Goal: Task Accomplishment & Management: Use online tool/utility

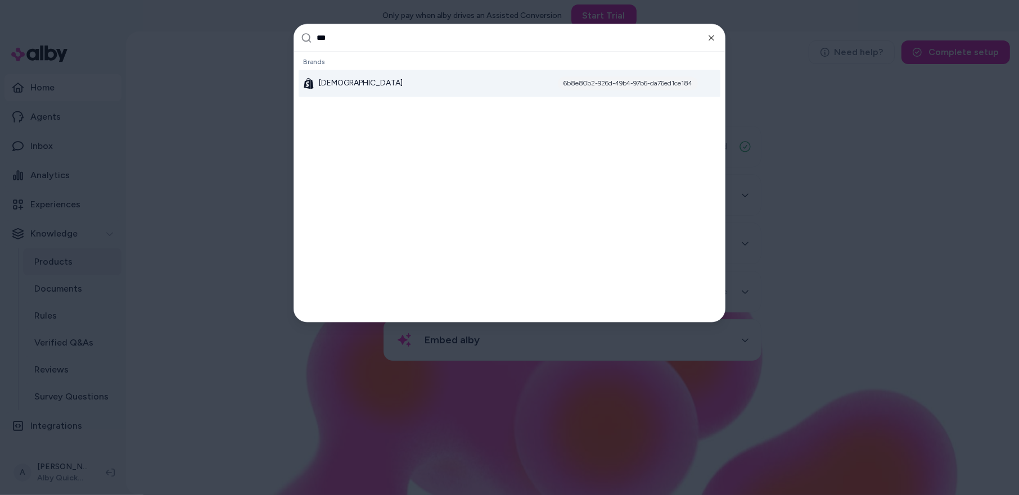
type input "****"
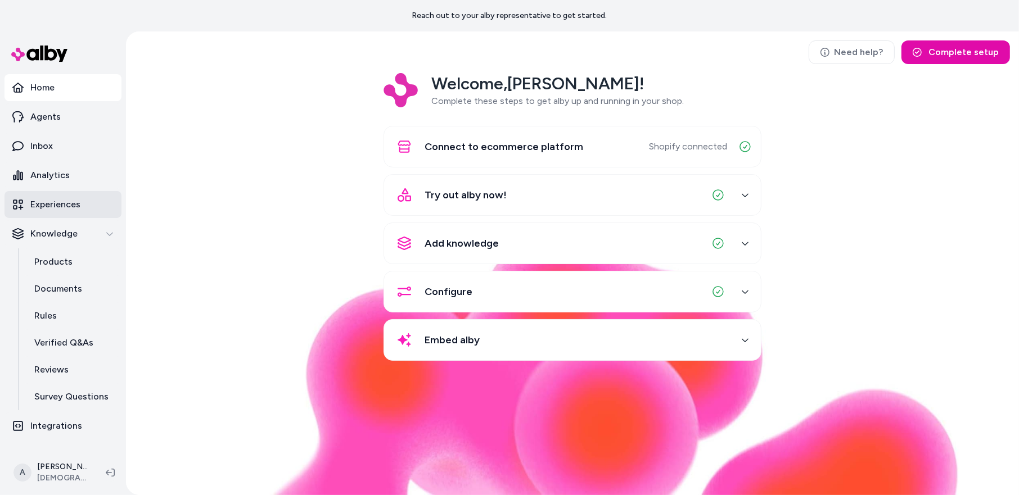
click at [76, 212] on link "Experiences" at bounding box center [62, 204] width 117 height 27
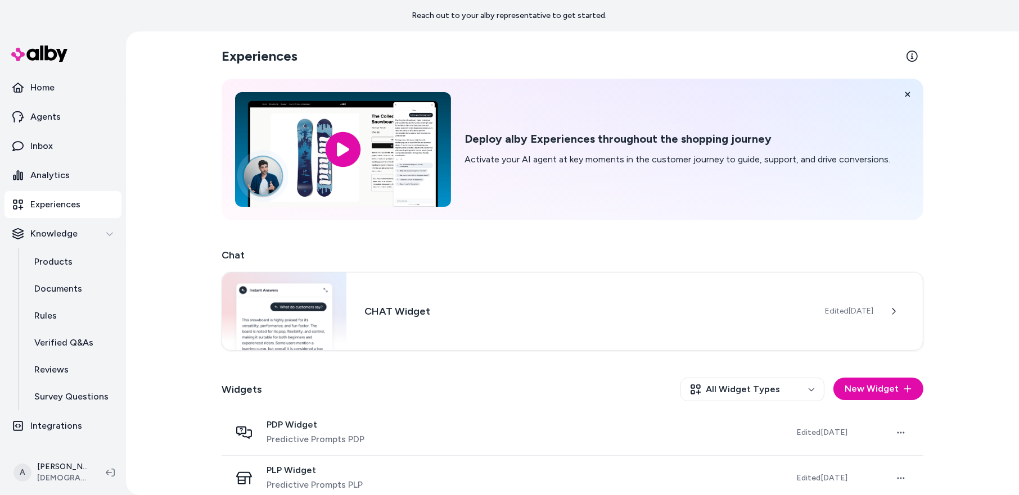
scroll to position [13, 0]
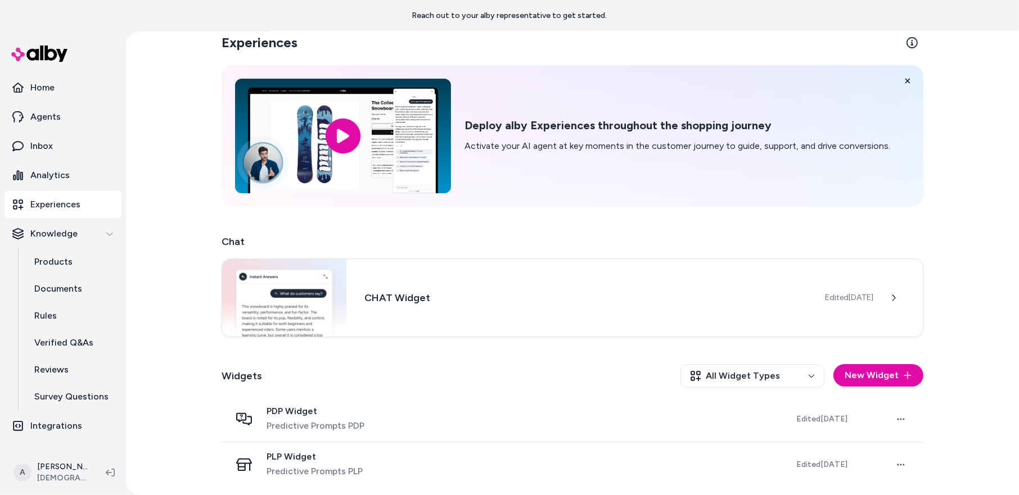
click at [366, 366] on div "Widgets All Widget Types New Widget" at bounding box center [572, 376] width 702 height 42
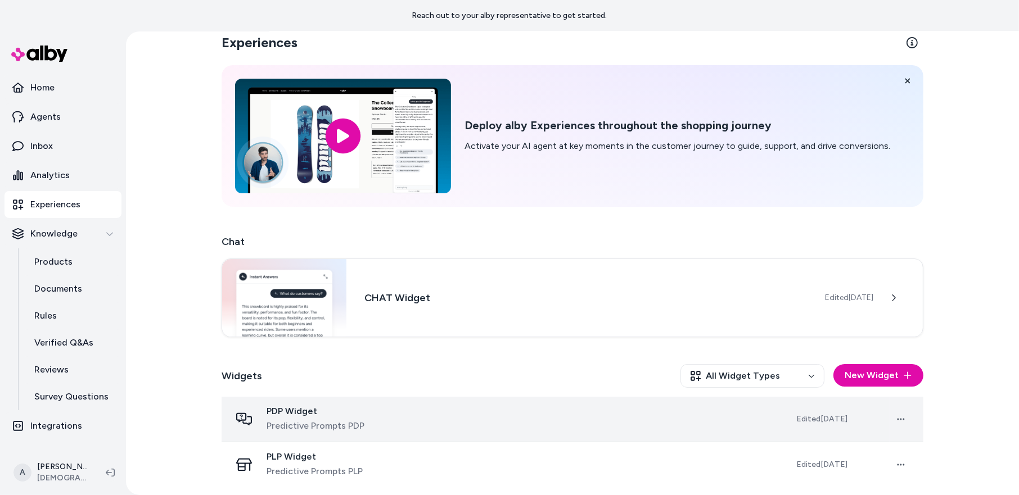
click at [301, 419] on span "Predictive Prompts PDP" at bounding box center [315, 425] width 98 height 13
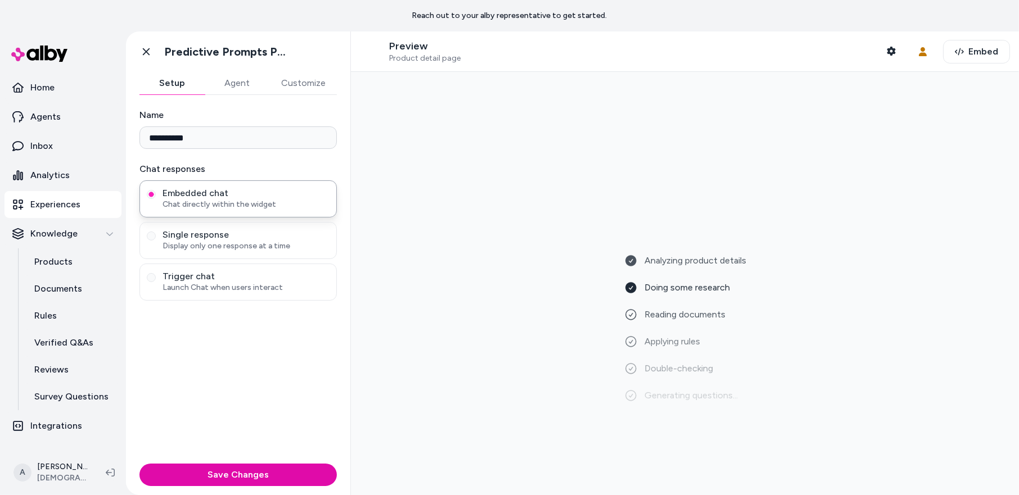
click at [533, 123] on div "Analyzing product details Doing some research Reading documents Applying rules …" at bounding box center [685, 283] width 650 height 405
click at [966, 47] on button "Embed" at bounding box center [976, 52] width 67 height 24
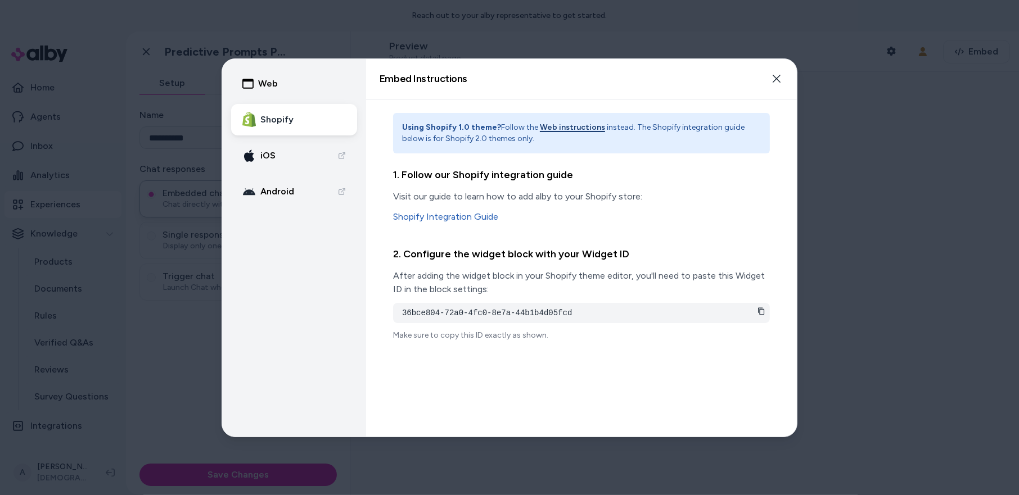
click at [292, 200] on link "Android" at bounding box center [294, 191] width 126 height 31
click at [314, 91] on button "Web" at bounding box center [294, 83] width 126 height 31
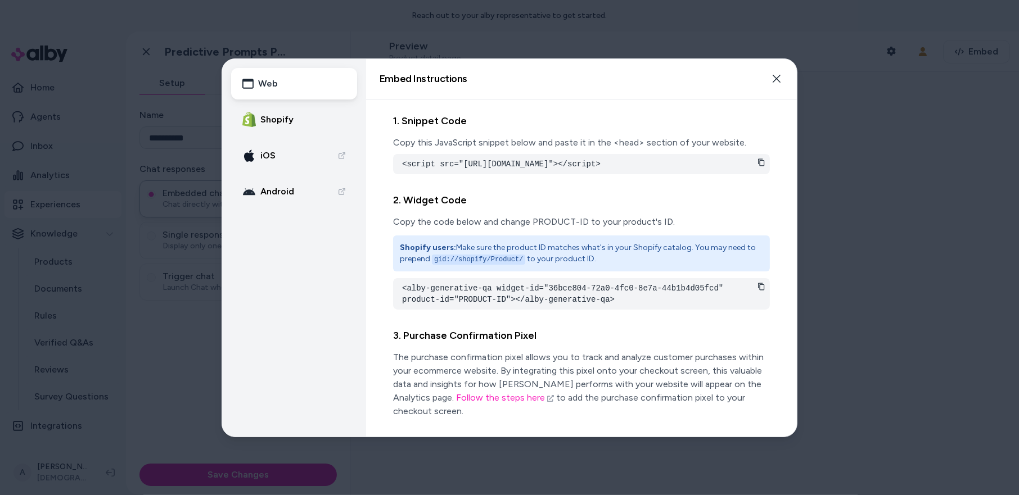
click at [304, 108] on button "Shopify" at bounding box center [294, 119] width 126 height 31
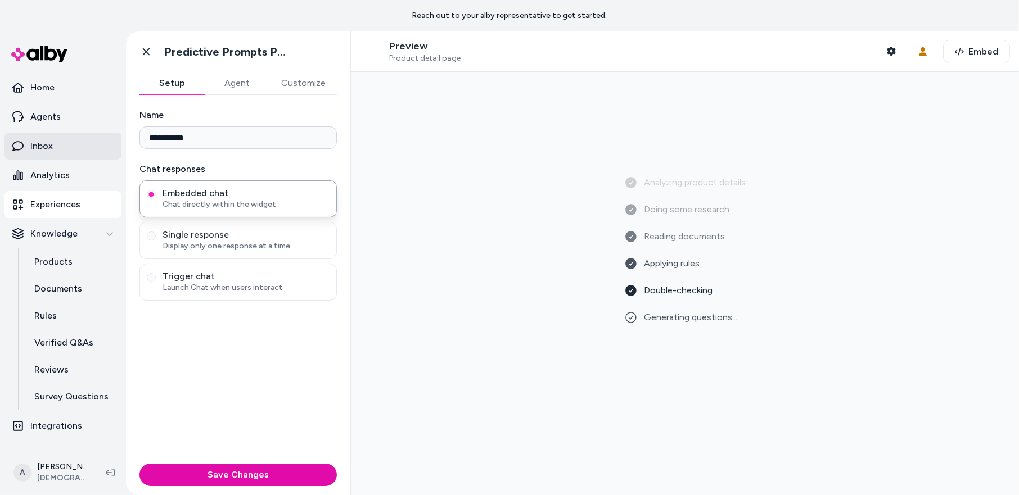
click at [82, 150] on link "Inbox" at bounding box center [62, 146] width 117 height 27
click at [964, 76] on div "Analyzing product details Doing some research Reading documents Applying rules …" at bounding box center [685, 283] width 668 height 423
click at [975, 40] on button "Embed" at bounding box center [976, 52] width 67 height 24
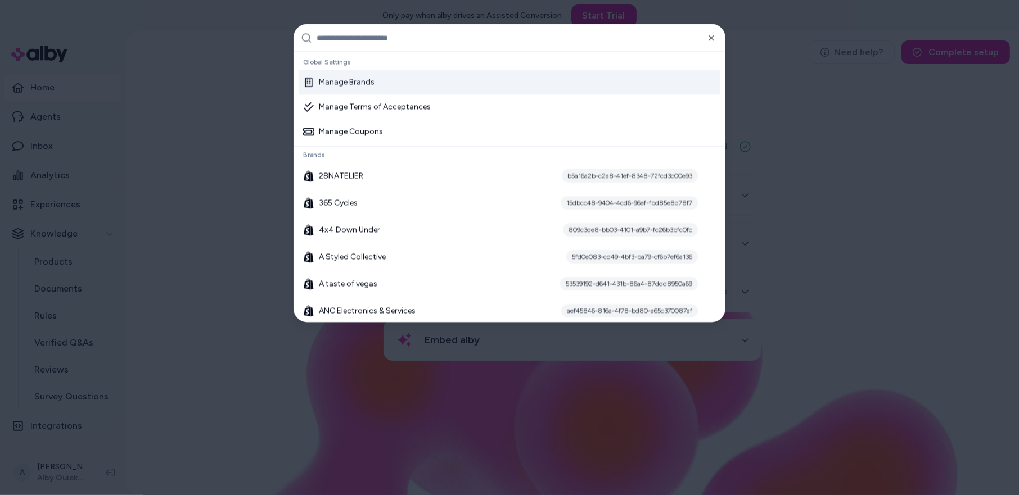
type input "*"
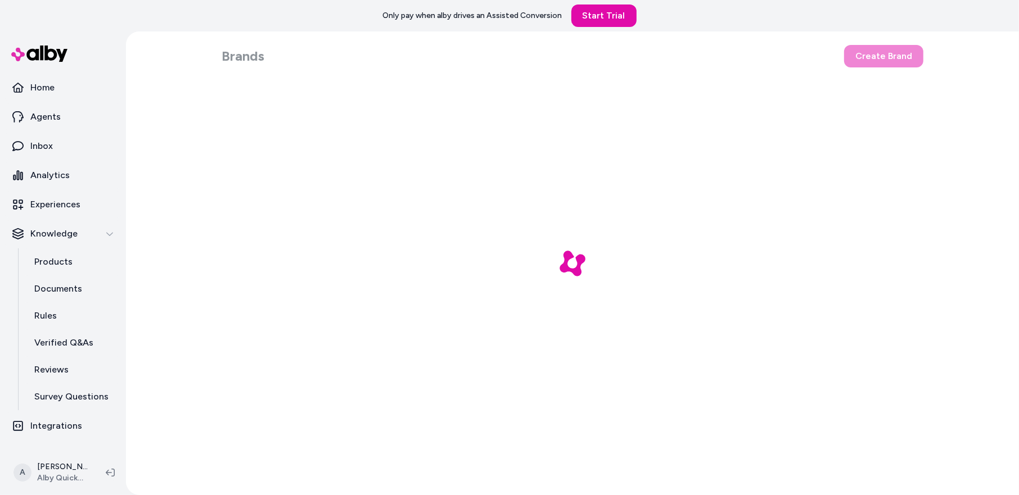
click at [314, 84] on div at bounding box center [572, 263] width 893 height 464
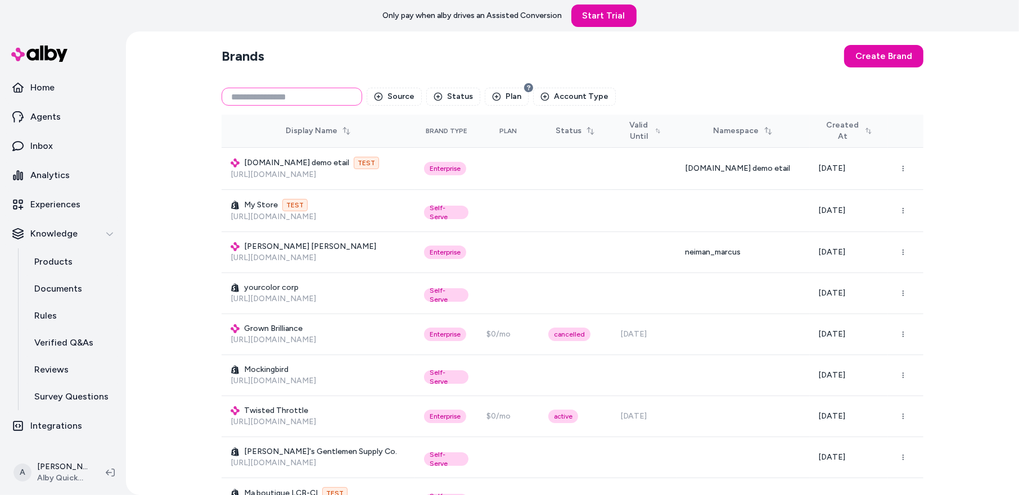
click at [314, 95] on input at bounding box center [291, 97] width 141 height 18
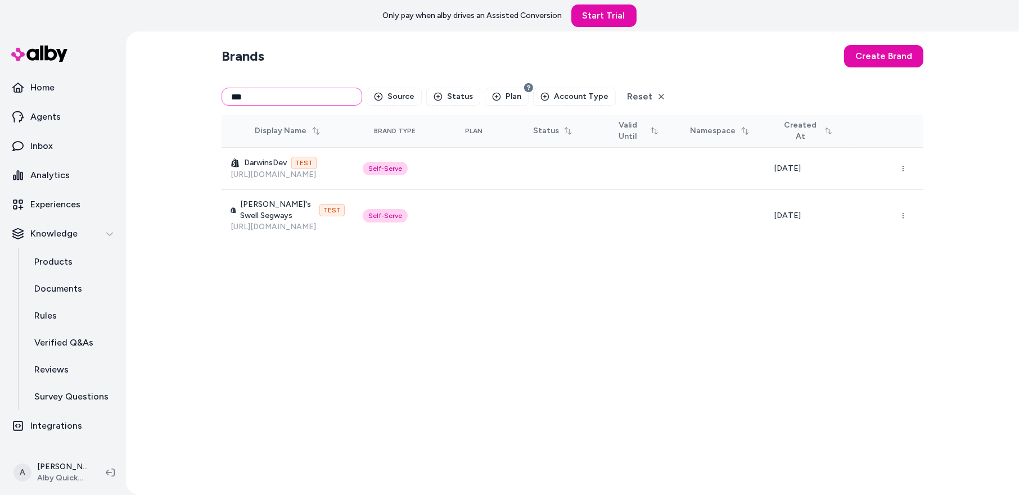
type input "****"
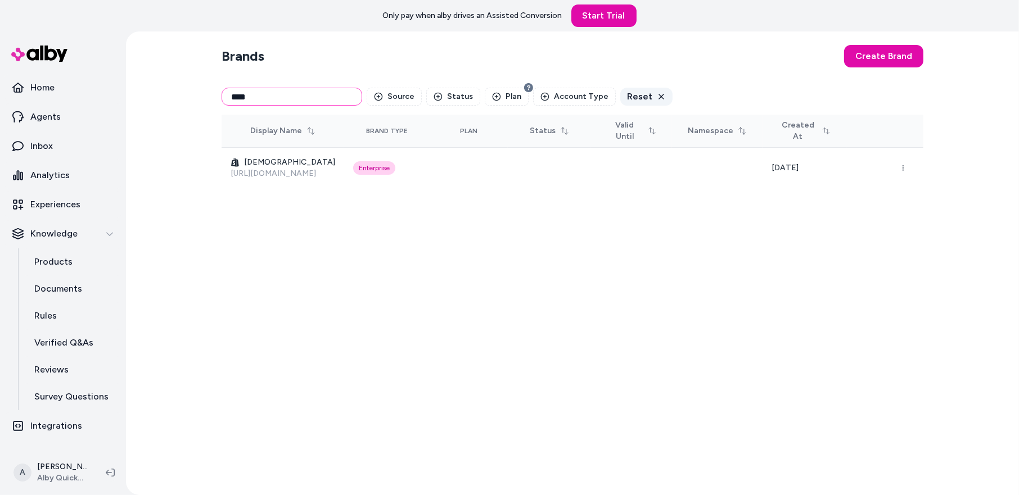
type input "****"
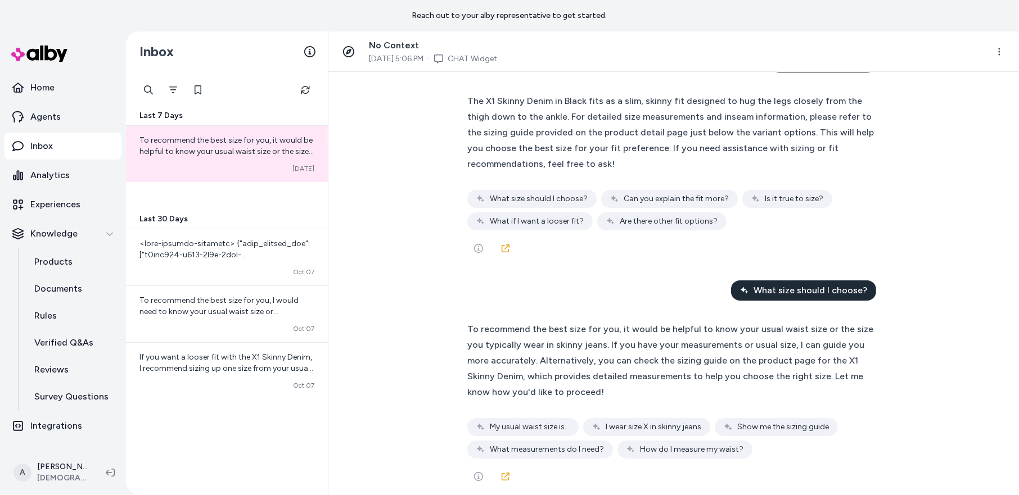
scroll to position [59, 0]
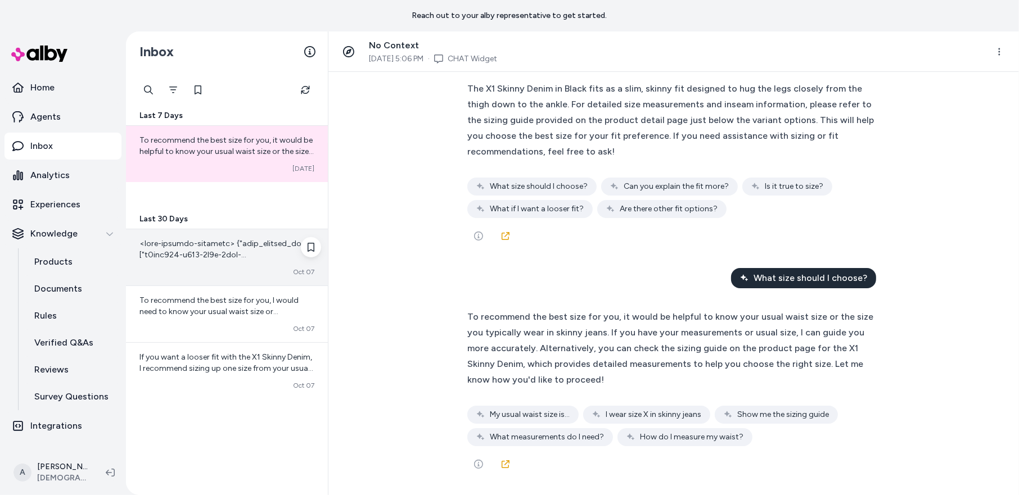
click at [216, 235] on div "Converted Oct 07" at bounding box center [227, 257] width 202 height 56
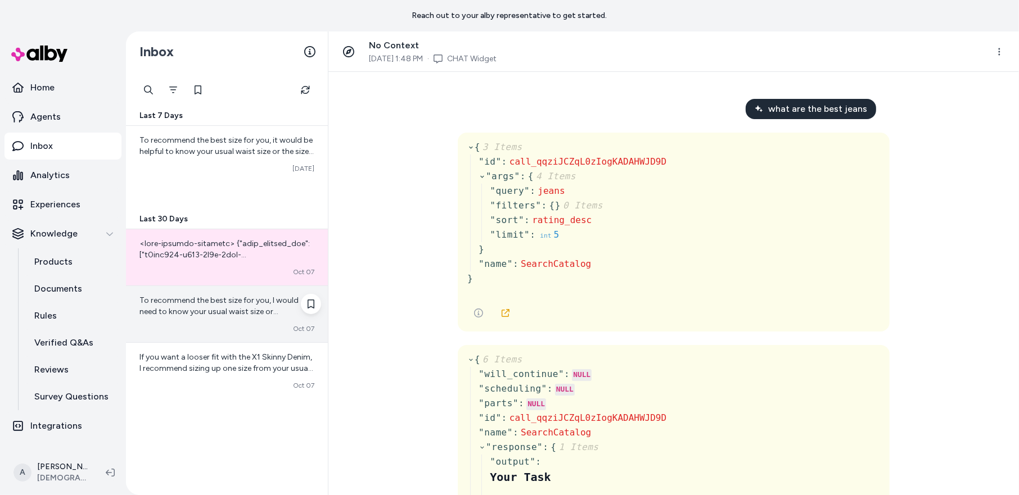
click at [211, 320] on div "To recommend the best size for you, I would need to know your usual waist size …" at bounding box center [227, 314] width 202 height 56
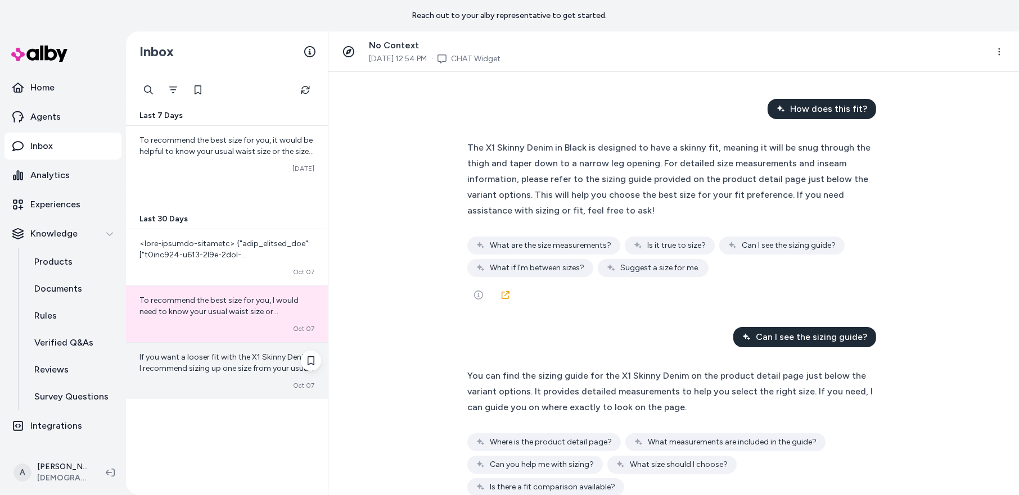
click at [230, 374] on div "If you want a looser fit with the X1 Skinny Denim, I recommend sizing up one si…" at bounding box center [227, 371] width 202 height 56
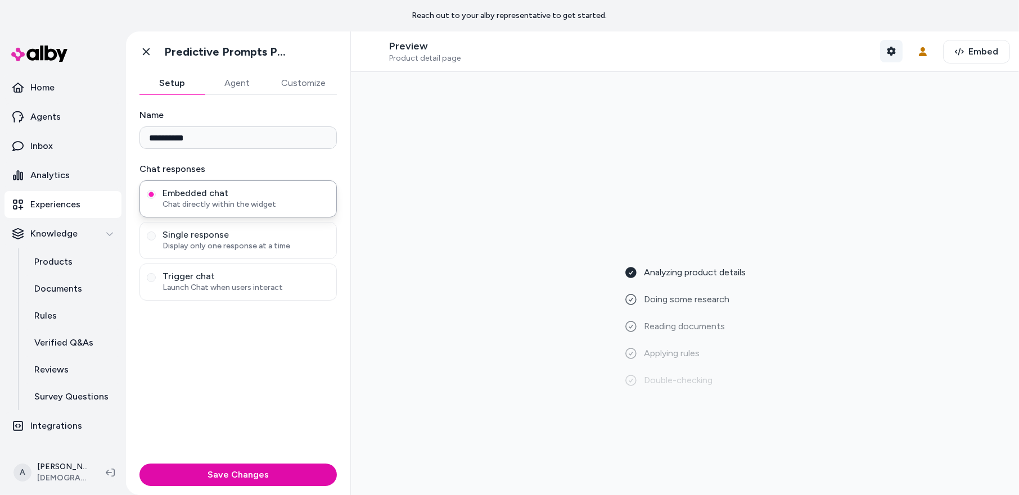
click at [895, 51] on icon "button" at bounding box center [890, 51] width 9 height 9
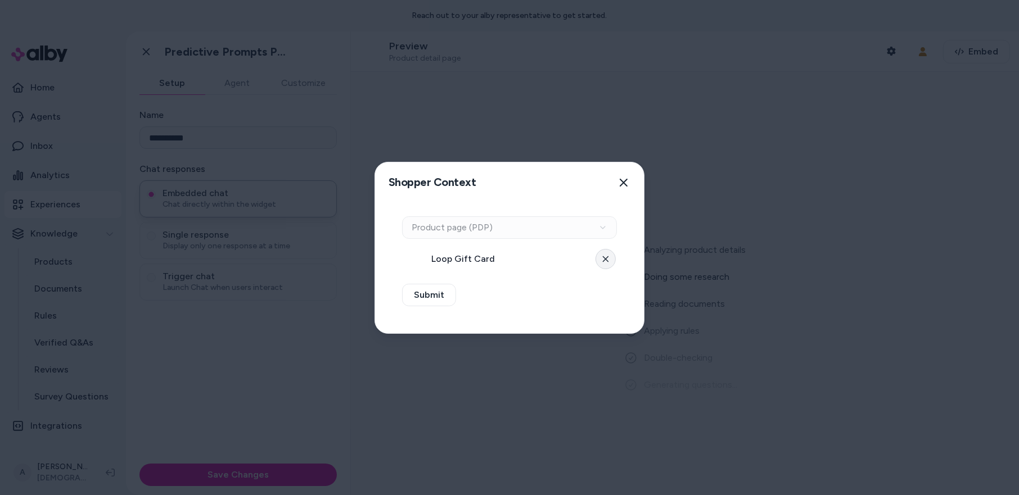
click at [608, 263] on button at bounding box center [605, 259] width 20 height 20
click at [598, 251] on button "Select a product" at bounding box center [509, 259] width 215 height 22
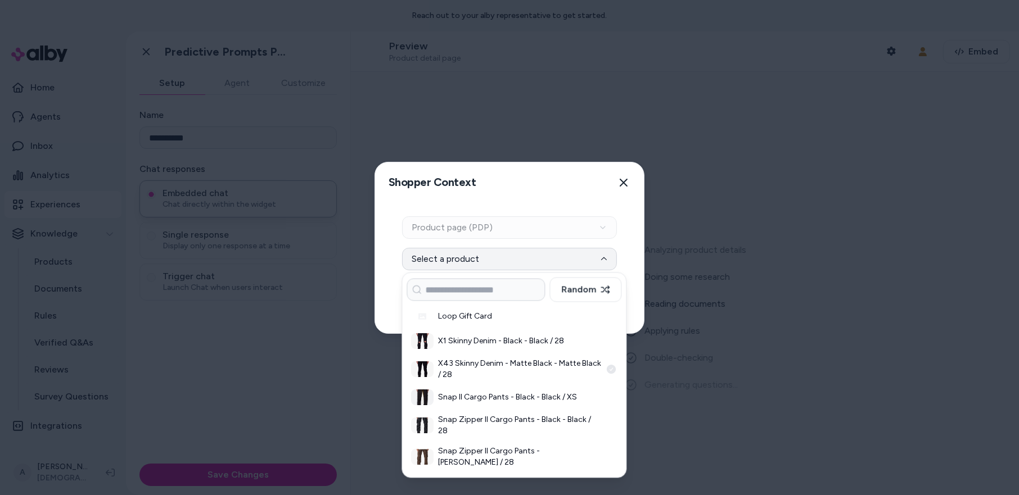
click at [555, 366] on h3 "X43 Skinny Denim - Matte Black - Matte Black / 28" at bounding box center [519, 369] width 163 height 22
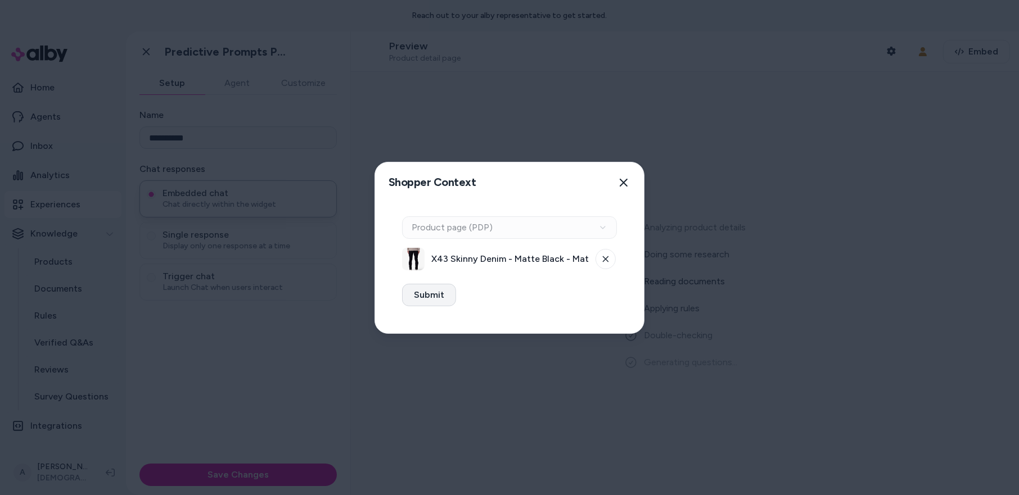
click at [434, 298] on button "Submit" at bounding box center [429, 295] width 54 height 22
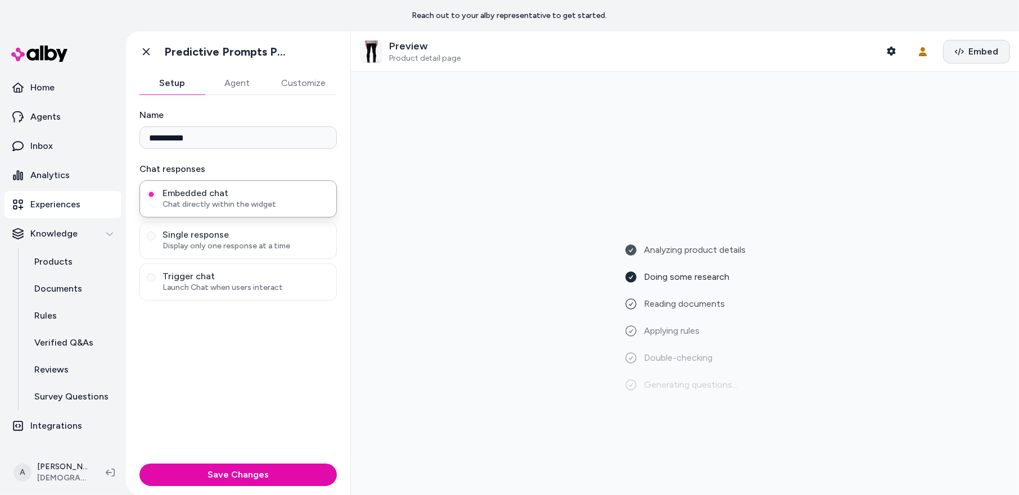
click at [983, 45] on span "Embed" at bounding box center [983, 51] width 30 height 13
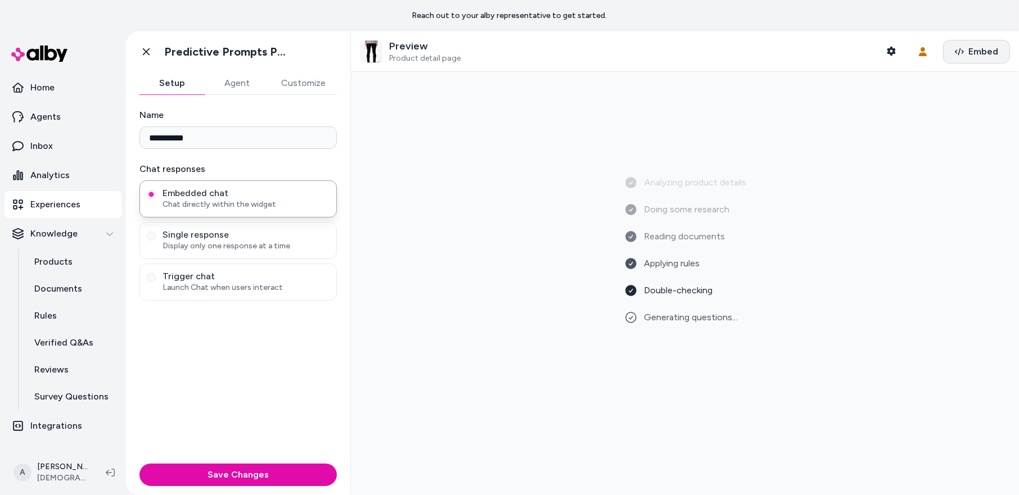
click at [973, 58] on span "Embed" at bounding box center [983, 51] width 30 height 13
click at [837, 223] on div "Analyzing product details Doing some research Reading documents Applying rules …" at bounding box center [685, 283] width 650 height 405
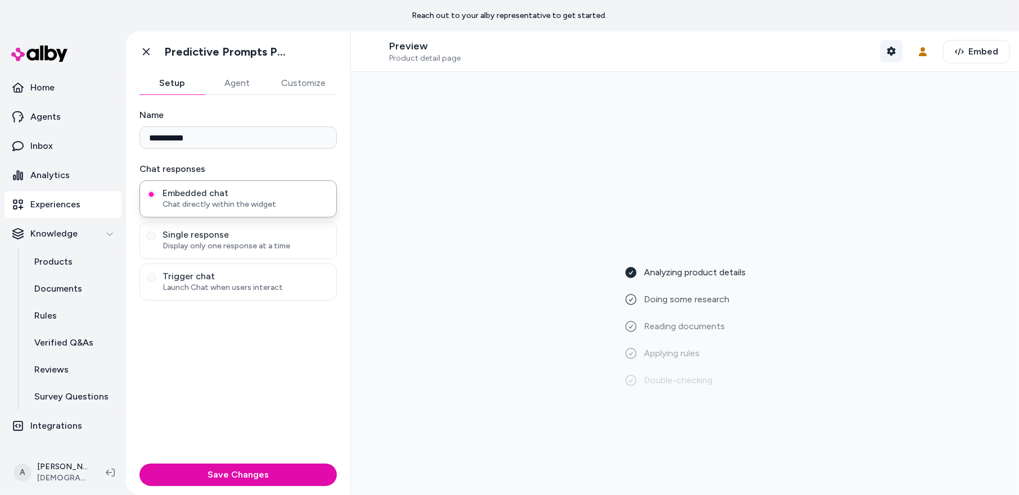
click at [891, 47] on icon "button" at bounding box center [890, 51] width 9 height 9
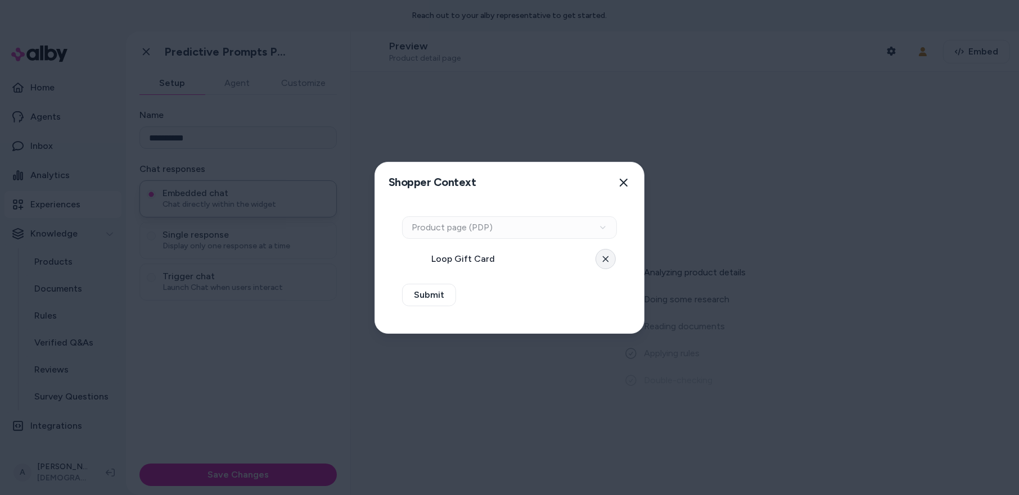
click at [614, 259] on button at bounding box center [605, 259] width 20 height 20
click at [596, 260] on button "Select a product" at bounding box center [509, 259] width 215 height 22
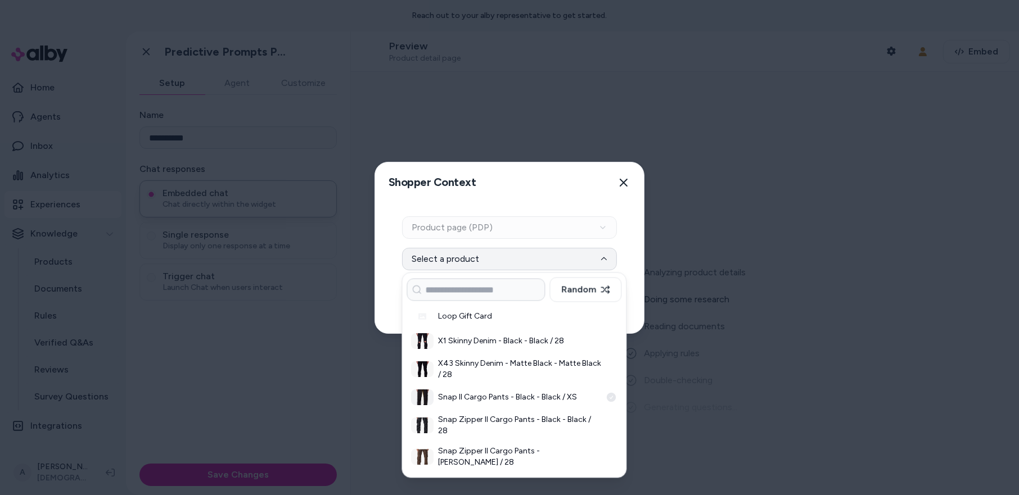
click at [558, 402] on h3 "Snap II Cargo Pants - Black - Black / XS" at bounding box center [519, 397] width 163 height 11
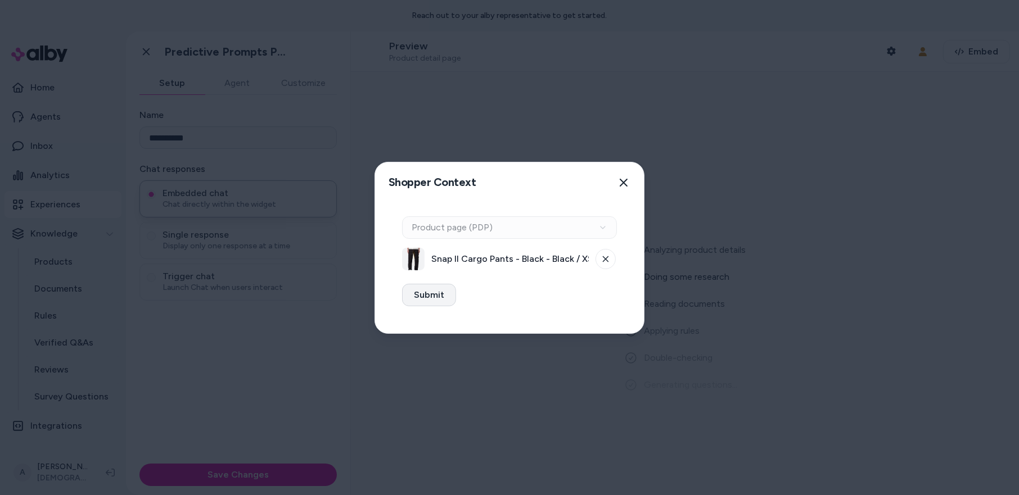
click at [433, 299] on button "Submit" at bounding box center [429, 295] width 54 height 22
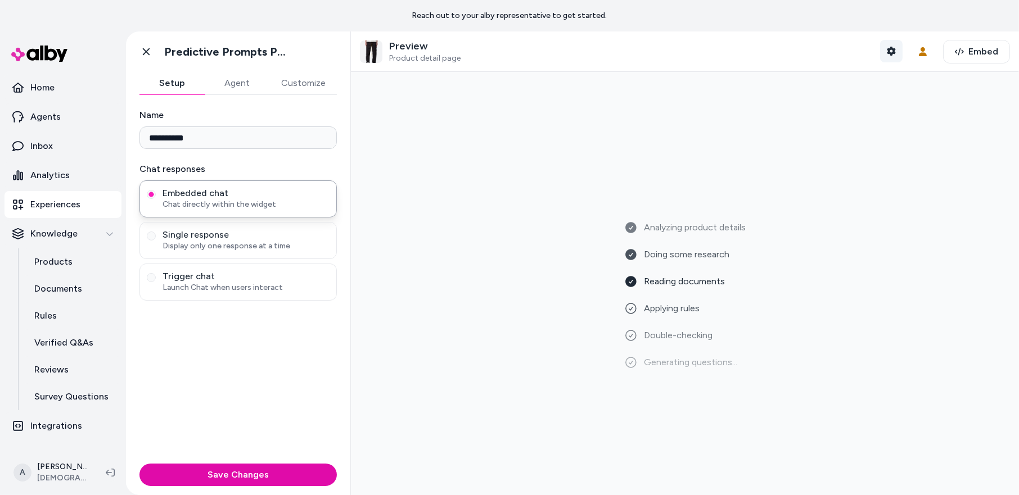
click at [890, 56] on button "Shopper Context" at bounding box center [891, 51] width 22 height 22
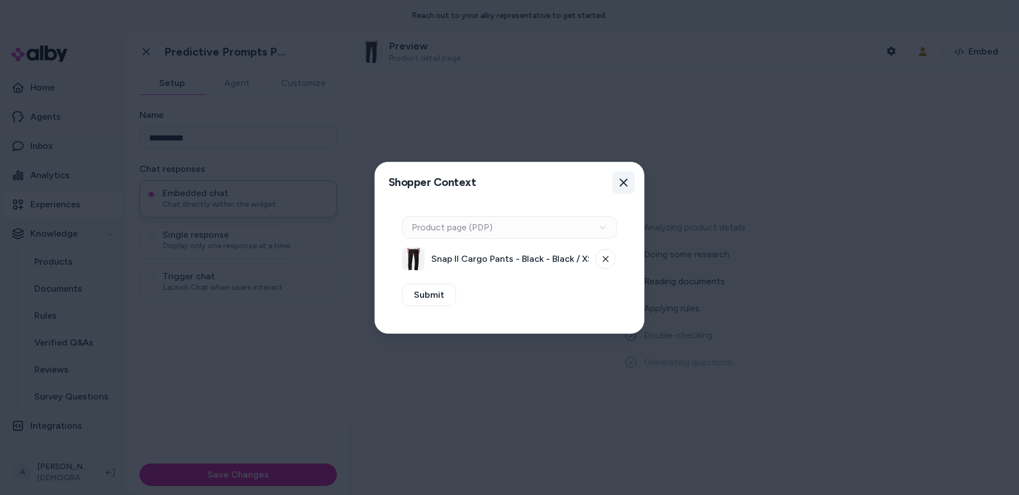
click at [632, 185] on button "Close" at bounding box center [623, 182] width 22 height 22
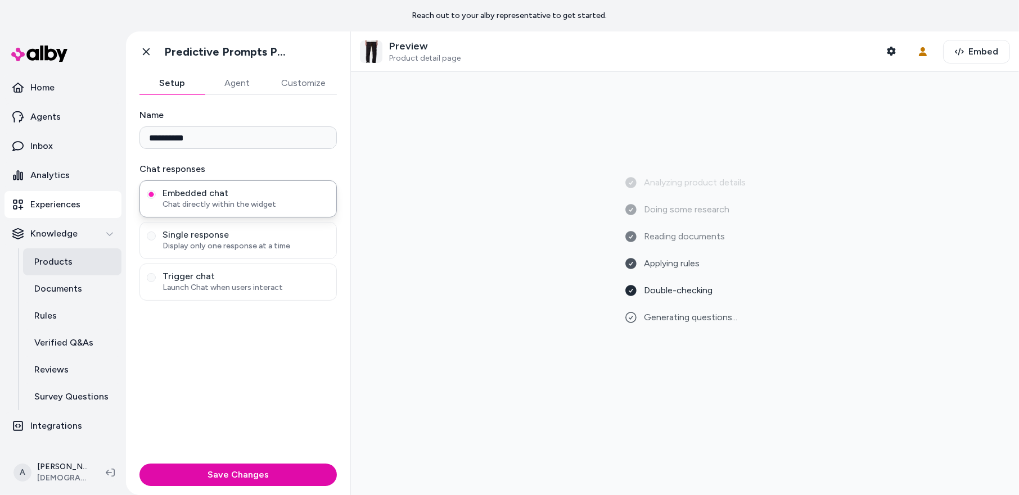
click at [49, 272] on link "Products" at bounding box center [72, 261] width 98 height 27
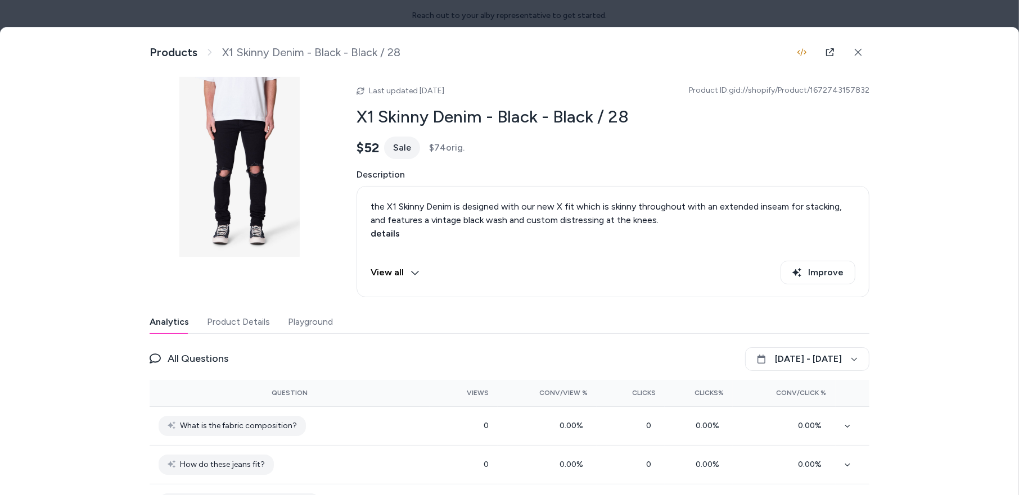
click at [309, 326] on button "Playground" at bounding box center [310, 322] width 45 height 22
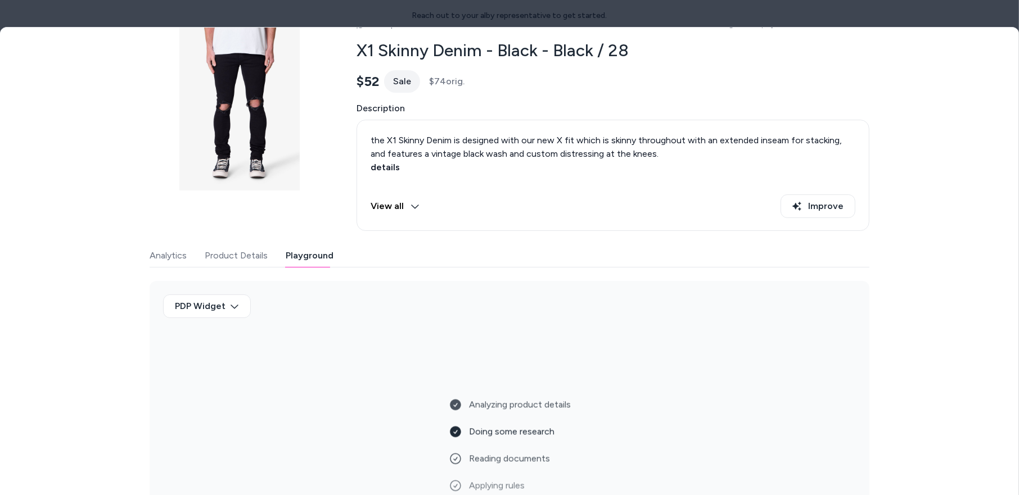
scroll to position [116, 0]
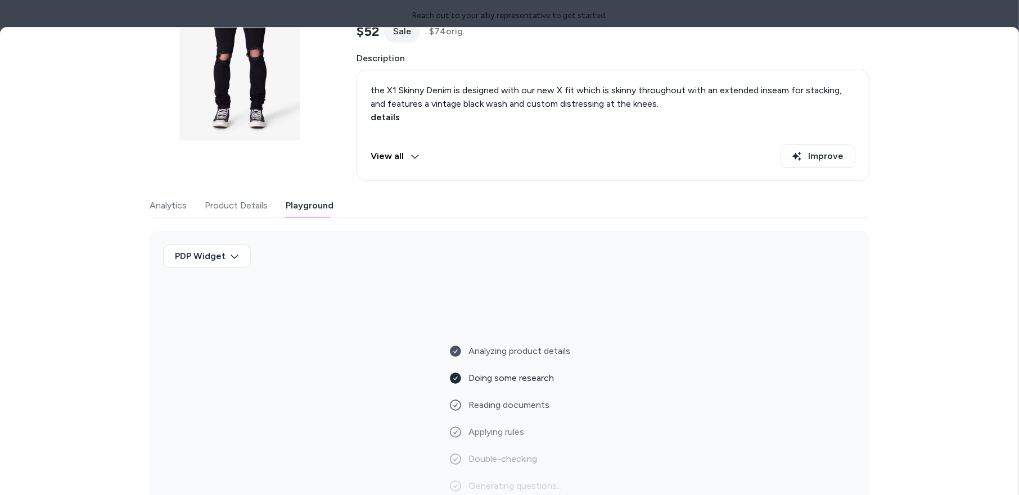
click at [418, 317] on div "Analyzing product details Doing some research Reading documents Applying rules …" at bounding box center [509, 385] width 693 height 216
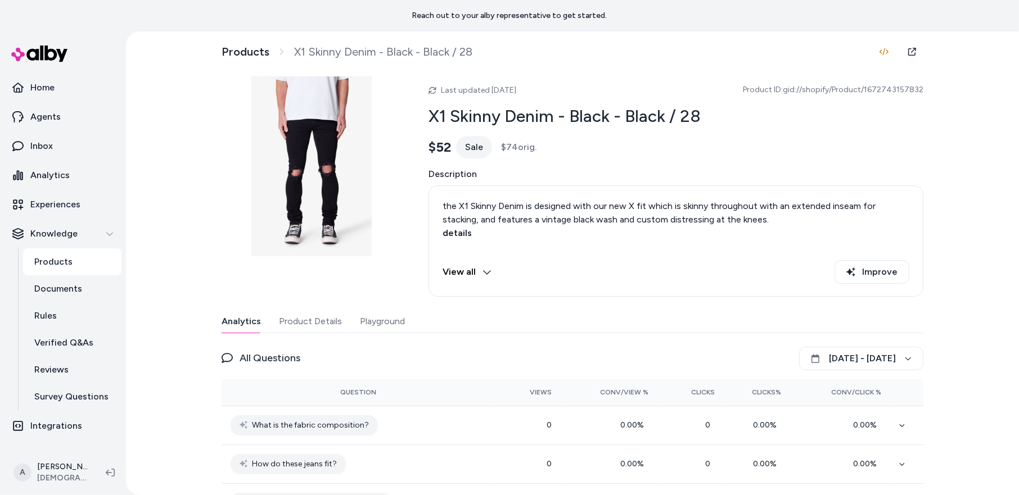
click at [388, 320] on button "Playground" at bounding box center [382, 321] width 45 height 22
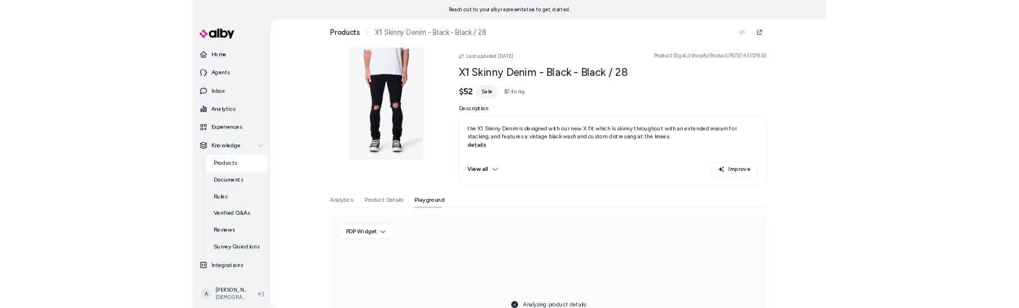
scroll to position [134, 0]
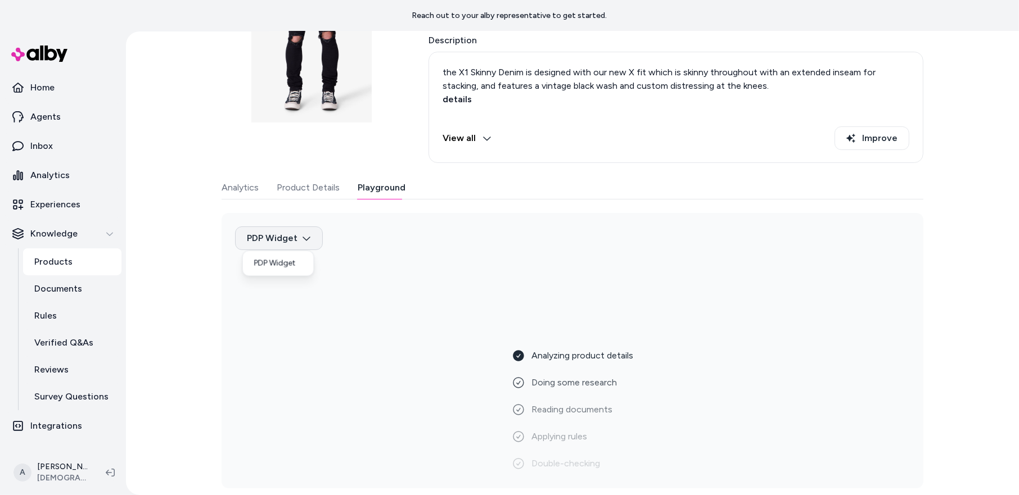
click at [287, 244] on html "Reach out to your alby representative to get started. Home Agents Inbox Analyti…" at bounding box center [509, 247] width 1019 height 495
click at [290, 266] on div "PDP Widget" at bounding box center [278, 264] width 66 height 20
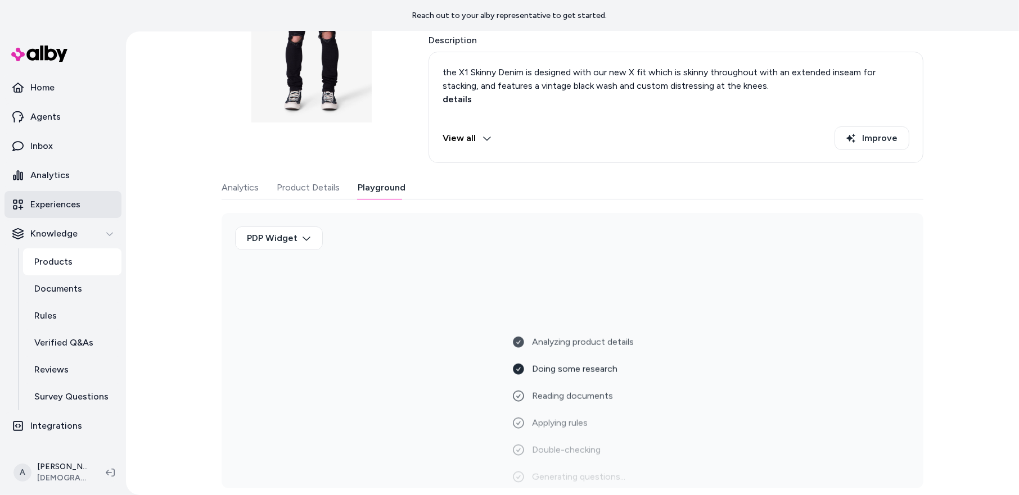
click at [55, 211] on link "Experiences" at bounding box center [62, 204] width 117 height 27
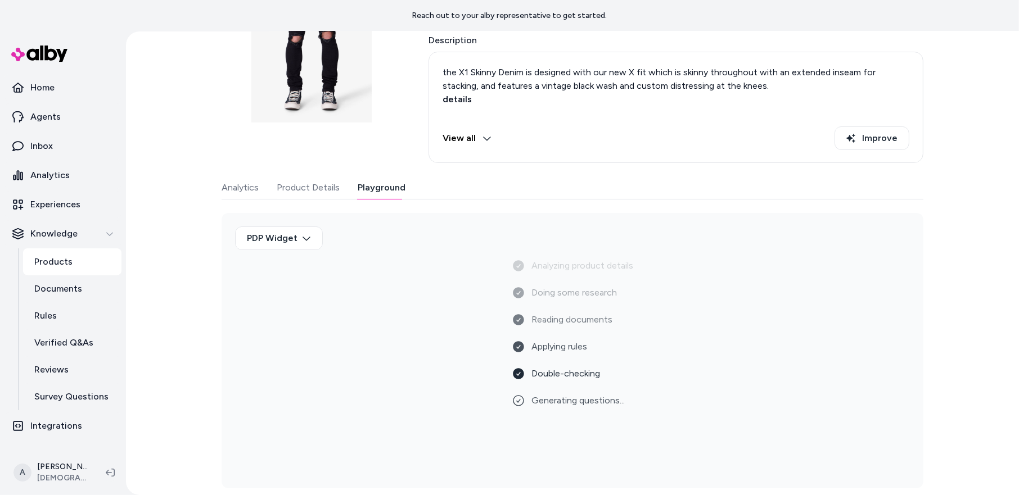
click at [543, 165] on div "Last updated Oct 14, 2025 Product ID: gid://shopify/Product/1672743157832 X1 Sk…" at bounding box center [572, 216] width 702 height 546
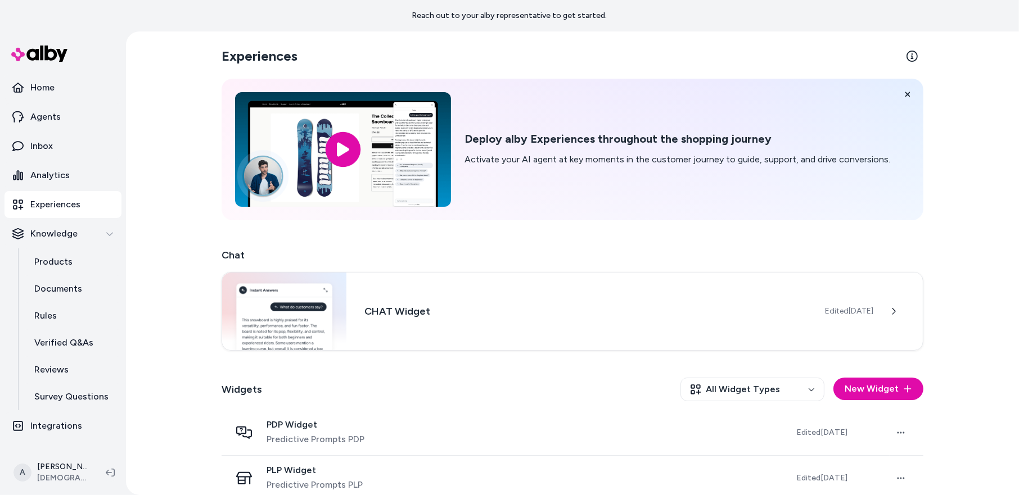
scroll to position [13, 0]
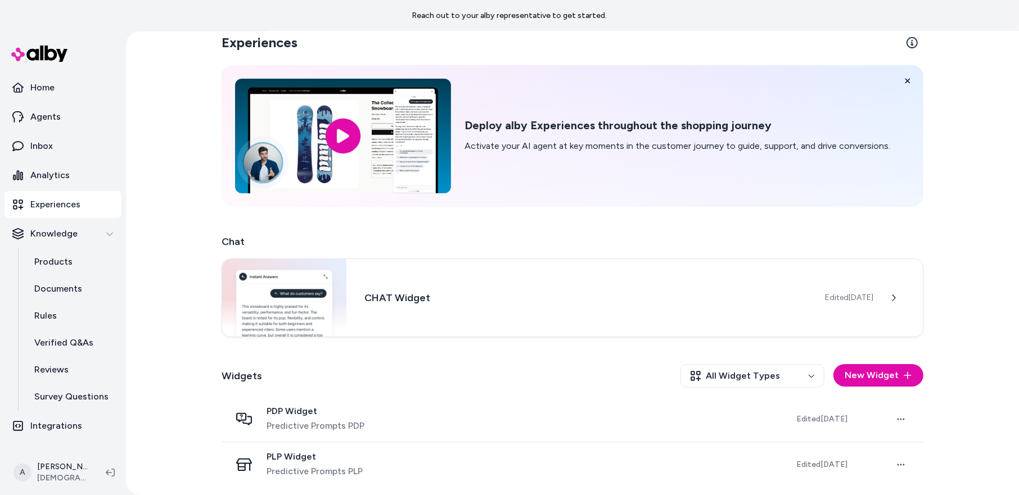
click at [358, 406] on span "PDP Widget" at bounding box center [315, 411] width 98 height 11
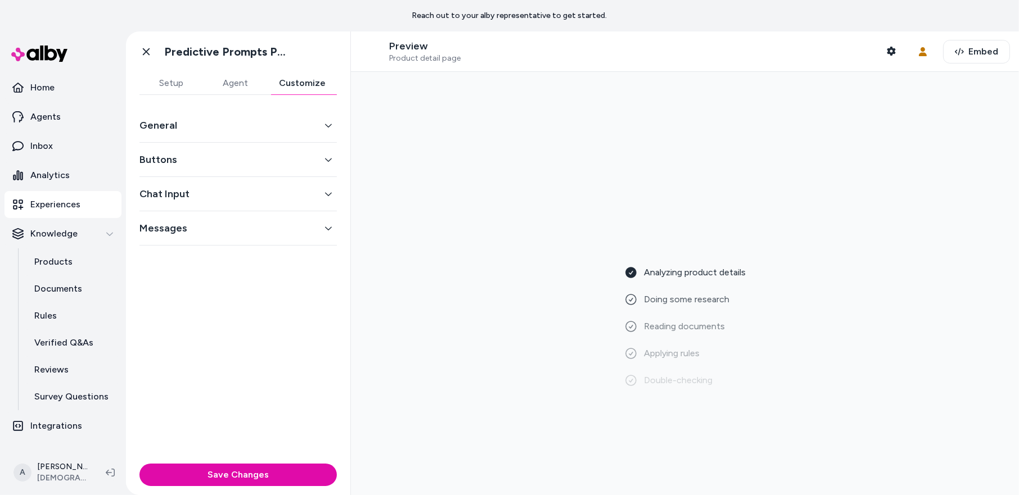
click at [292, 89] on button "Customize" at bounding box center [302, 83] width 69 height 22
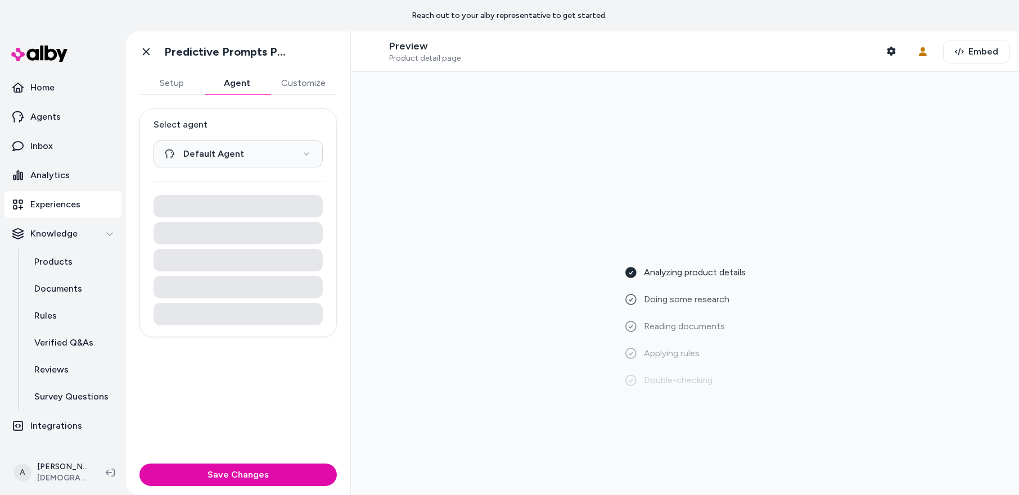
click at [239, 80] on button "Agent" at bounding box center [237, 83] width 65 height 22
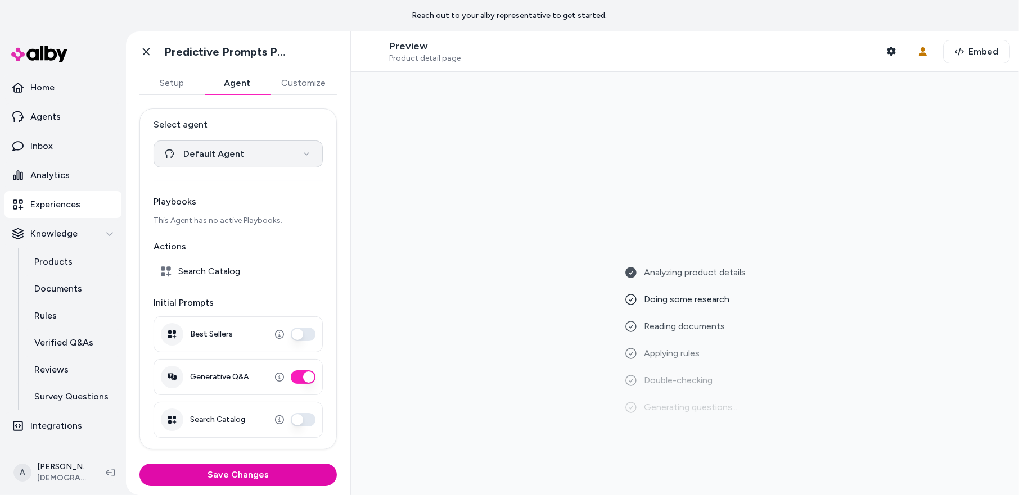
click at [283, 143] on html "**********" at bounding box center [509, 247] width 1019 height 495
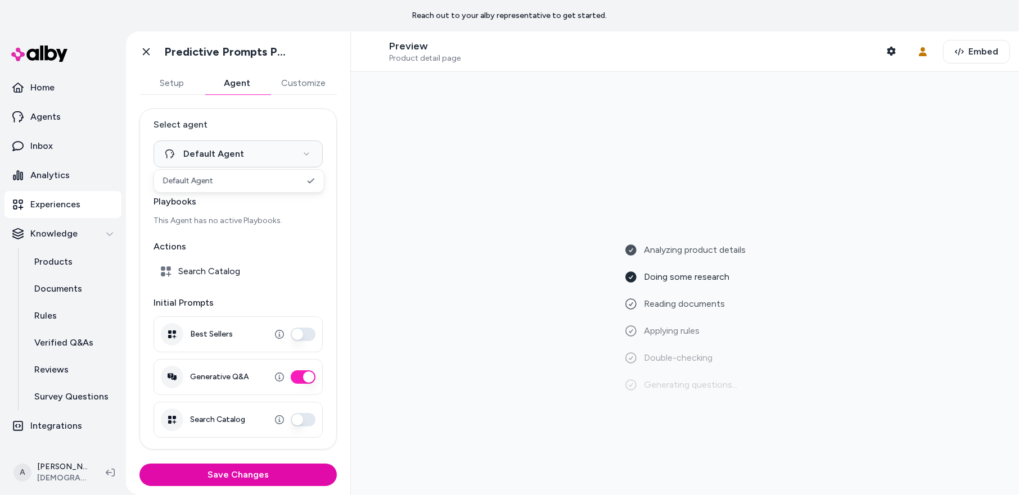
click at [283, 145] on html "**********" at bounding box center [509, 247] width 1019 height 495
click at [556, 207] on div "Analyzing product details Doing some research Reading documents Applying rules …" at bounding box center [685, 283] width 650 height 405
click at [888, 47] on icon "button" at bounding box center [890, 51] width 9 height 9
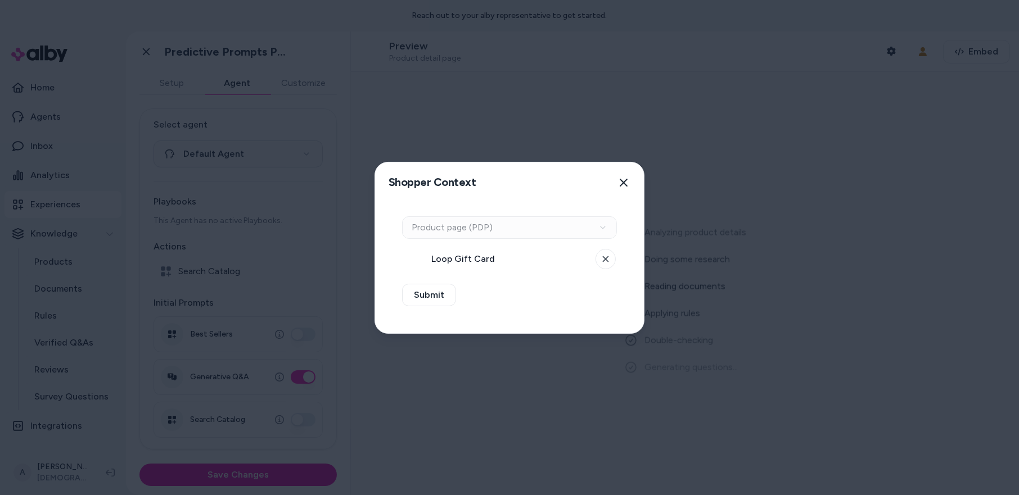
click at [614, 273] on div "Context Type Product page (PDP) Loop Gift Card Submit" at bounding box center [509, 268] width 269 height 130
click at [611, 255] on button at bounding box center [605, 259] width 20 height 20
click at [608, 223] on div "Context Type Product page (PDP)" at bounding box center [509, 227] width 215 height 22
click at [592, 227] on div "Context Type Product page (PDP)" at bounding box center [509, 227] width 215 height 22
click at [592, 269] on button "Select a product" at bounding box center [509, 259] width 215 height 22
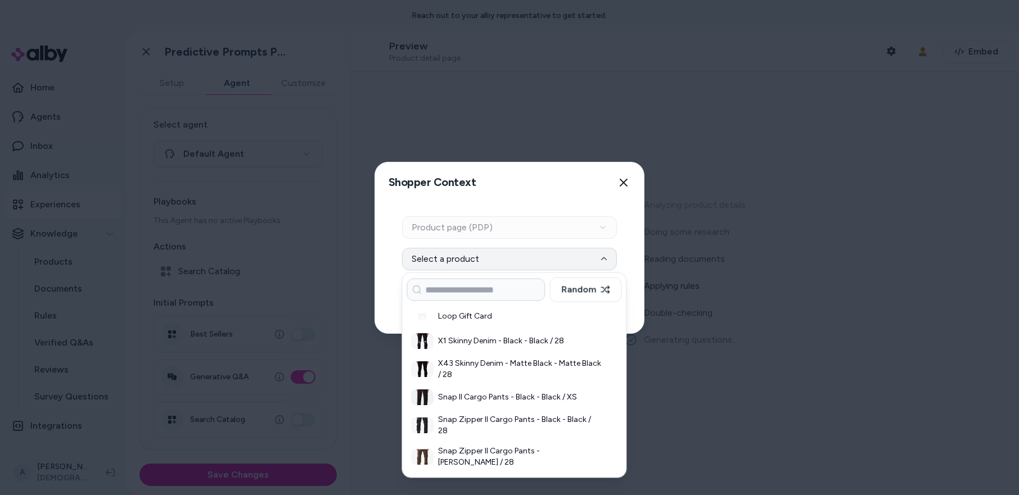
scroll to position [379, 0]
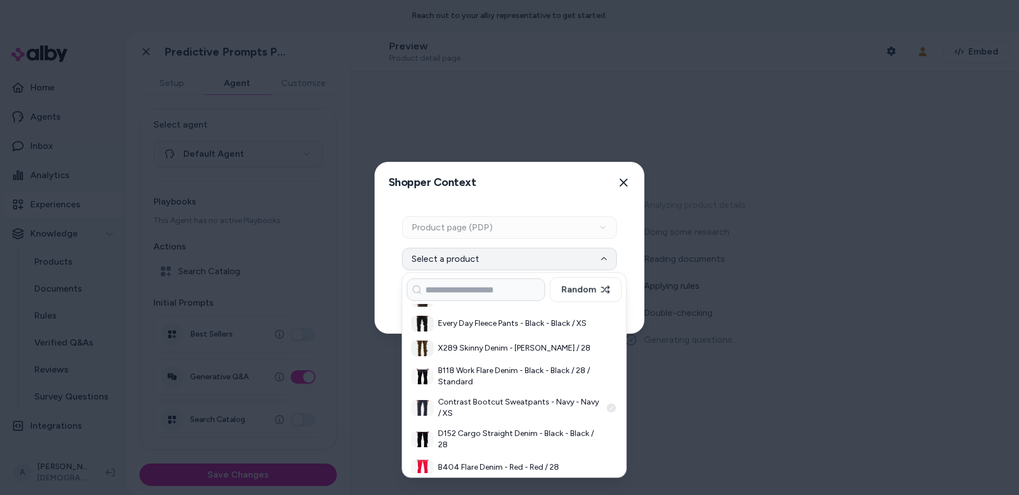
click at [519, 397] on h3 "Contrast Bootcut Sweatpants - Navy - Navy / XS" at bounding box center [519, 408] width 163 height 22
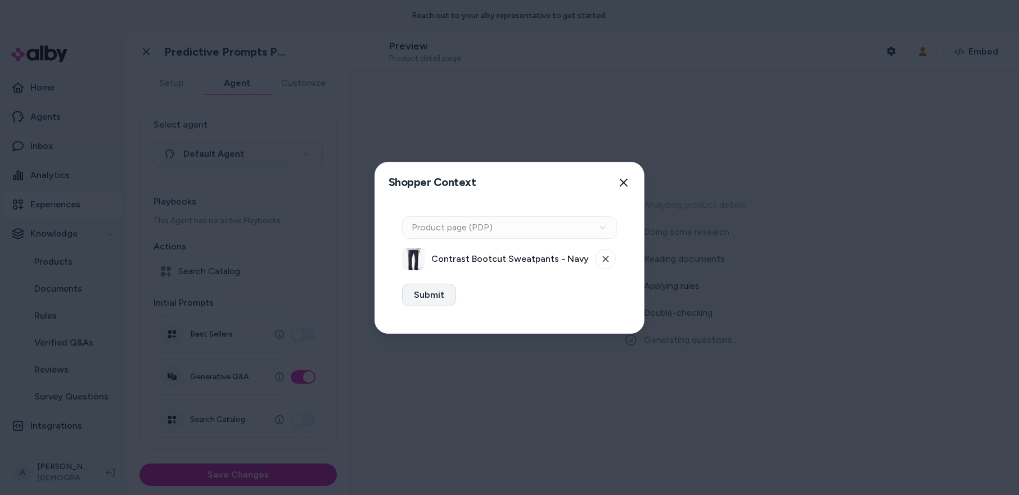
click at [442, 297] on button "Submit" at bounding box center [429, 295] width 54 height 22
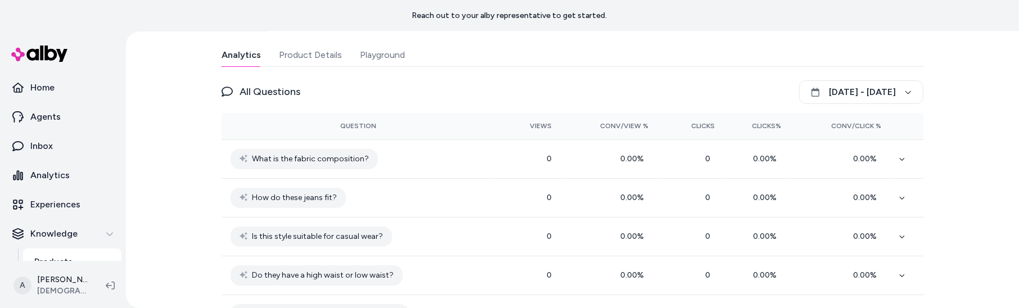
scroll to position [210, 0]
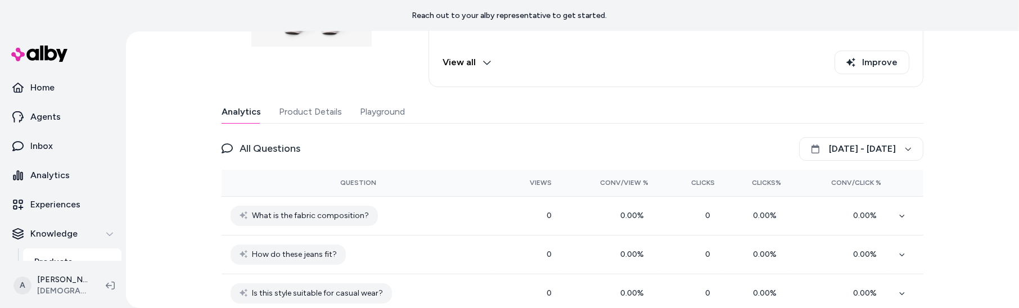
click at [387, 103] on button "Playground" at bounding box center [382, 112] width 45 height 22
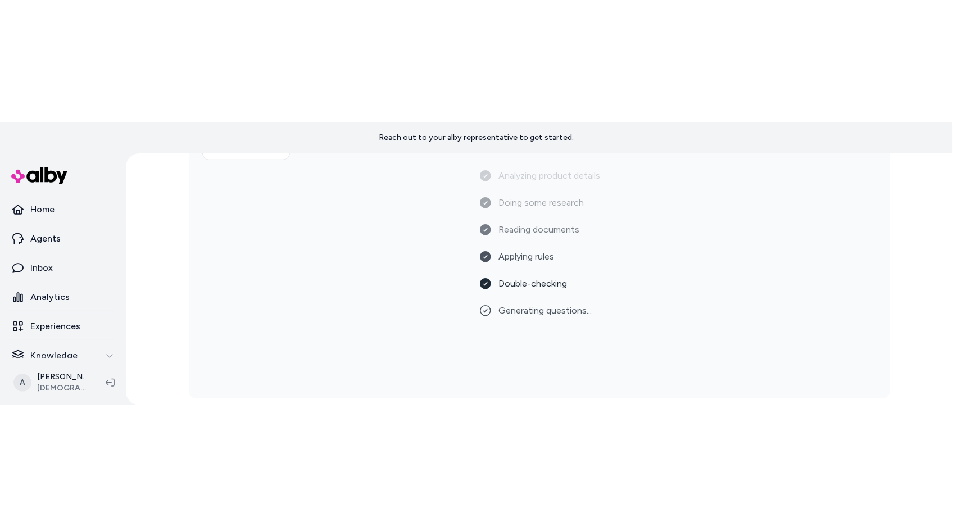
scroll to position [102, 0]
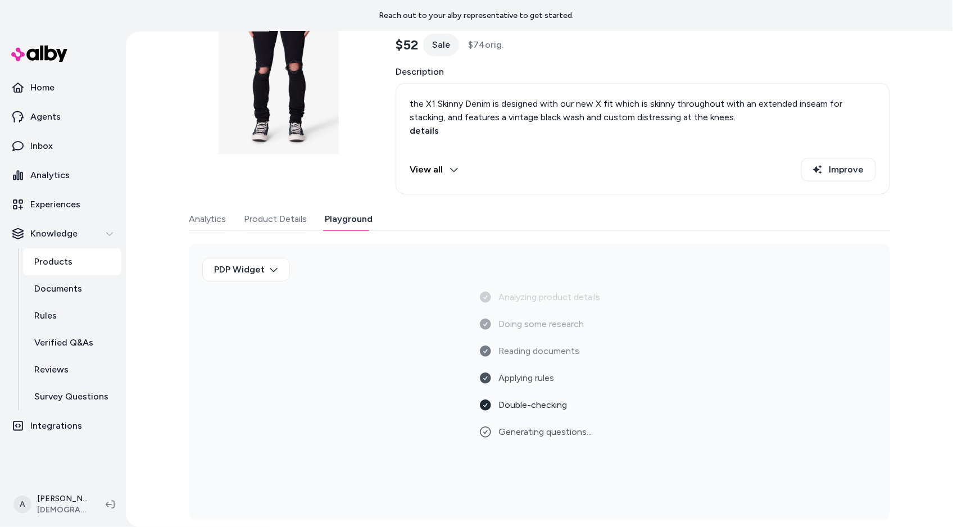
click at [42, 307] on nav "Home Agents Inbox Analytics Experiences Knowledge Products Documents Rules Veri…" at bounding box center [62, 277] width 117 height 406
click at [49, 307] on html "Reach out to your alby representative to get started. Home Agents Inbox Analyti…" at bounding box center [476, 263] width 953 height 527
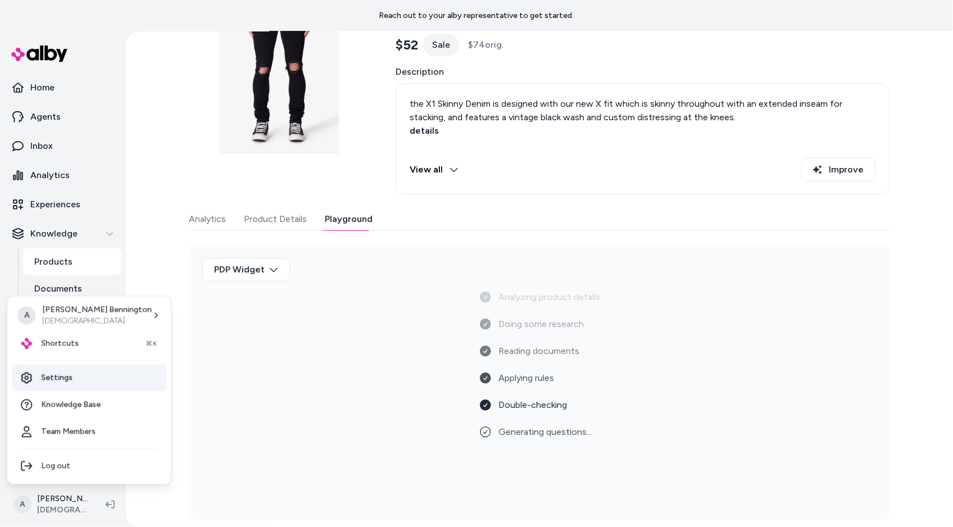
click at [80, 307] on link "Settings" at bounding box center [89, 378] width 155 height 27
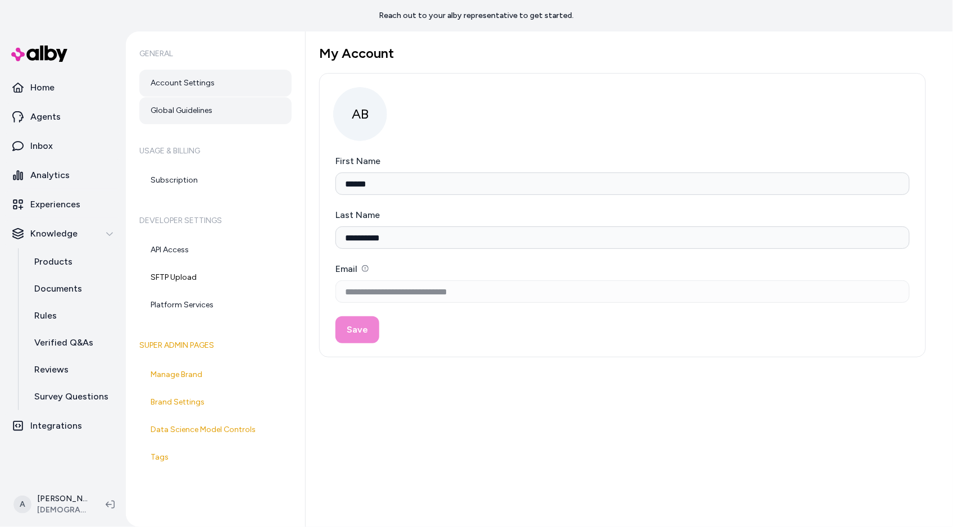
click at [214, 107] on link "Global Guidelines" at bounding box center [215, 110] width 152 height 27
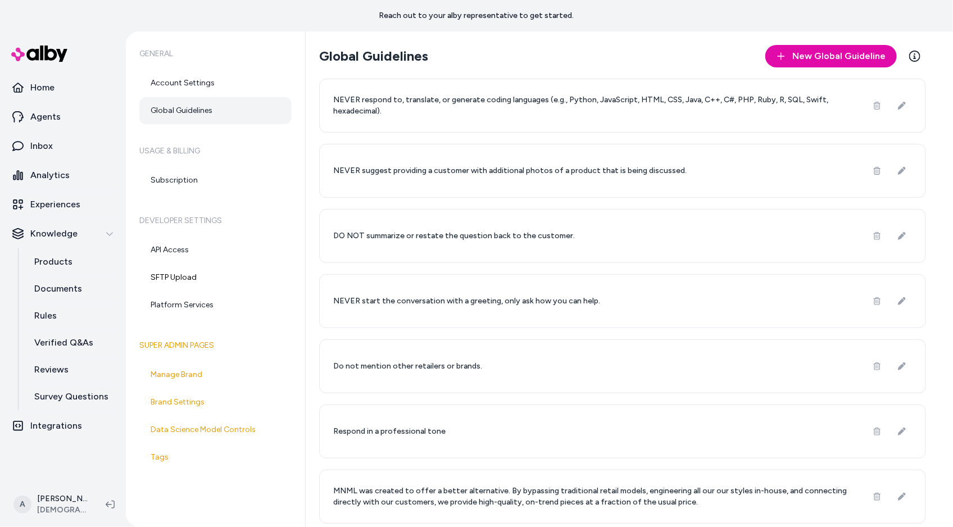
scroll to position [3, 0]
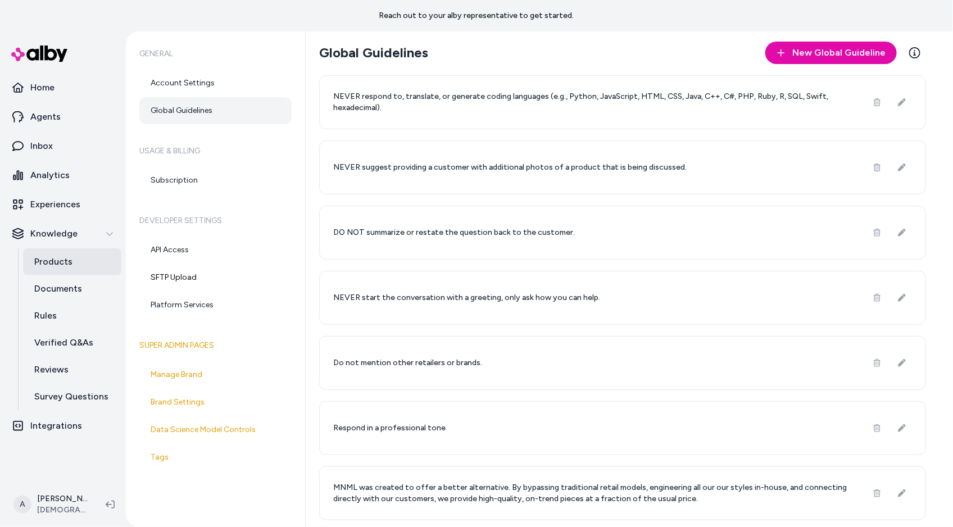
click at [60, 258] on p "Products" at bounding box center [53, 261] width 38 height 13
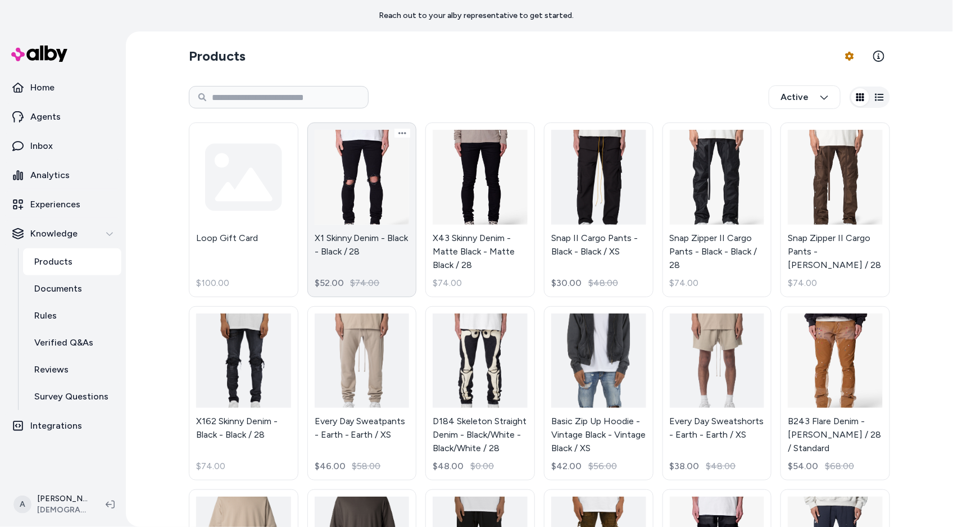
click at [369, 195] on link "X1 Skinny Denim - Black - Black / 28 $52.00 $74.00" at bounding box center [362, 210] width 110 height 175
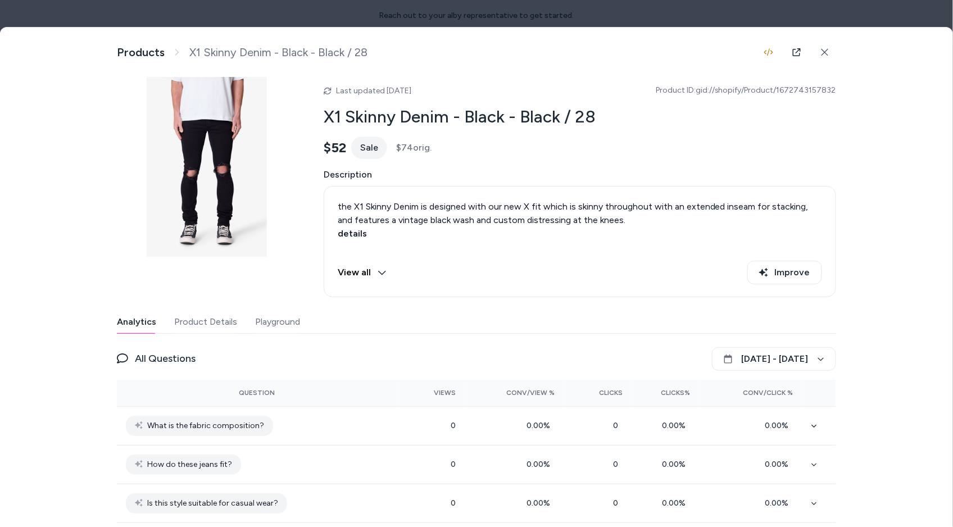
click at [284, 307] on button "Playground" at bounding box center [277, 322] width 45 height 22
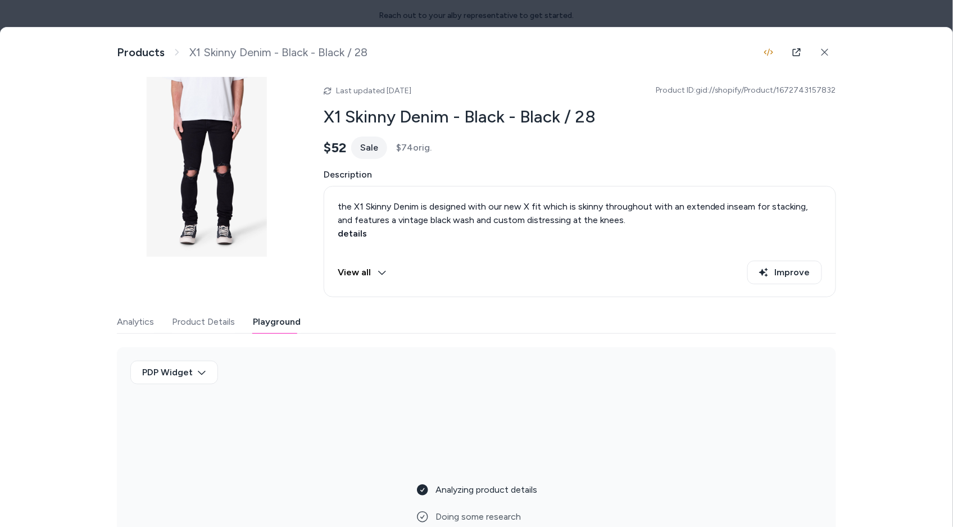
scroll to position [85, 0]
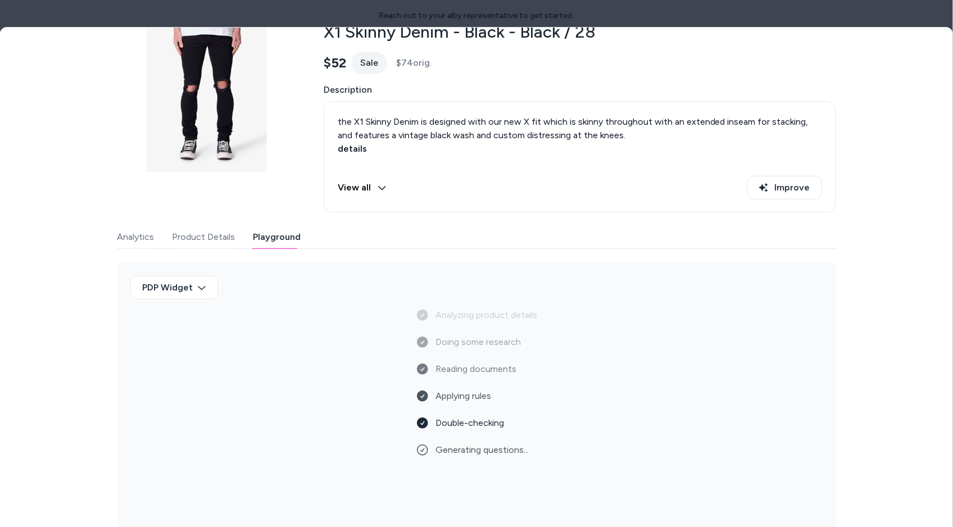
click at [630, 199] on div "View all Improve" at bounding box center [580, 189] width 485 height 27
click at [559, 234] on div "Analytics Product Details Playground" at bounding box center [477, 237] width 720 height 23
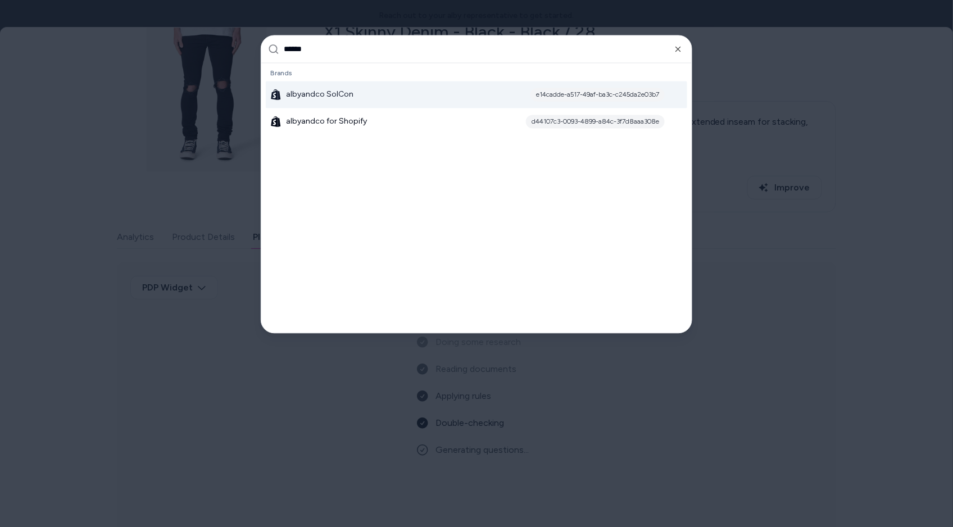
type input "*******"
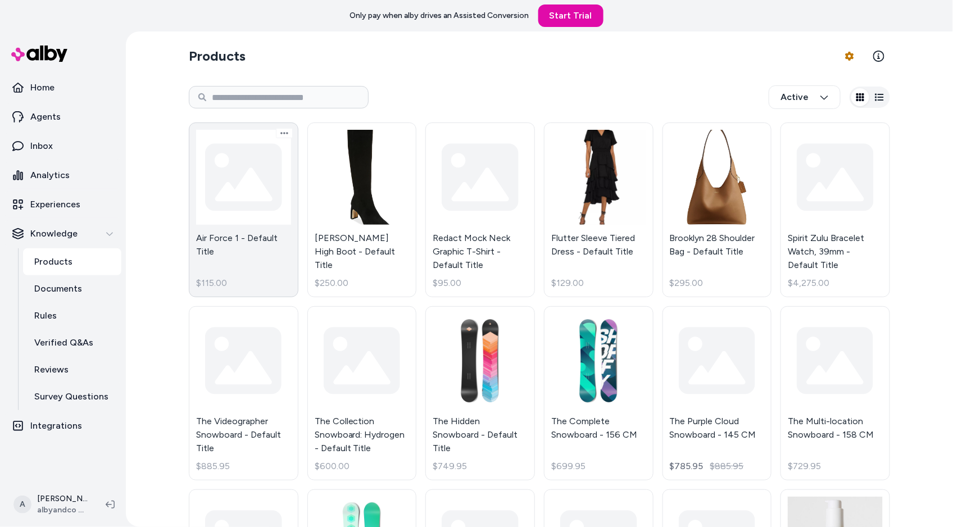
click at [241, 247] on link "Air Force 1 - Default Title $115.00" at bounding box center [244, 210] width 110 height 175
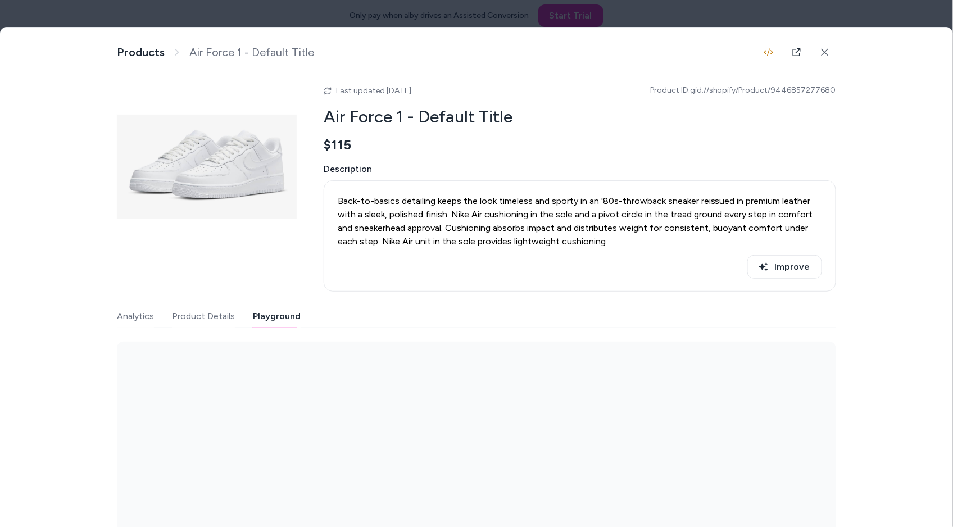
click at [272, 307] on button "Playground" at bounding box center [277, 316] width 48 height 22
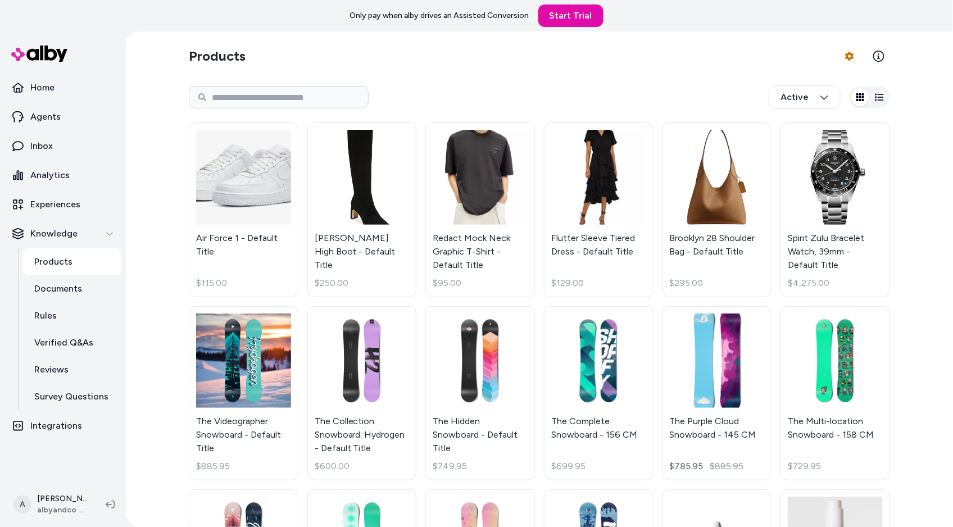
click at [469, 388] on html "Only pay when alby drives an Assisted Conversion Start Trial Home Agents Inbox …" at bounding box center [476, 263] width 953 height 527
click at [469, 388] on link "The Hidden Snowboard - Default Title $749.95" at bounding box center [481, 393] width 110 height 175
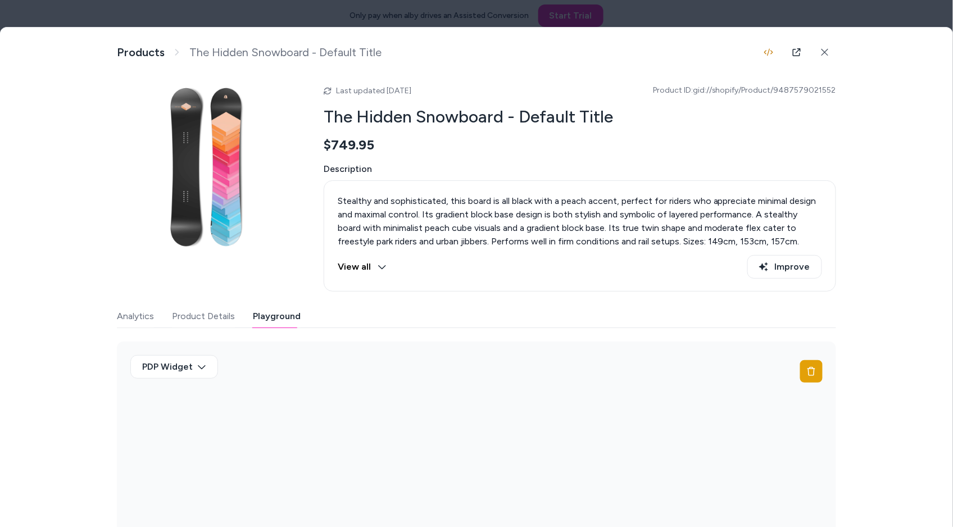
click at [295, 311] on button "Playground" at bounding box center [277, 316] width 48 height 22
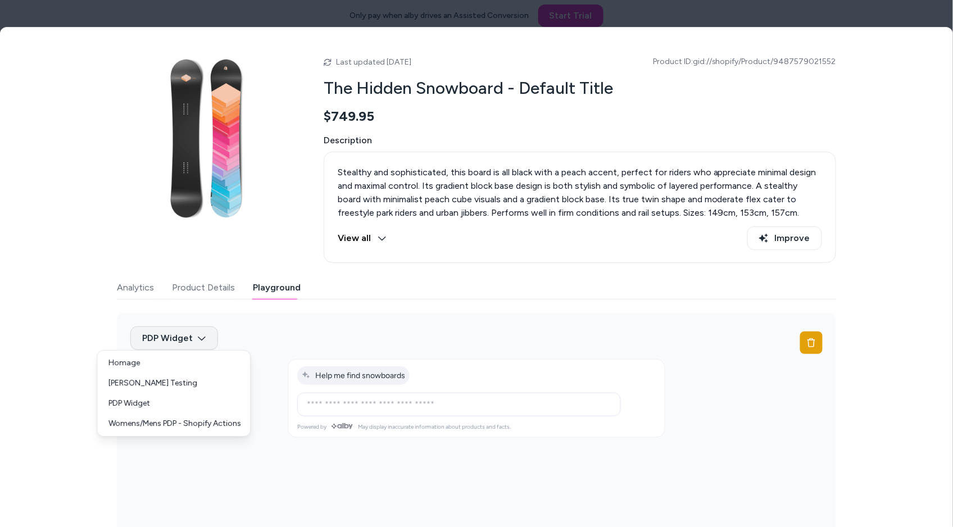
click at [207, 340] on body "Only pay when alby drives an Assisted Conversion Start Trial Home Agents Inbox …" at bounding box center [476, 263] width 953 height 527
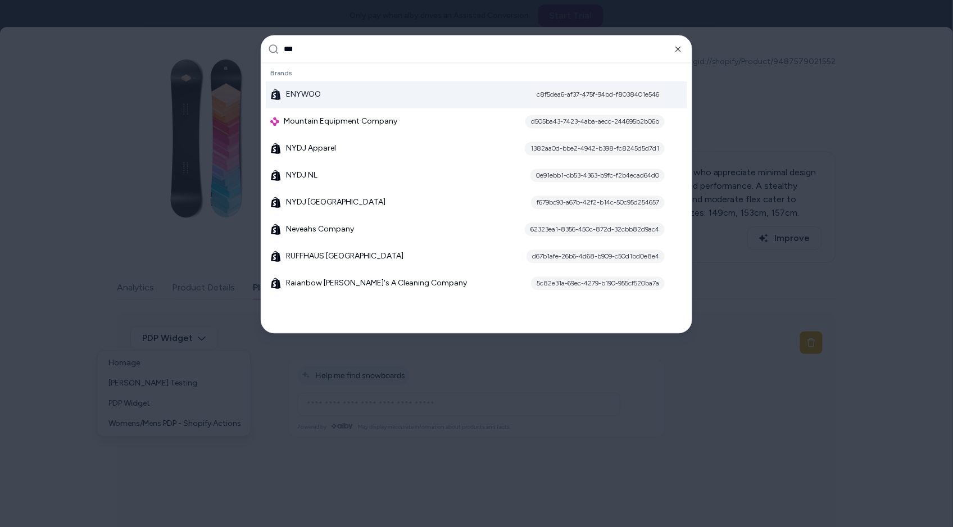
type input "****"
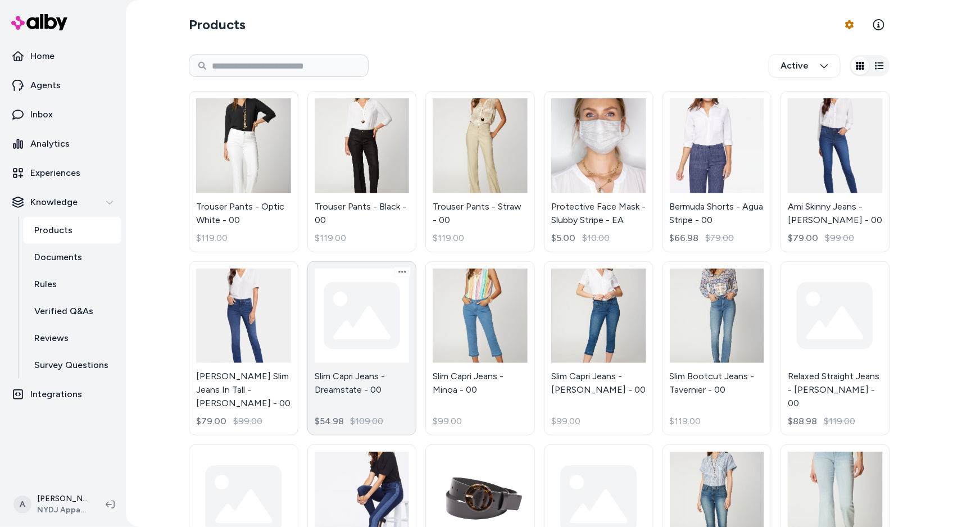
click at [363, 281] on link "Slim Capri Jeans - Dreamstate - 00 $54.98 $109.00" at bounding box center [362, 348] width 110 height 175
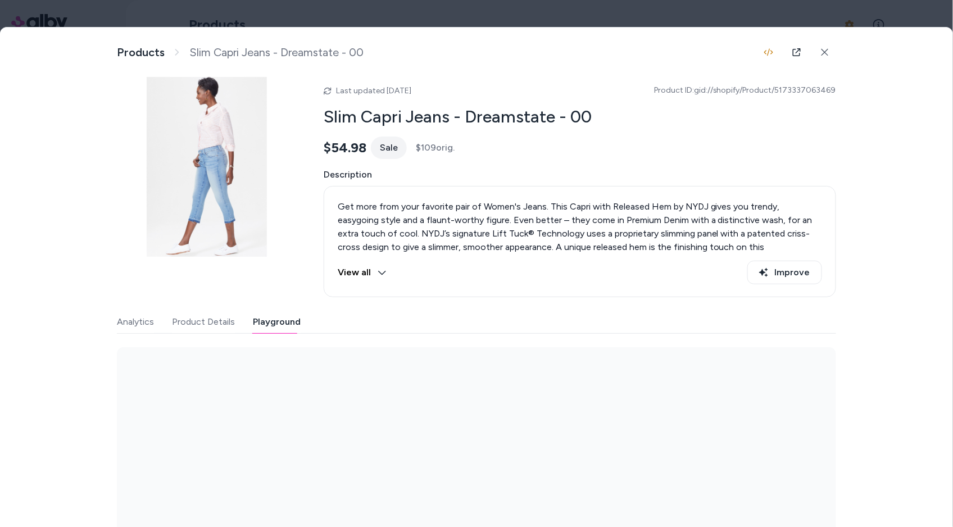
click at [270, 322] on button "Playground" at bounding box center [277, 322] width 48 height 22
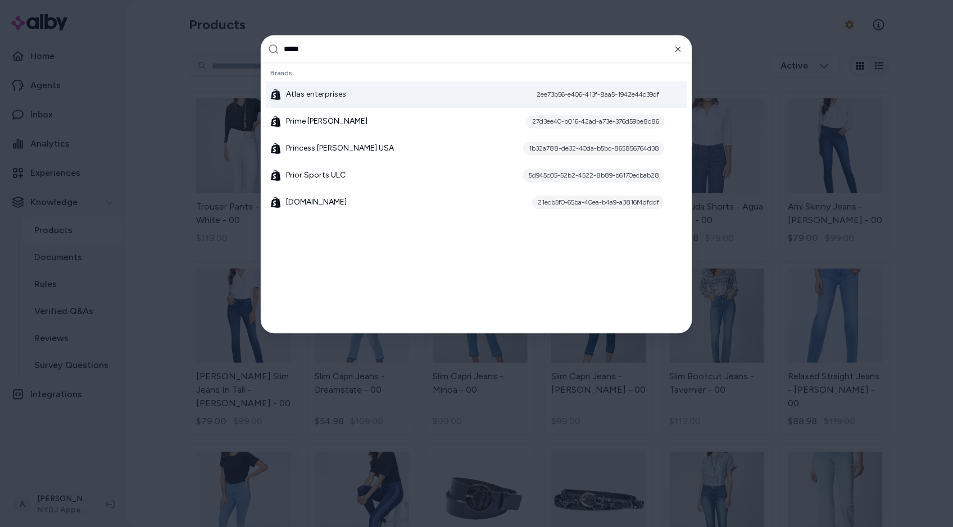
type input "******"
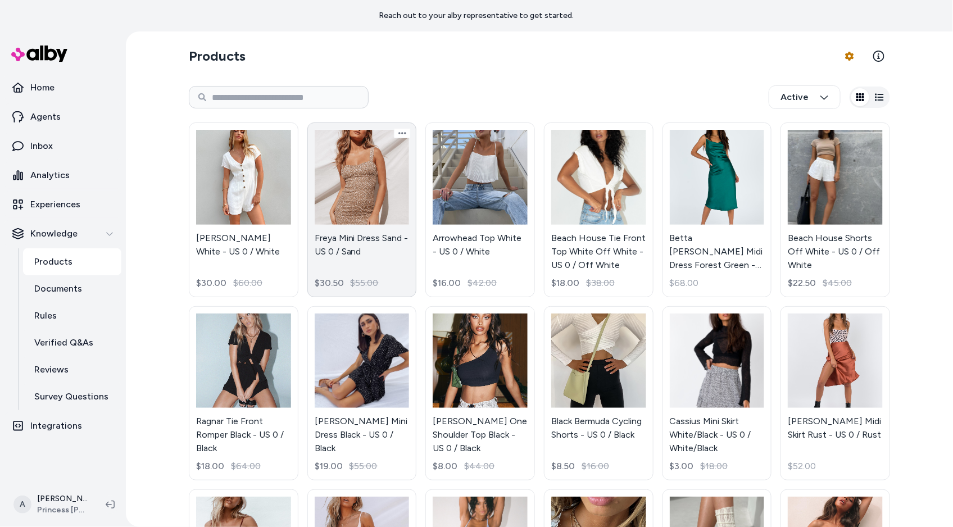
click at [366, 204] on link "Freya Mini Dress Sand - US 0 / Sand $30.50 $55.00" at bounding box center [362, 210] width 110 height 175
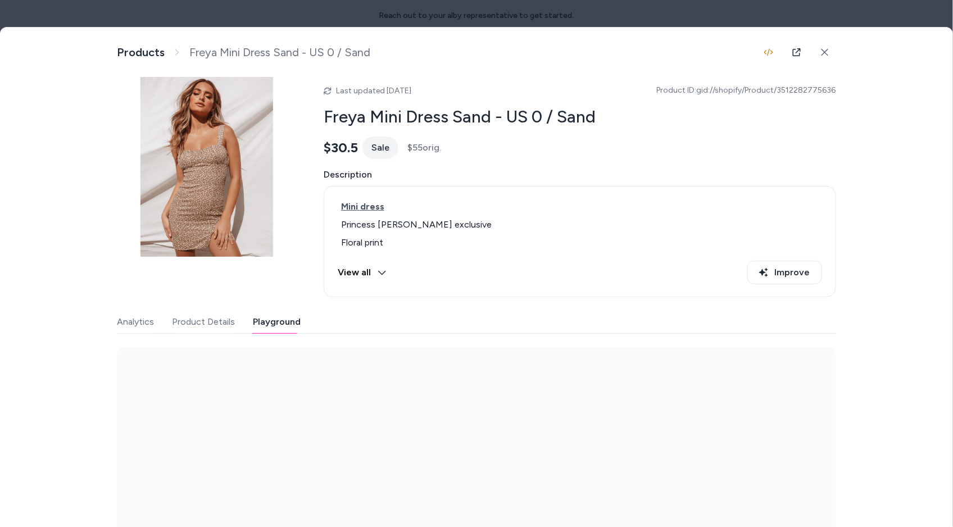
click at [273, 327] on button "Playground" at bounding box center [277, 322] width 48 height 22
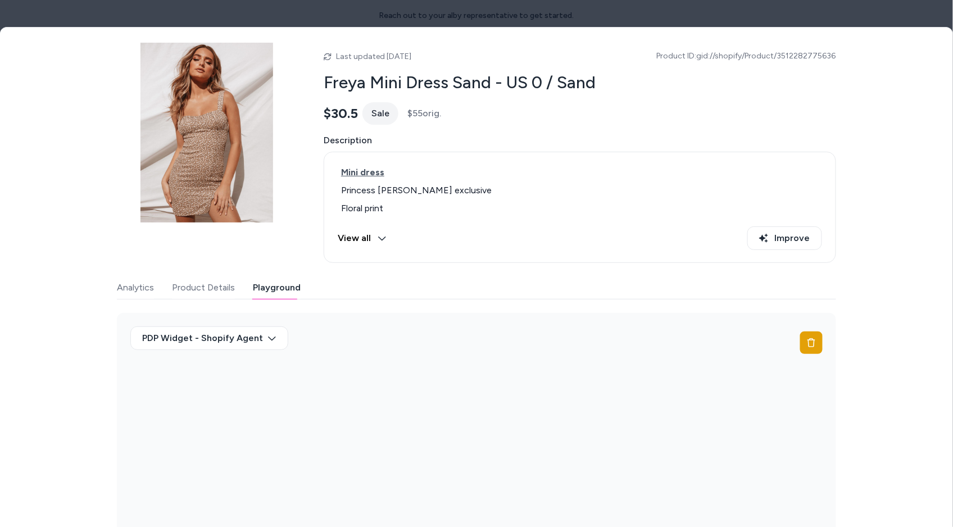
scroll to position [85, 0]
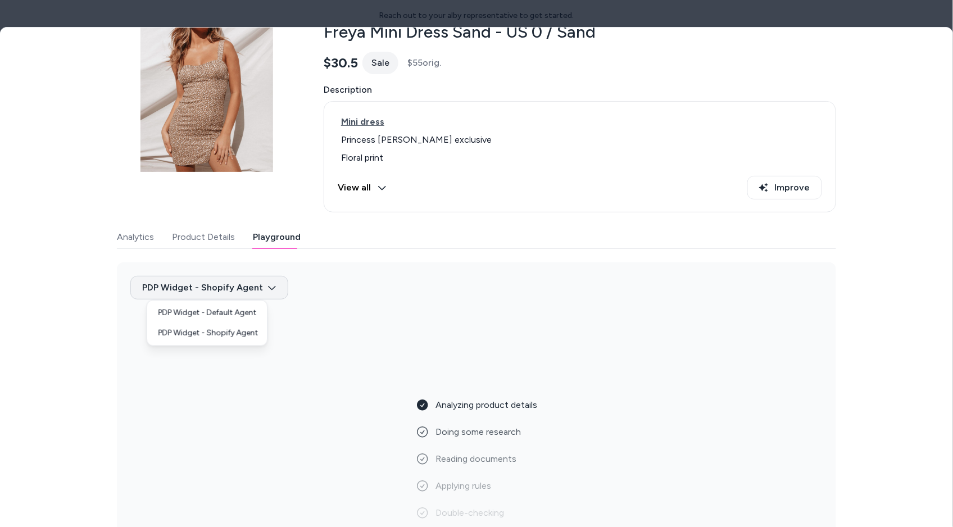
click at [265, 296] on body "Reach out to your alby representative to get started. Home Agents Inbox Analyti…" at bounding box center [476, 263] width 953 height 527
click at [258, 317] on div "PDP Widget - Default Agent" at bounding box center [208, 313] width 116 height 20
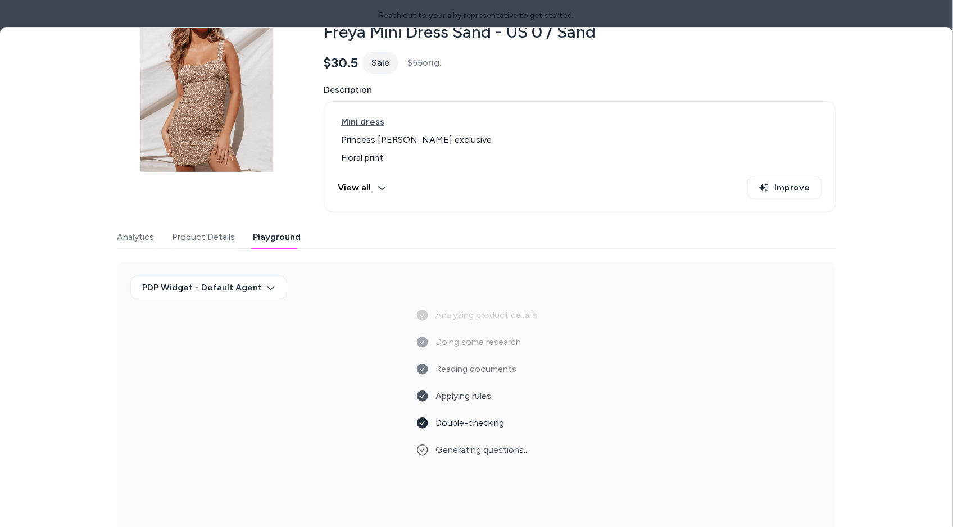
click at [517, 231] on div "Analytics Product Details Playground" at bounding box center [477, 237] width 720 height 23
click at [225, 293] on body "Reach out to your alby representative to get started. Home Agents Inbox Analyti…" at bounding box center [476, 263] width 953 height 527
click at [386, 225] on div at bounding box center [476, 263] width 953 height 527
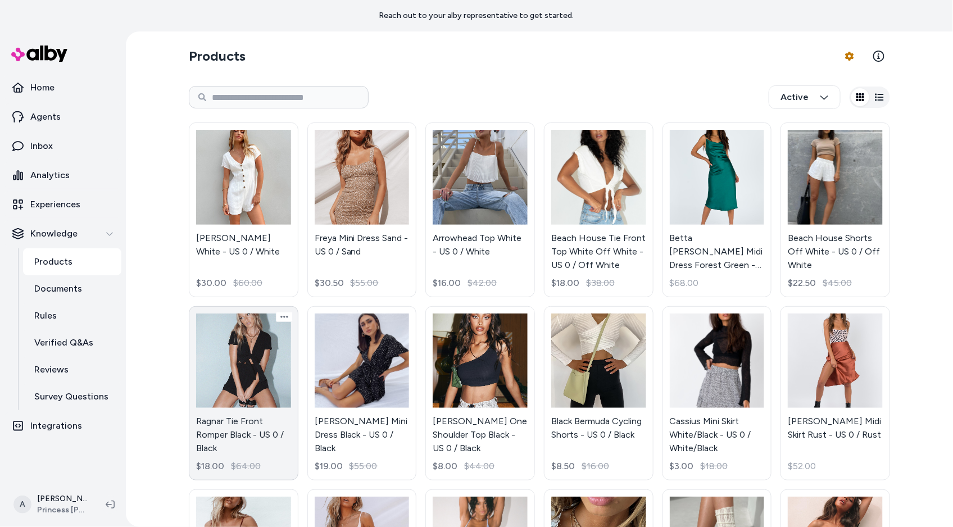
click at [270, 364] on link "Ragnar Tie Front Romper Black - US 0 / Black $18.00 $64.00" at bounding box center [244, 393] width 110 height 175
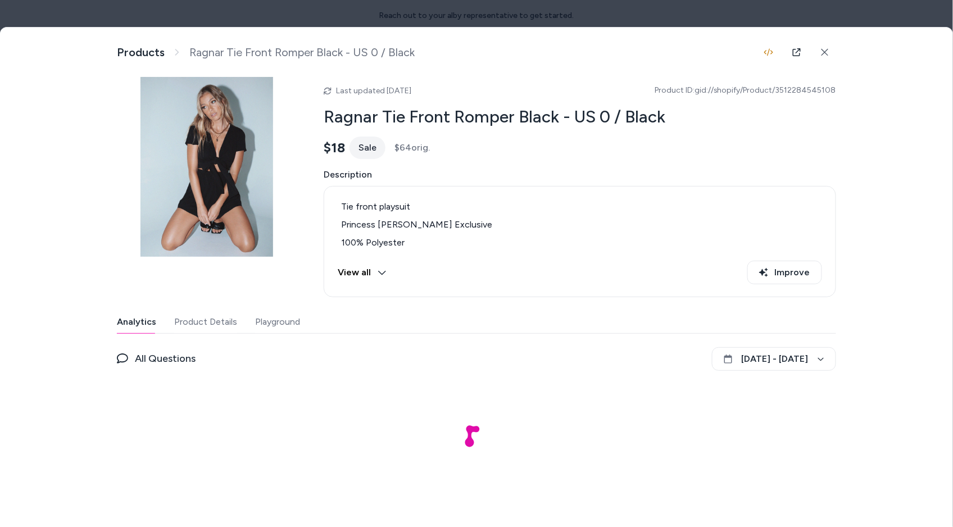
click at [249, 324] on div "Analytics Product Details Playground" at bounding box center [477, 322] width 720 height 23
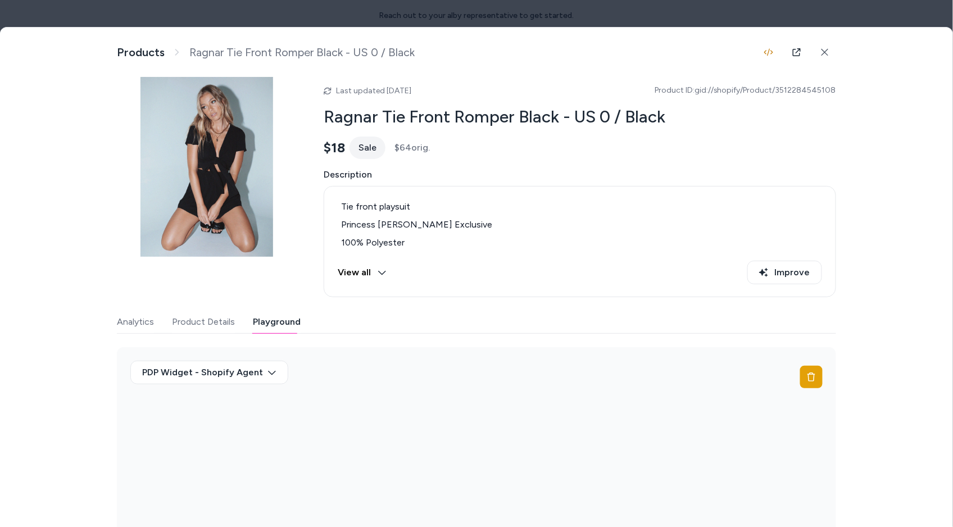
click at [297, 325] on button "Playground" at bounding box center [277, 322] width 48 height 22
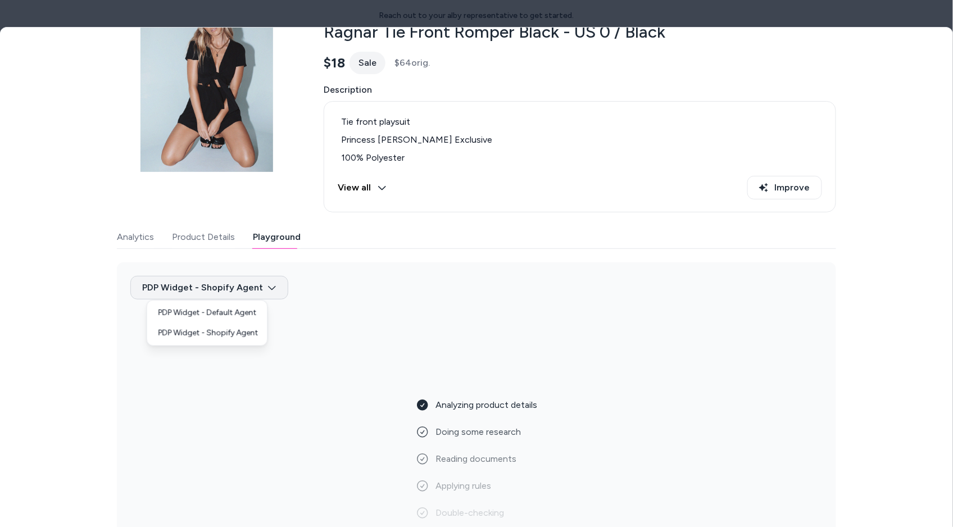
click at [245, 289] on body "Reach out to your alby representative to get started. Home Agents Inbox Analyti…" at bounding box center [476, 263] width 953 height 527
click at [245, 311] on div "PDP Widget - Default Agent" at bounding box center [208, 313] width 116 height 20
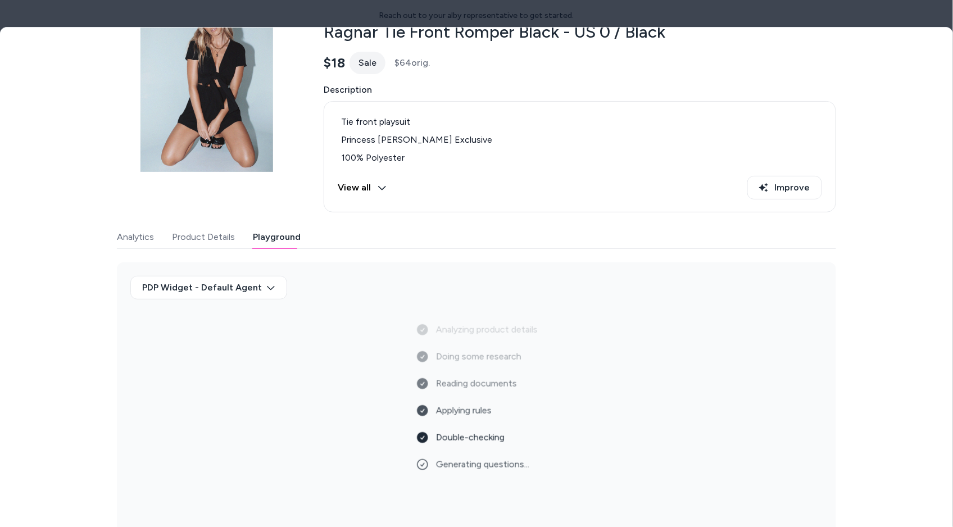
scroll to position [0, 0]
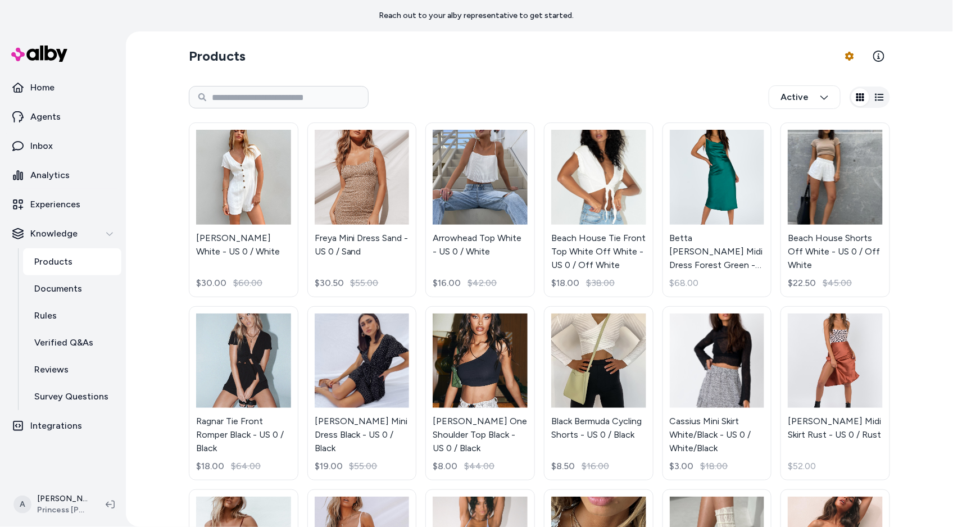
click at [75, 197] on html "Reach out to your alby representative to get started. Home Agents Inbox Analyti…" at bounding box center [476, 263] width 953 height 527
click at [75, 197] on link "Experiences" at bounding box center [62, 204] width 117 height 27
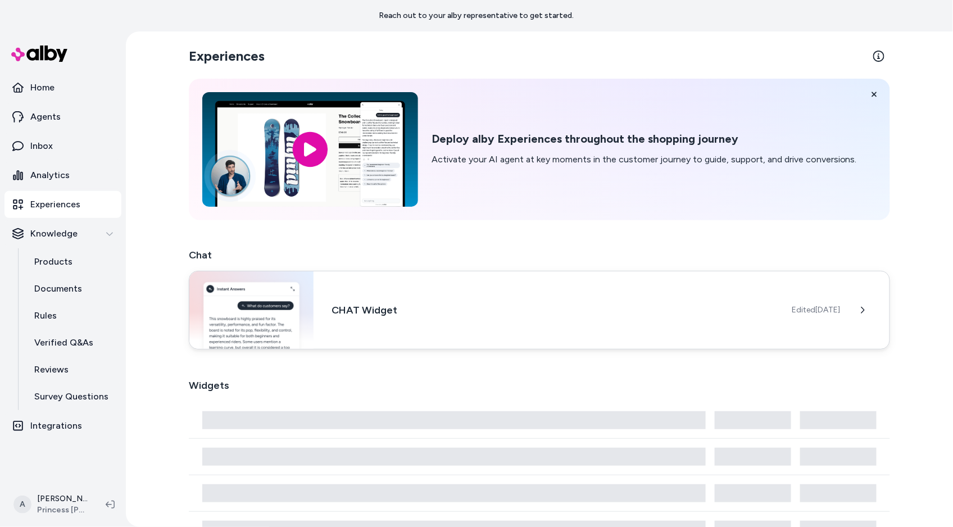
scroll to position [27, 0]
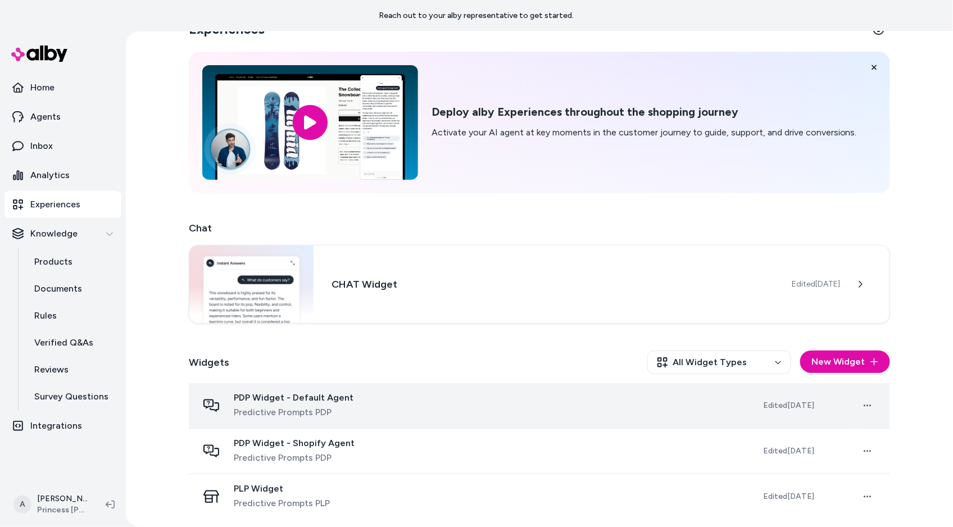
click at [321, 406] on span "Predictive Prompts PDP" at bounding box center [294, 412] width 120 height 13
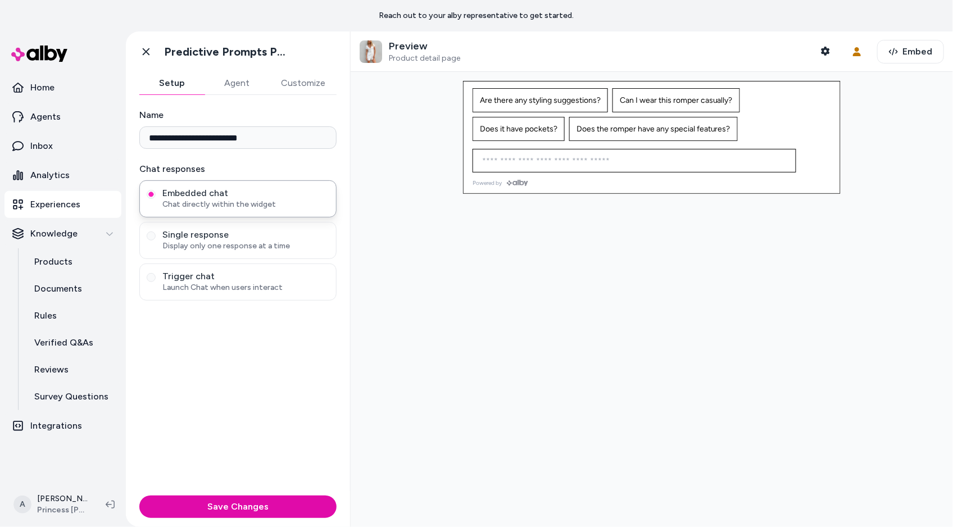
click at [812, 44] on div "Preview Product detail page Shopper Context" at bounding box center [598, 52] width 477 height 24
click at [814, 45] on div "Preview Product detail page Shopper Context" at bounding box center [598, 52] width 477 height 24
click at [863, 57] on button "User Context" at bounding box center [857, 51] width 22 height 22
click at [843, 52] on div "Preview Product detail page Shopper Context User Context Embed" at bounding box center [652, 51] width 603 height 40
click at [833, 52] on button "Shopper Context" at bounding box center [826, 51] width 22 height 22
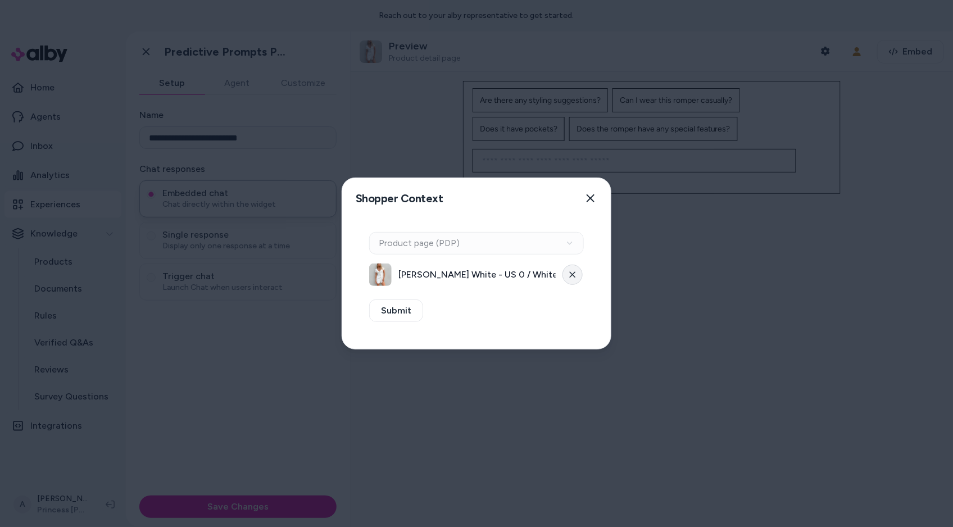
click at [574, 272] on icon at bounding box center [572, 275] width 7 height 7
click at [515, 254] on div "Context Type Product page (PDP)" at bounding box center [476, 243] width 215 height 22
drag, startPoint x: 517, startPoint y: 259, endPoint x: 517, endPoint y: 268, distance: 9.0
click at [517, 268] on div "Context Type Product page (PDP) Select Product Select a product" at bounding box center [476, 259] width 215 height 54
click at [517, 268] on button "Select a product" at bounding box center [476, 275] width 215 height 22
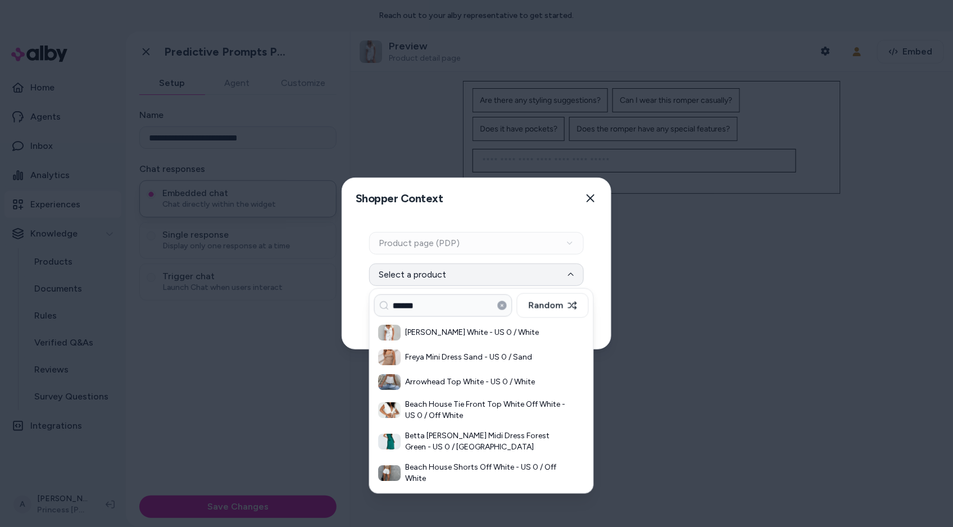
type input "******"
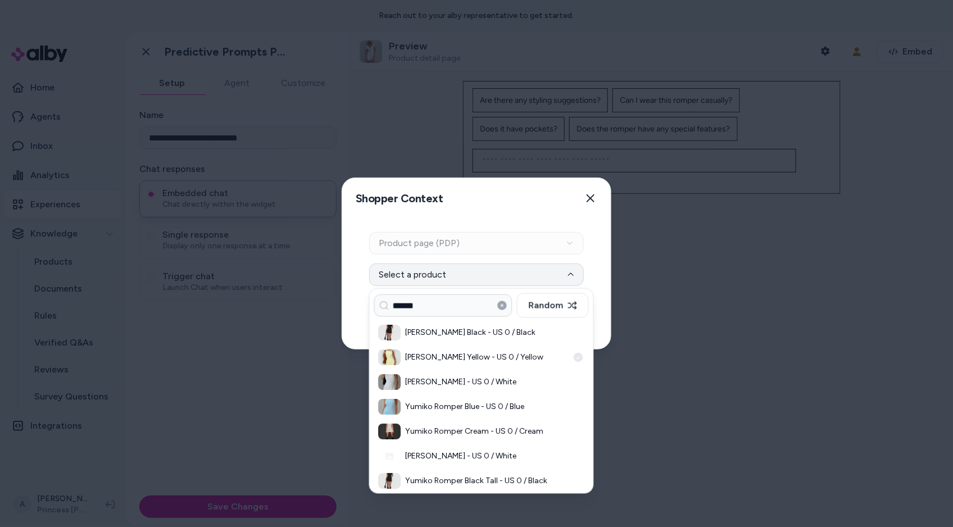
click at [464, 358] on h3 "Yumiko Romper Yellow - US 0 / Yellow" at bounding box center [487, 357] width 163 height 11
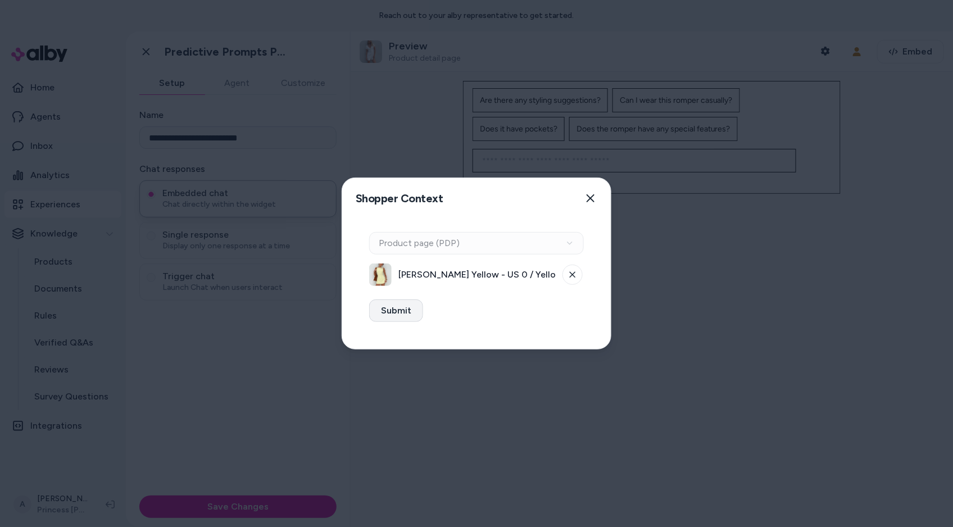
click at [395, 305] on button "Submit" at bounding box center [396, 311] width 54 height 22
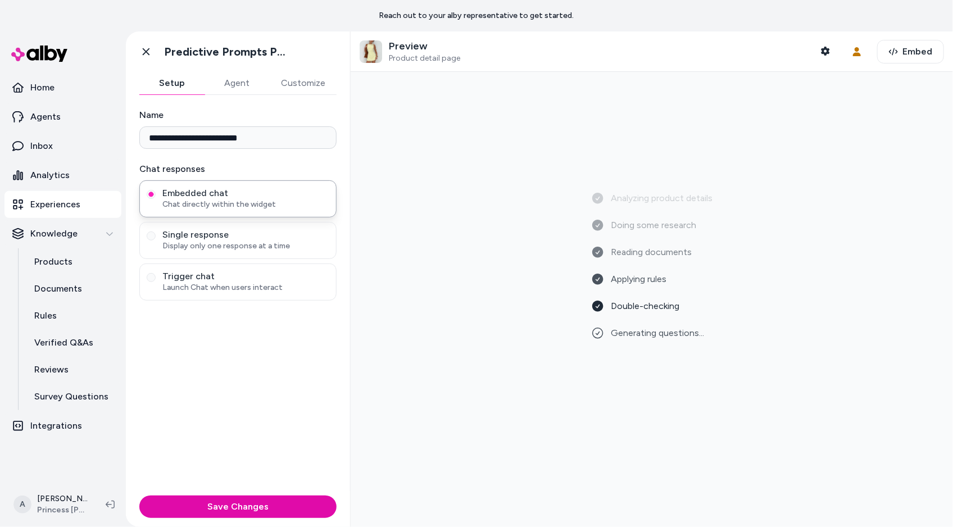
drag, startPoint x: 431, startPoint y: 294, endPoint x: 431, endPoint y: 273, distance: 20.8
click at [431, 293] on div "Analyzing product details Doing some research Reading documents Applying rules …" at bounding box center [652, 299] width 585 height 437
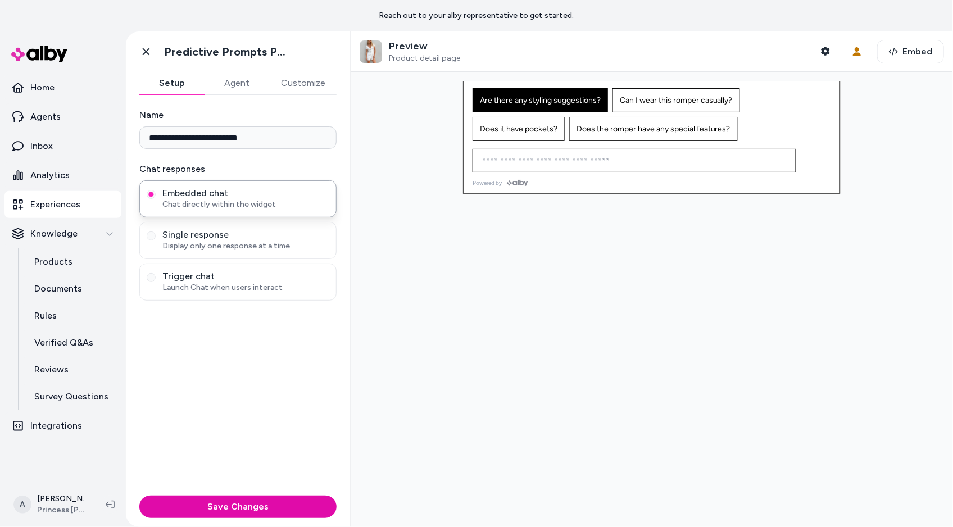
click at [521, 89] on button "Are there any styling suggestions?" at bounding box center [540, 100] width 135 height 24
type input "**********"
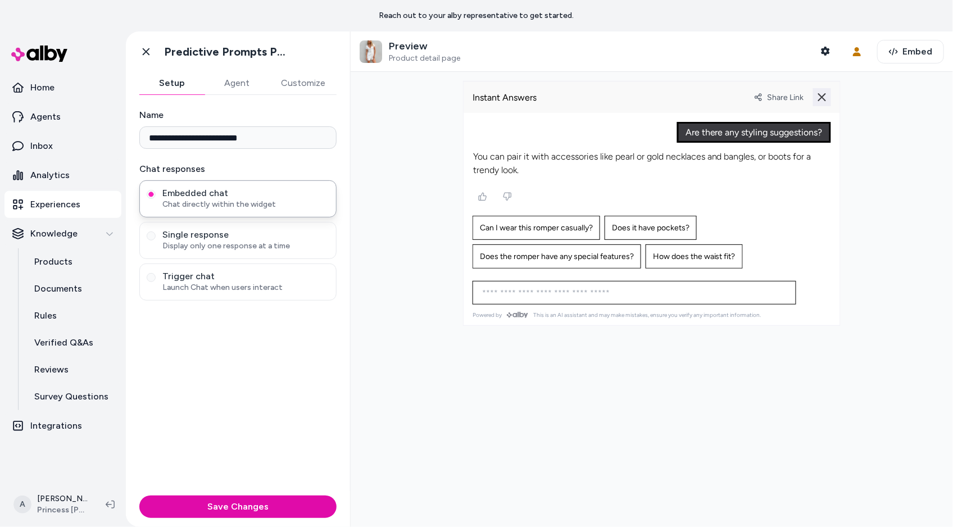
click at [826, 98] on icon at bounding box center [822, 97] width 9 height 9
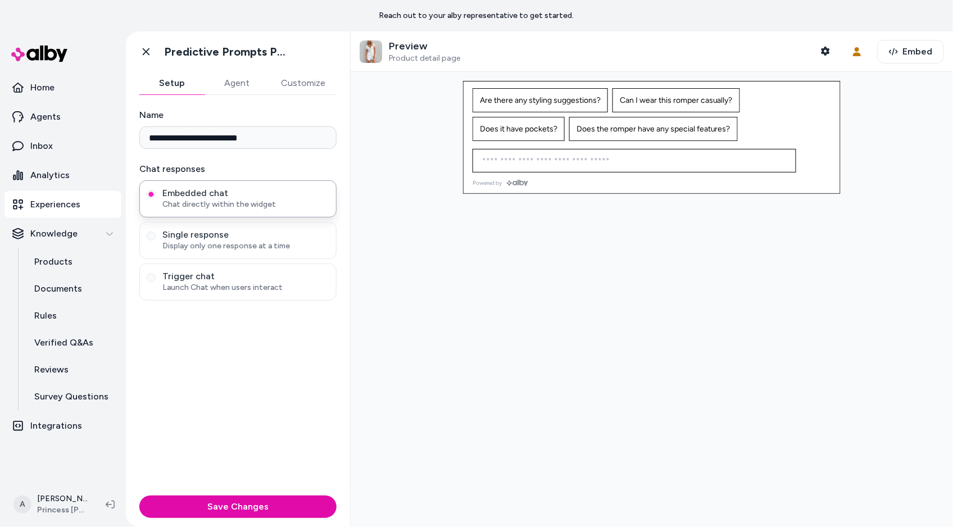
click at [675, 177] on div "Ask any question about this product" at bounding box center [652, 163] width 377 height 31
click at [682, 157] on input at bounding box center [624, 160] width 296 height 13
type input "**********"
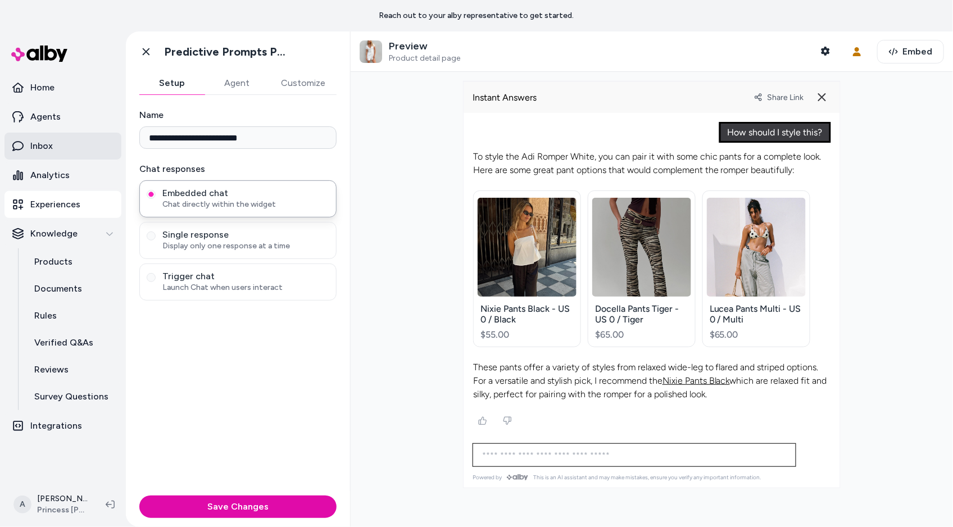
click at [57, 150] on link "Inbox" at bounding box center [62, 146] width 117 height 27
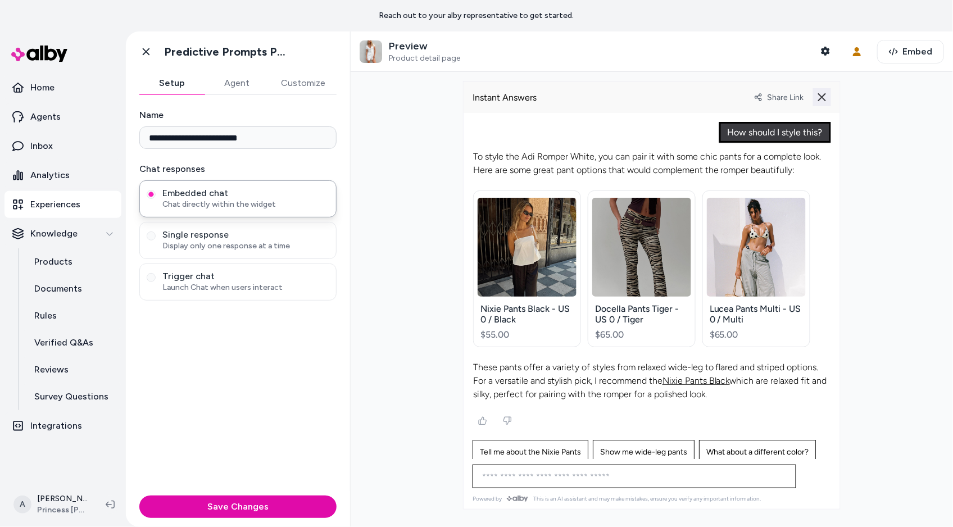
click at [825, 96] on icon at bounding box center [822, 97] width 9 height 9
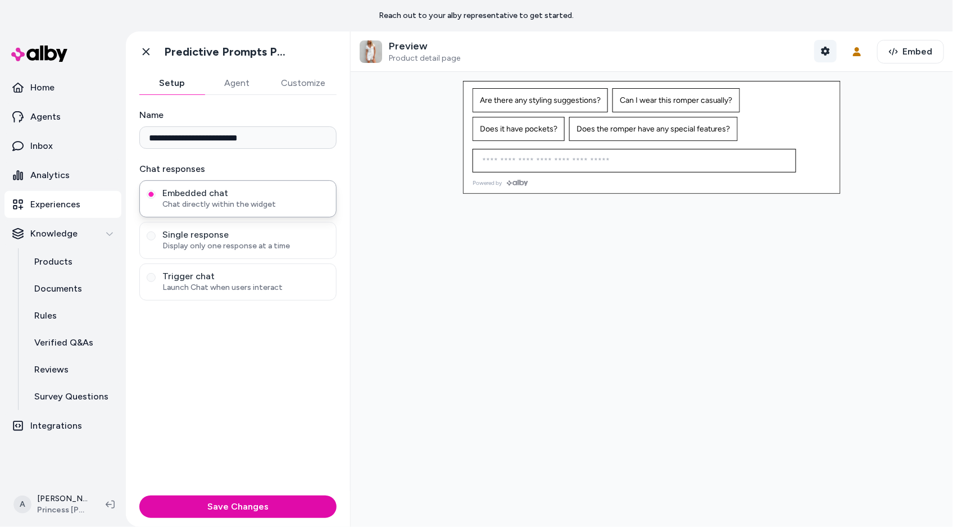
click at [830, 47] on icon "button" at bounding box center [825, 51] width 9 height 9
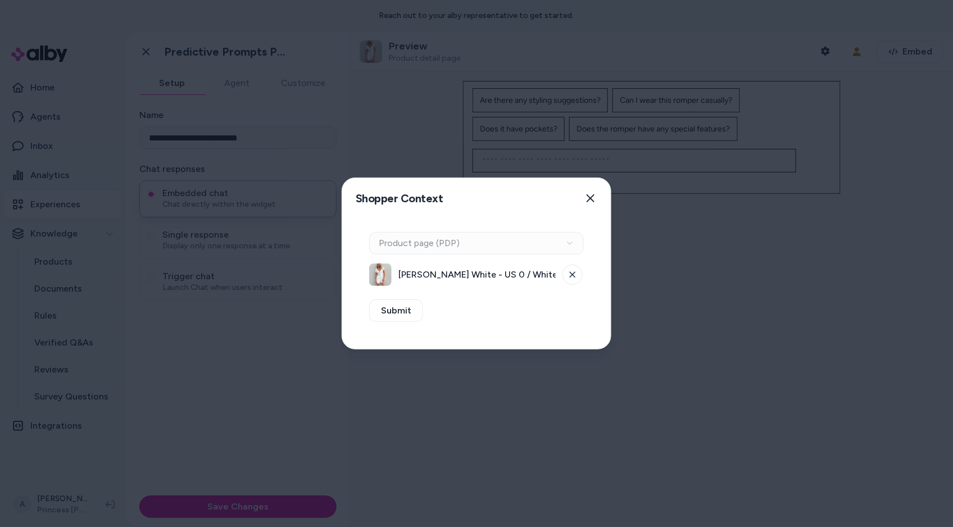
click at [583, 270] on div "[PERSON_NAME] White - US 0 / White" at bounding box center [476, 275] width 215 height 22
click at [574, 278] on icon at bounding box center [572, 275] width 7 height 7
click at [531, 268] on button "Select a product" at bounding box center [476, 275] width 215 height 22
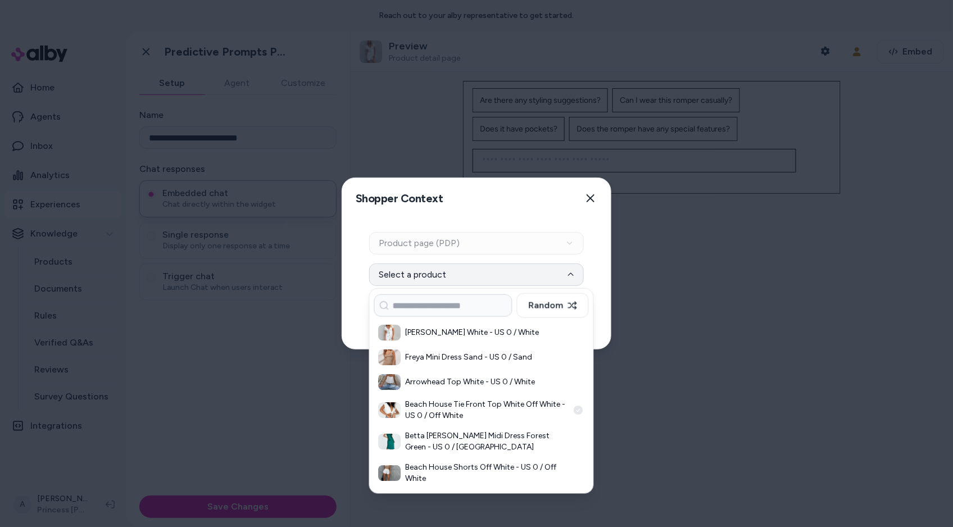
scroll to position [379, 0]
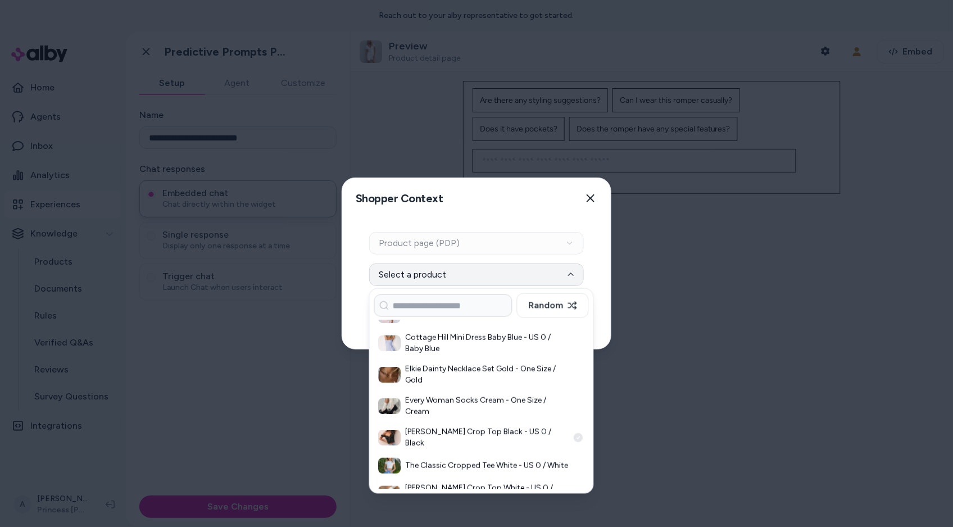
click at [482, 427] on h3 "[PERSON_NAME] Crop Top Black - US 0 / Black" at bounding box center [487, 438] width 163 height 22
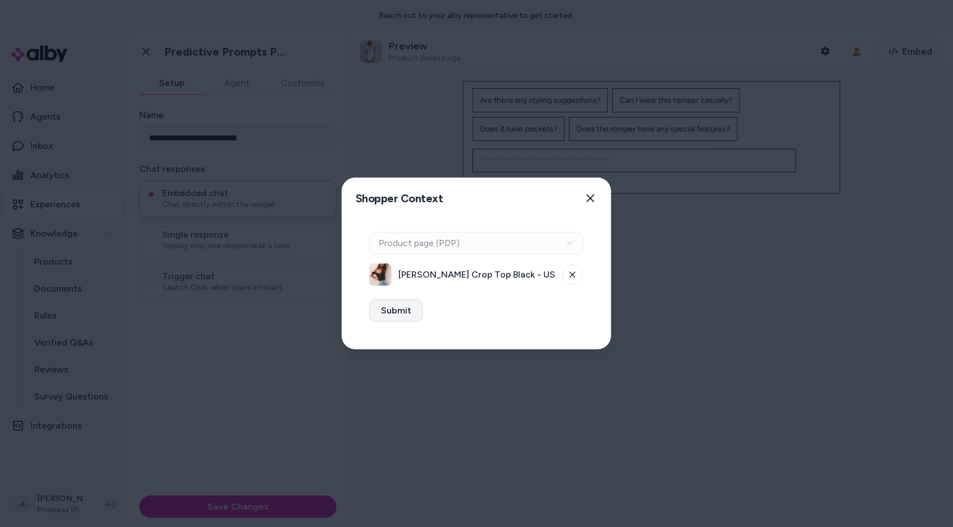
click at [413, 320] on button "Submit" at bounding box center [396, 311] width 54 height 22
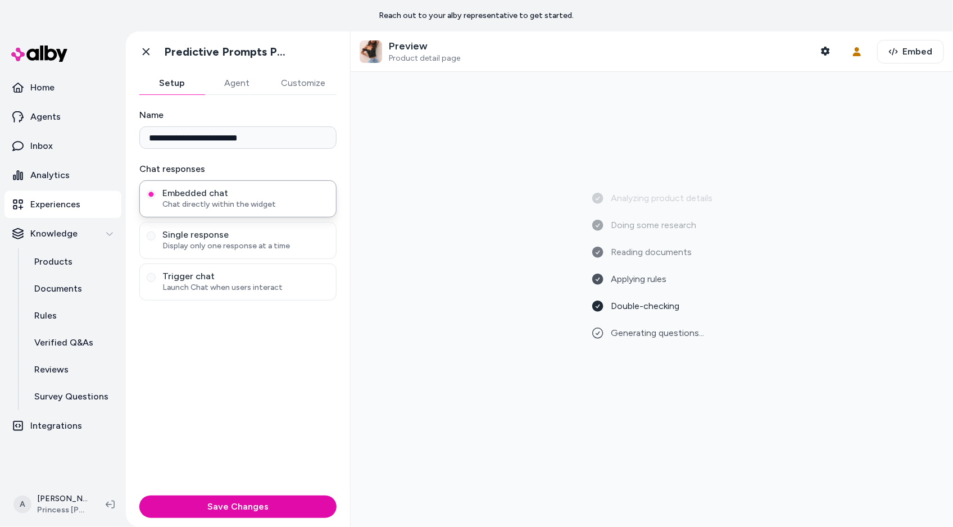
click at [496, 210] on div "Analyzing product details Doing some research Reading documents Applying rules …" at bounding box center [652, 299] width 585 height 437
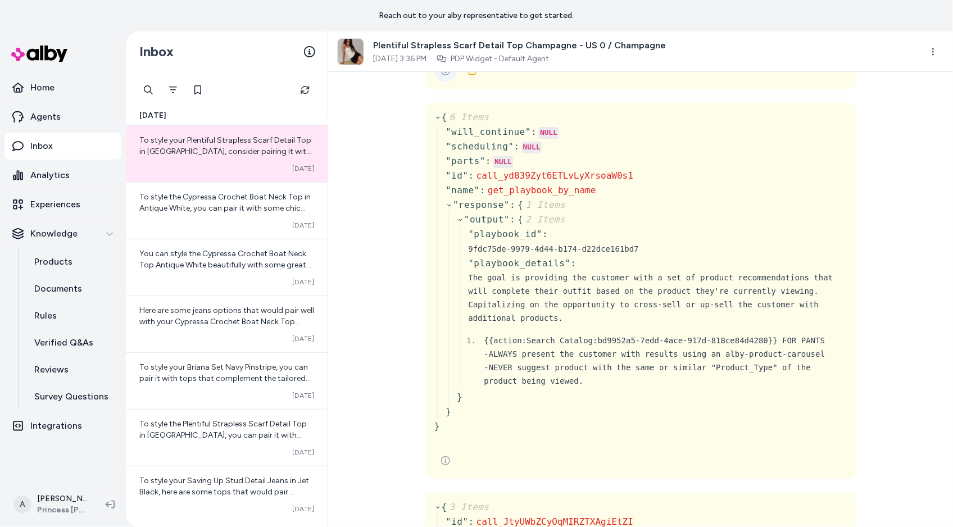
scroll to position [100, 0]
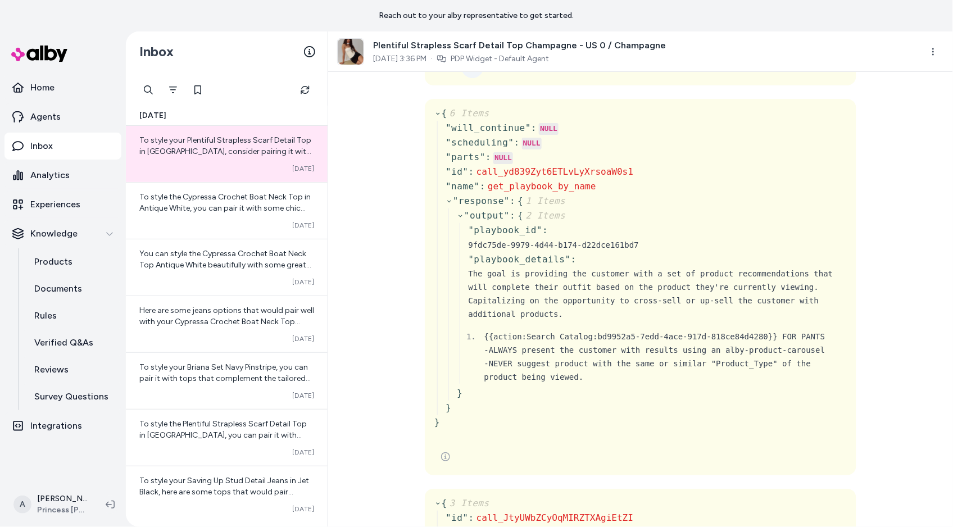
click at [475, 78] on link at bounding box center [472, 67] width 22 height 22
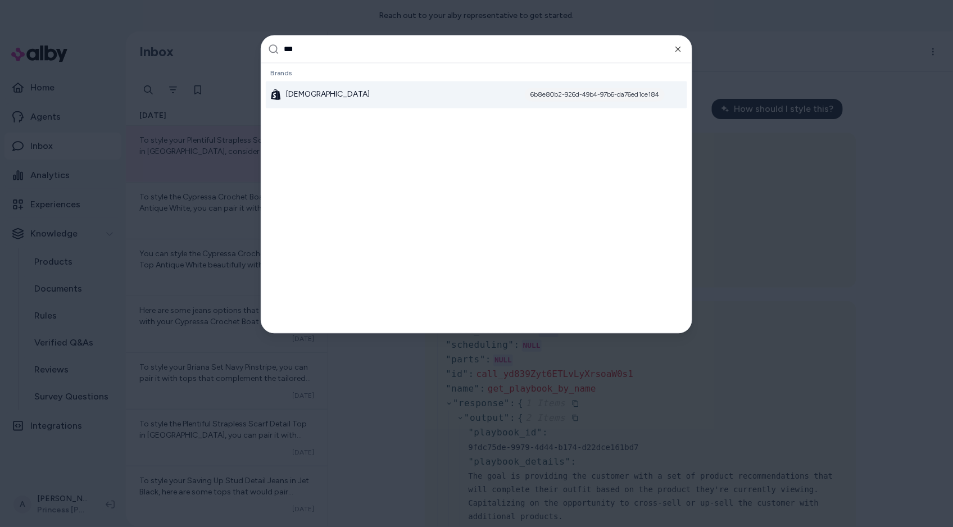
type input "****"
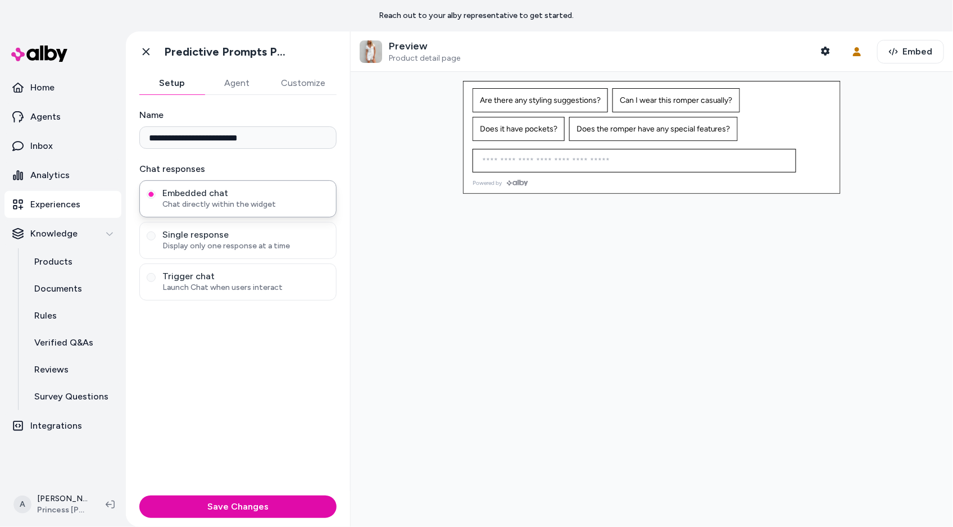
click at [391, 139] on div at bounding box center [652, 299] width 603 height 455
click at [62, 265] on p "Products" at bounding box center [53, 261] width 38 height 13
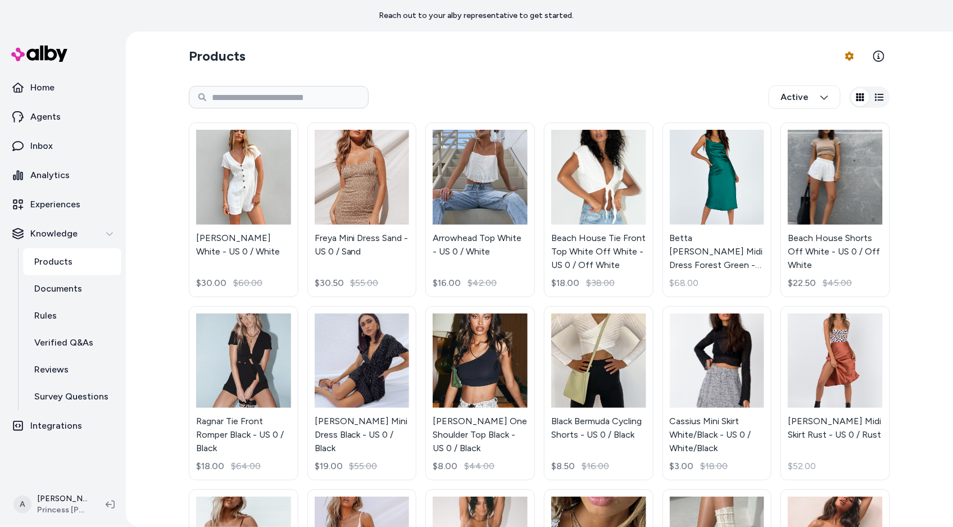
click at [452, 249] on link "Arrowhead Top White - US 0 / White $16.00 $42.00" at bounding box center [481, 210] width 110 height 175
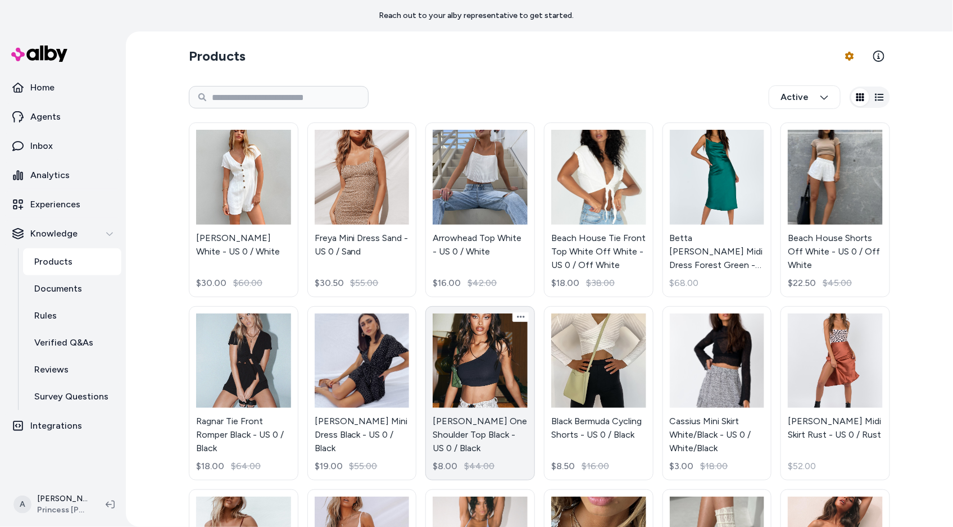
click at [512, 392] on link "[PERSON_NAME] One Shoulder Top Black - US 0 / Black $8.00 $44.00" at bounding box center [481, 393] width 110 height 175
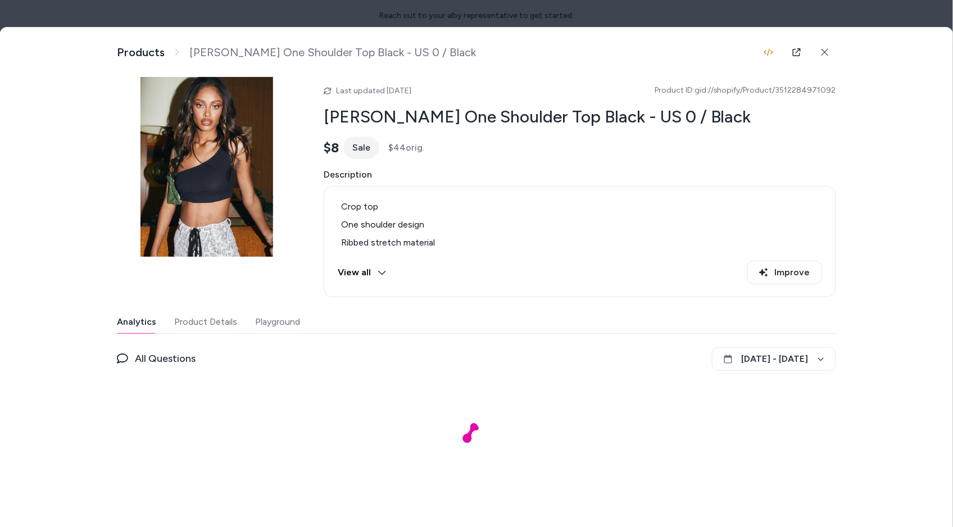
click at [283, 322] on button "Playground" at bounding box center [277, 322] width 45 height 22
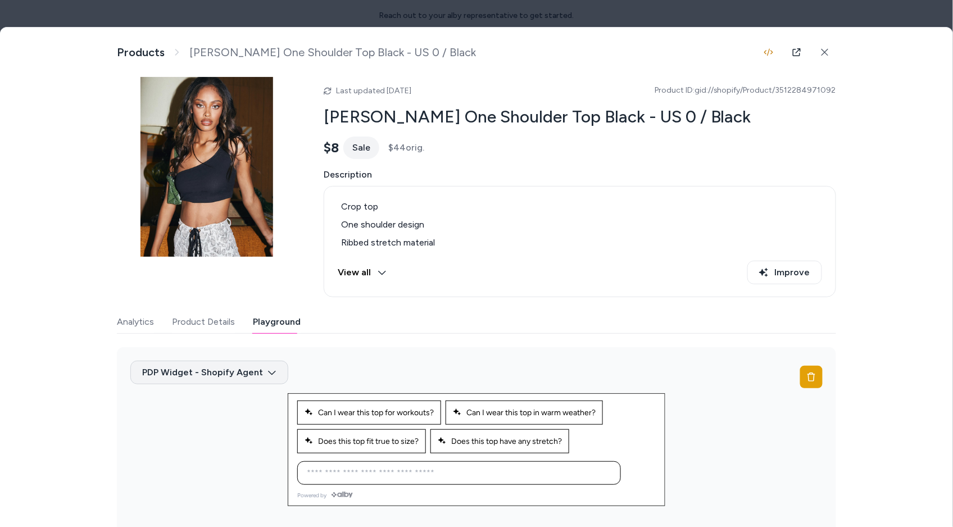
click at [248, 379] on body "Reach out to your alby representative to get started. Home Agents Inbox Analyti…" at bounding box center [476, 263] width 953 height 527
click at [249, 406] on div "PDP Widget - Default Agent" at bounding box center [208, 398] width 116 height 20
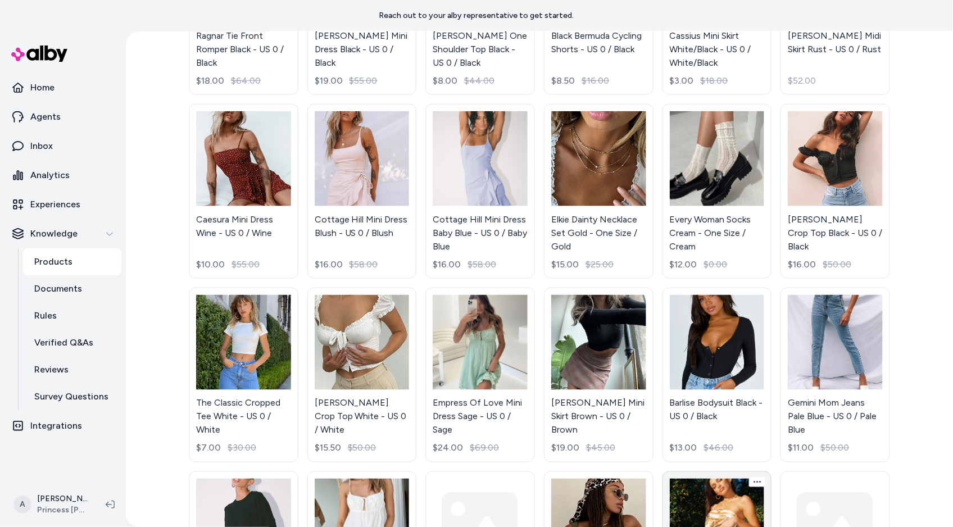
scroll to position [598, 0]
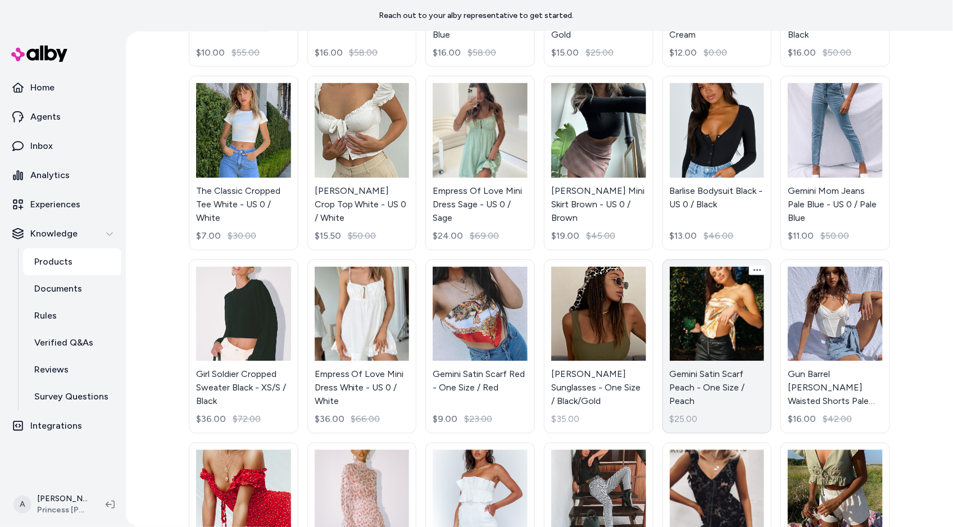
click at [687, 350] on link "Gemini Satin Scarf Peach - One Size / Peach $25.00" at bounding box center [718, 347] width 110 height 175
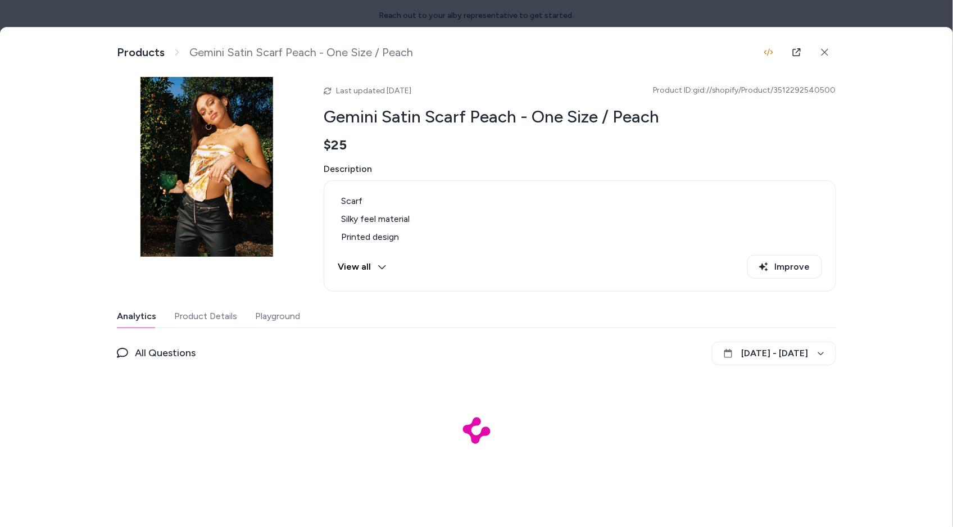
click at [291, 298] on div "Last updated Sep 30, 2025 Product ID: gid://shopify/Product/3512292540500 Gemin…" at bounding box center [477, 282] width 720 height 410
click at [291, 319] on button "Playground" at bounding box center [277, 316] width 45 height 22
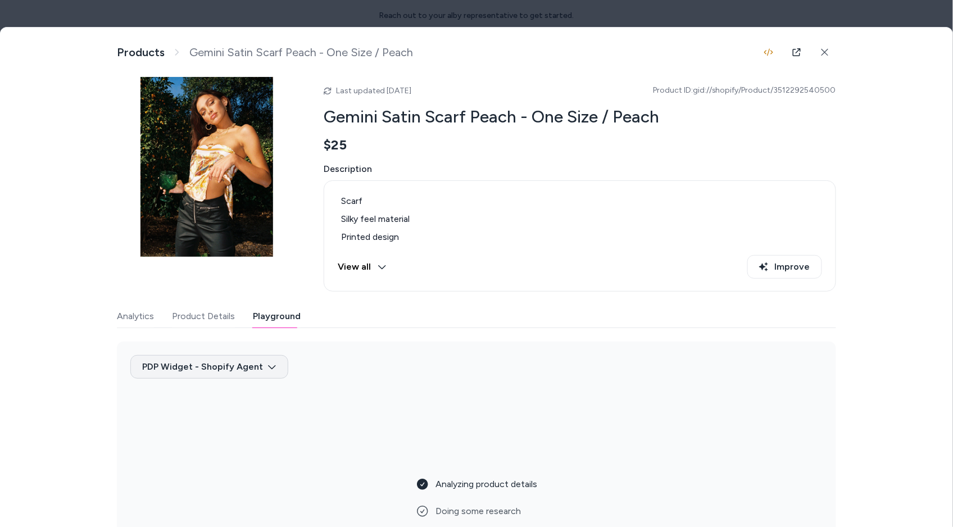
click at [226, 364] on body "Reach out to your alby representative to get started. Home Agents Inbox Analyti…" at bounding box center [476, 263] width 953 height 527
click at [240, 387] on div "PDP Widget - Default Agent" at bounding box center [208, 392] width 116 height 20
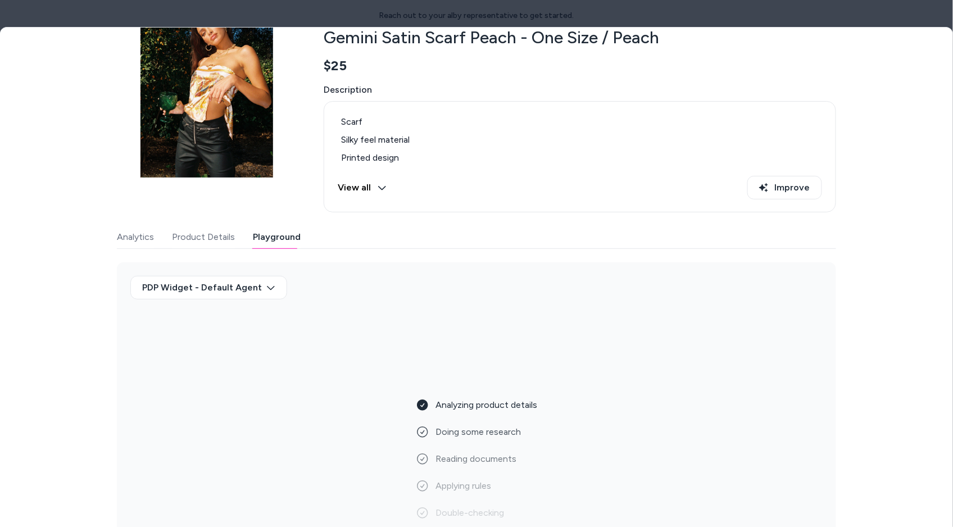
click at [461, 387] on div "Analyzing product details Doing some research Reading documents Applying rules …" at bounding box center [477, 417] width 122 height 216
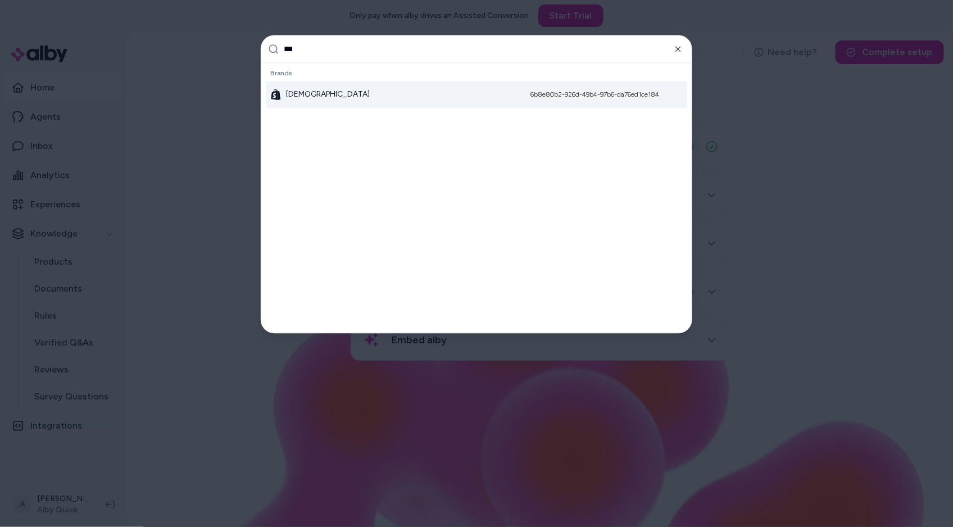
type input "****"
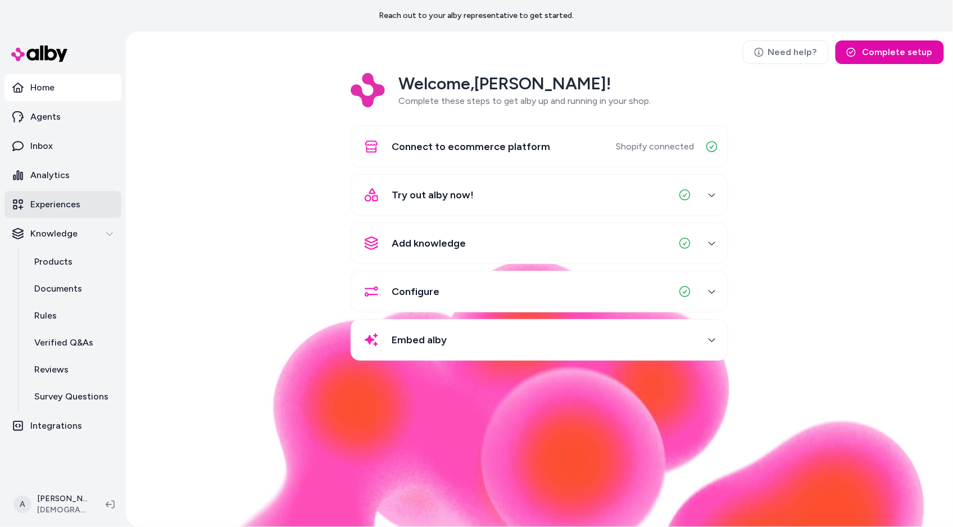
drag, startPoint x: 84, startPoint y: 220, endPoint x: 84, endPoint y: 212, distance: 7.9
click at [84, 218] on ul "Home Agents Inbox Analytics Experiences Knowledge Products Documents Rules Veri…" at bounding box center [62, 256] width 117 height 365
click at [84, 211] on link "Experiences" at bounding box center [62, 204] width 117 height 27
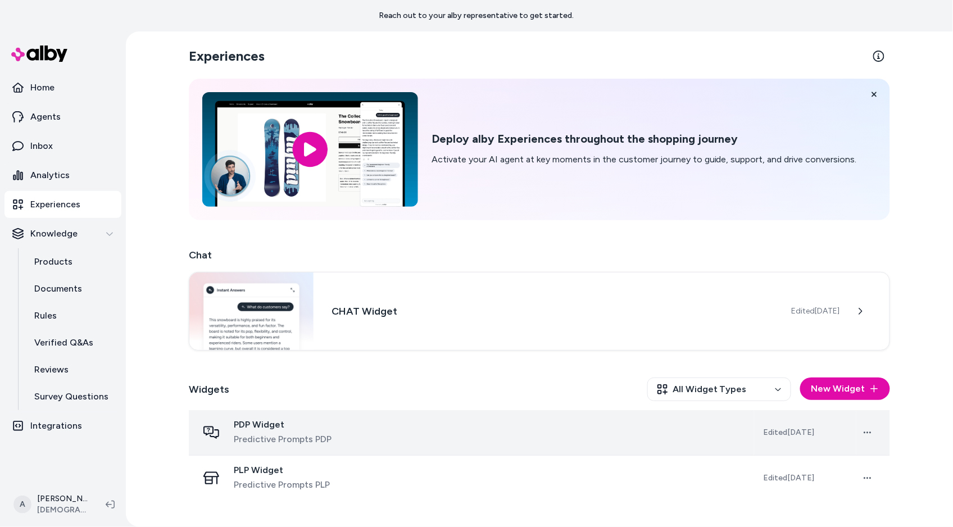
click at [386, 436] on div "PDP Widget Predictive Prompts PDP" at bounding box center [471, 432] width 547 height 27
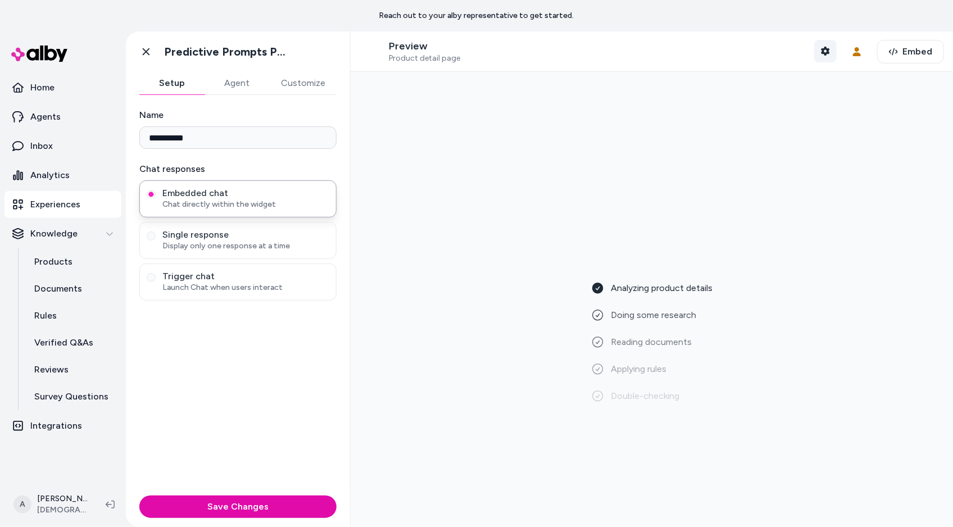
click at [836, 59] on button "Shopper Context" at bounding box center [826, 51] width 22 height 22
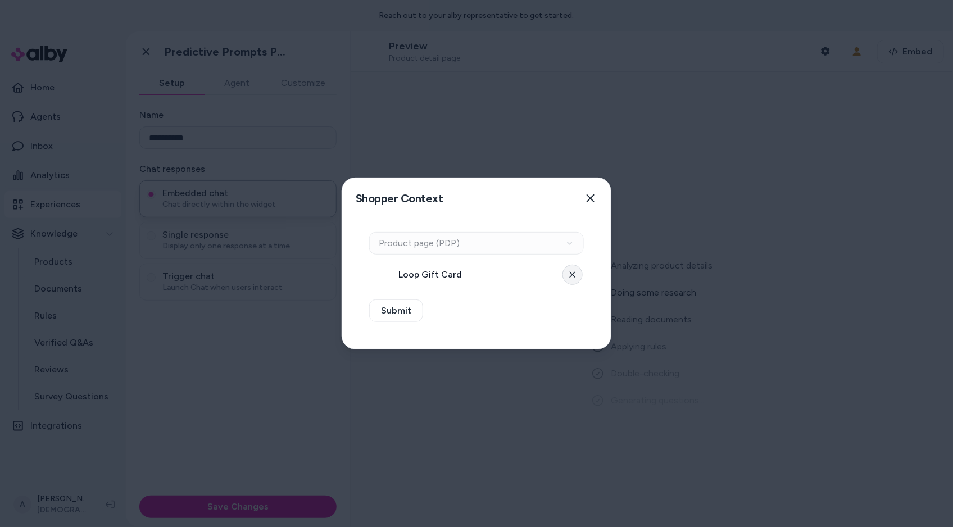
click at [574, 277] on icon at bounding box center [572, 275] width 7 height 7
click at [533, 273] on button "Select a product" at bounding box center [476, 275] width 215 height 22
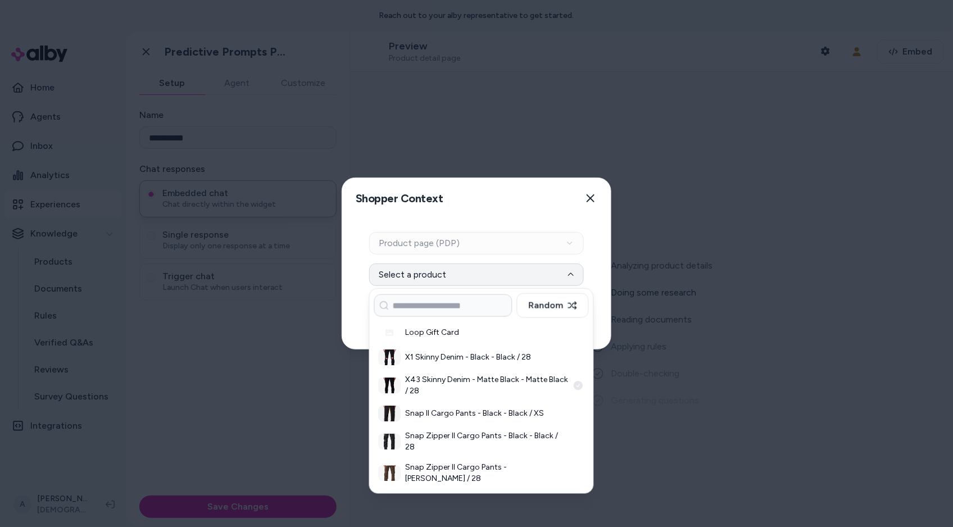
click at [519, 382] on h3 "X43 Skinny Denim - Matte Black - Matte Black / 28" at bounding box center [487, 385] width 163 height 22
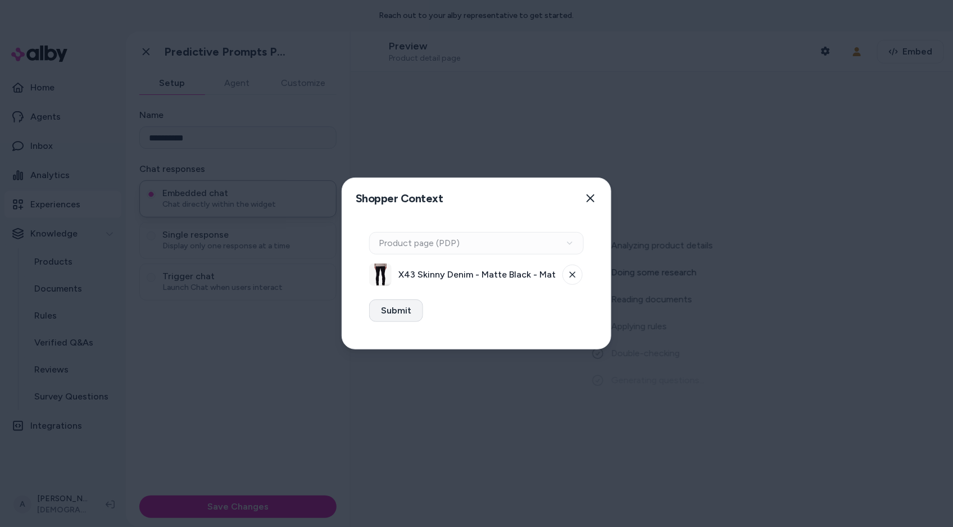
click at [406, 306] on button "Submit" at bounding box center [396, 311] width 54 height 22
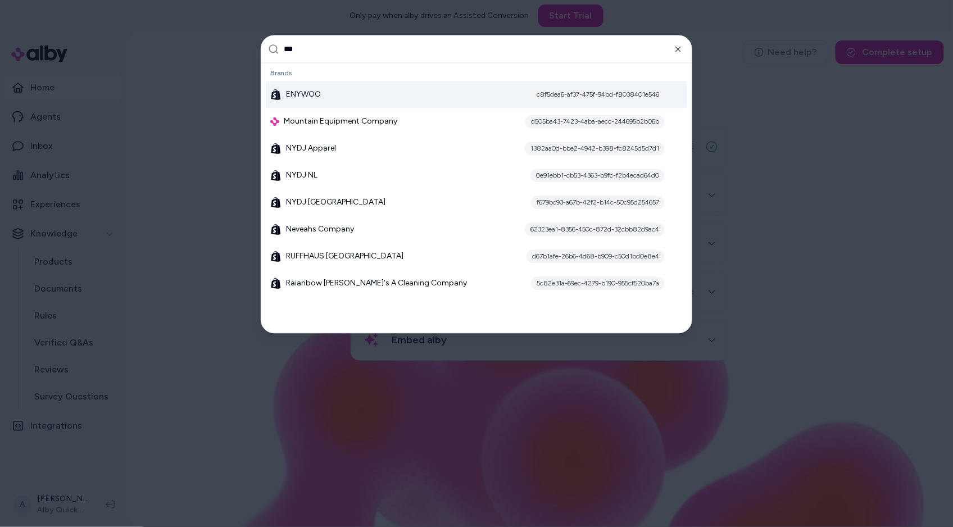
type input "****"
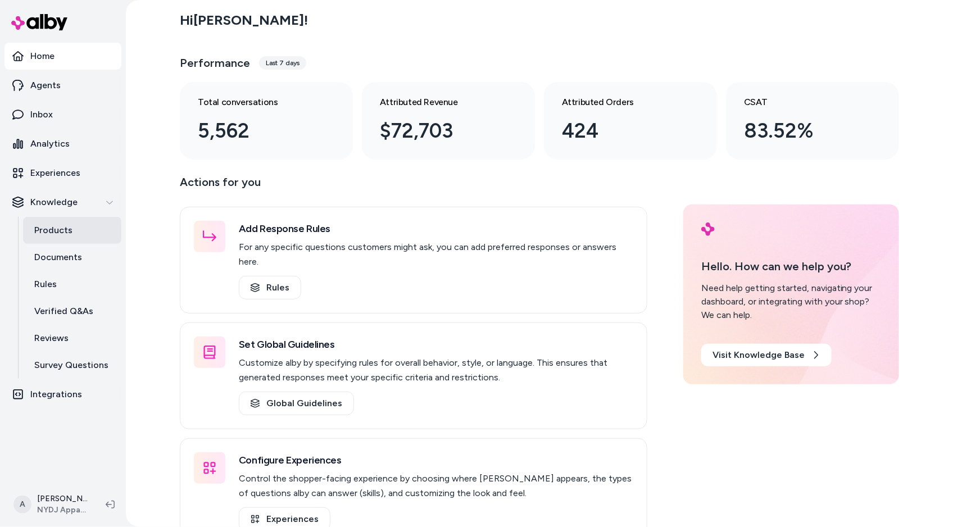
click at [60, 236] on p "Products" at bounding box center [53, 230] width 38 height 13
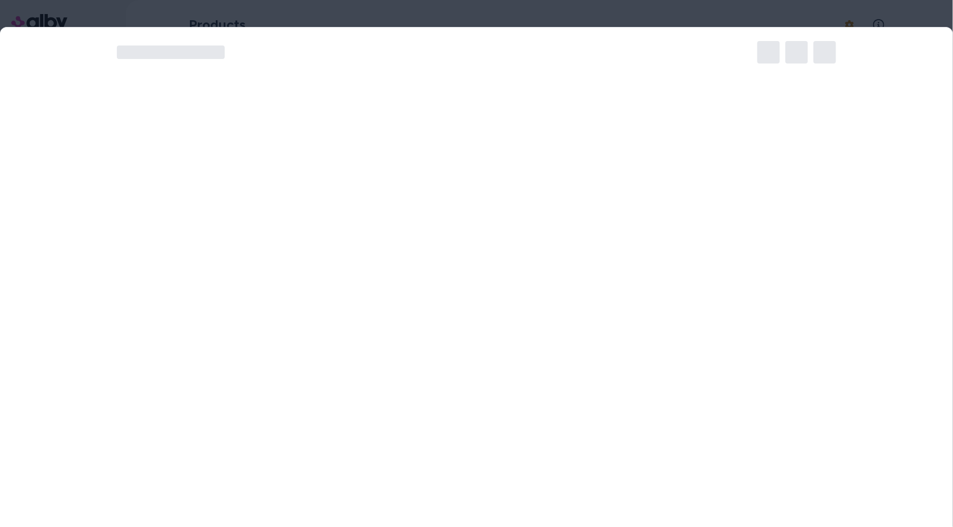
click at [366, 171] on body "Home Agents Inbox Analytics Experiences Knowledge Products Documents Rules Veri…" at bounding box center [476, 263] width 953 height 527
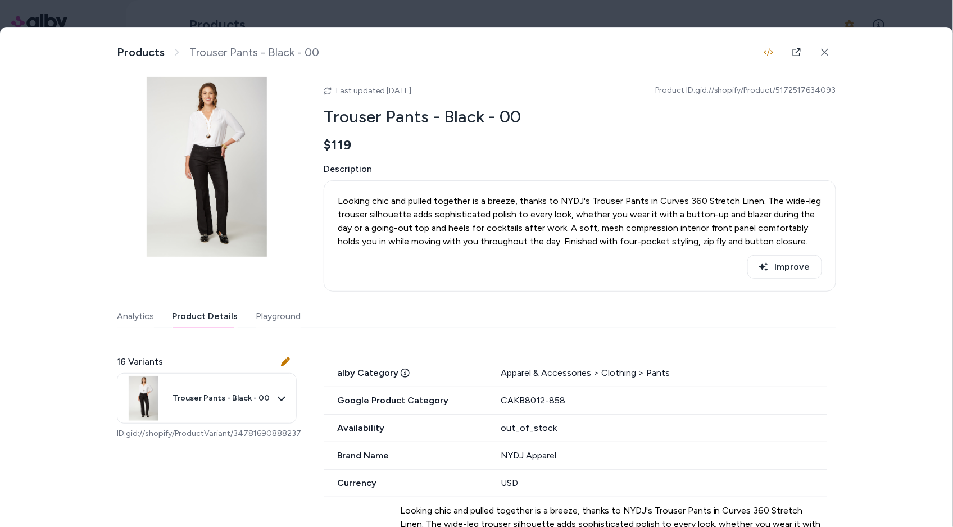
click at [202, 316] on button "Product Details" at bounding box center [205, 316] width 66 height 22
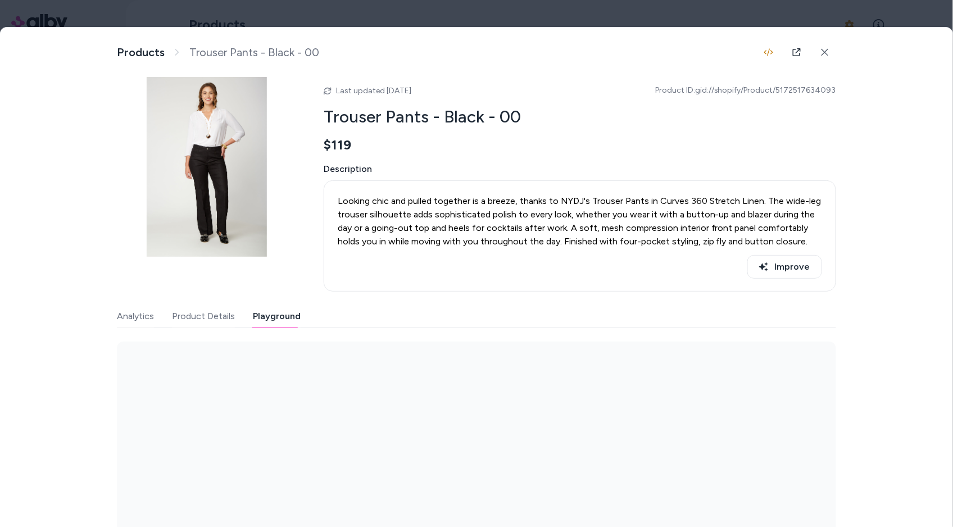
click at [263, 316] on button "Playground" at bounding box center [277, 316] width 48 height 22
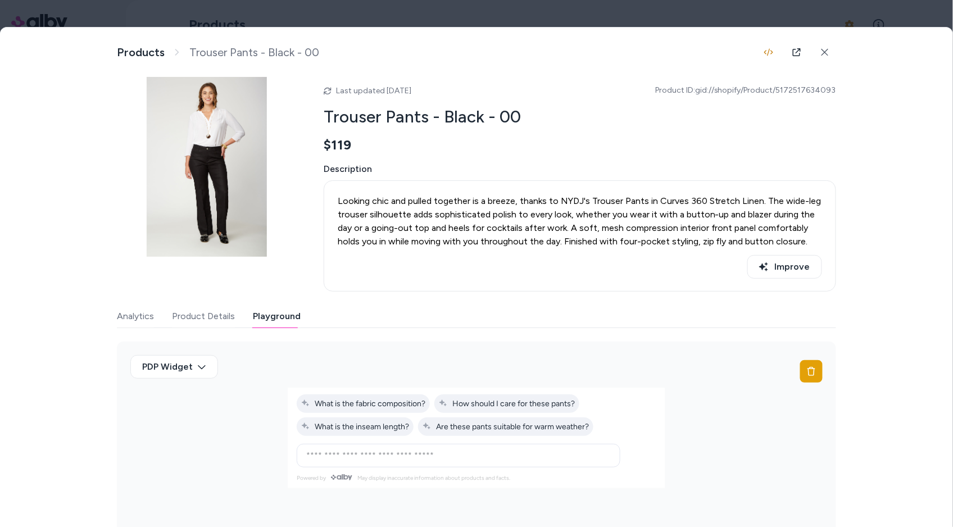
scroll to position [29, 0]
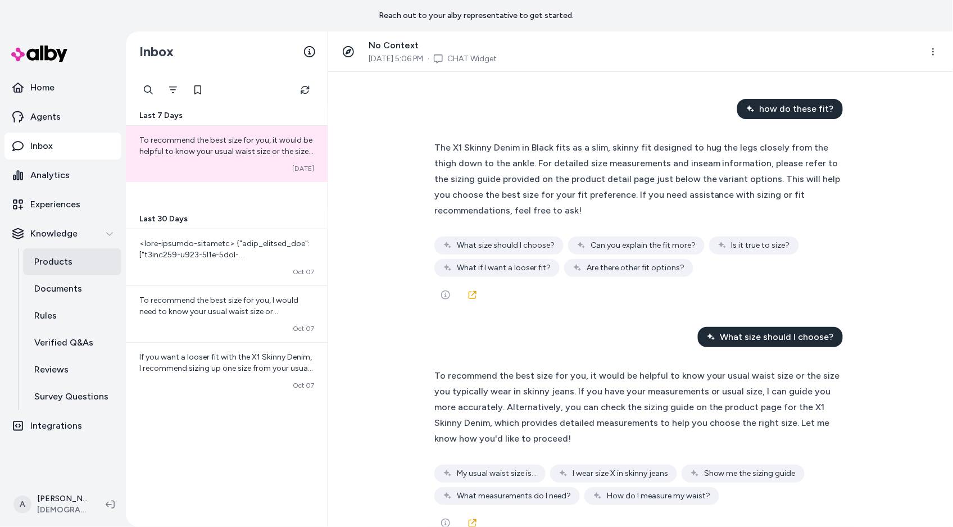
click at [60, 258] on p "Products" at bounding box center [53, 261] width 38 height 13
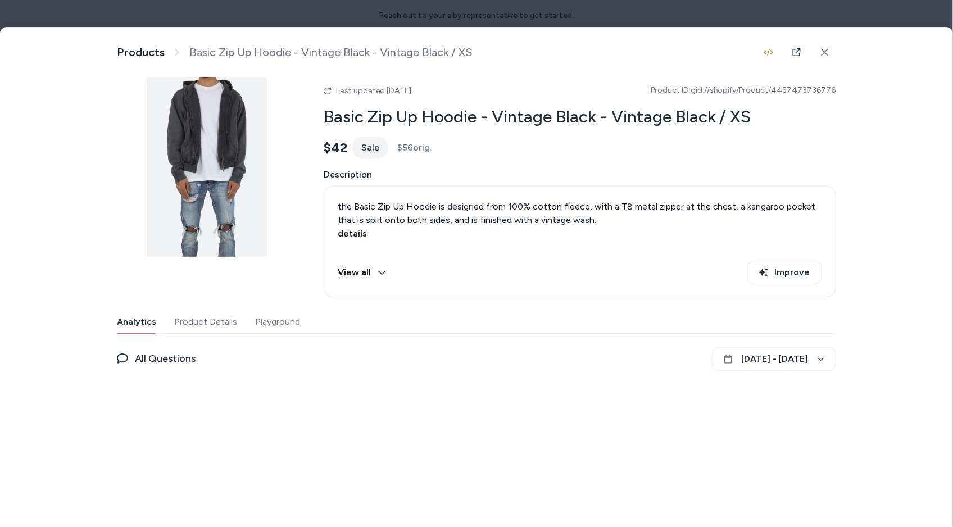
click at [576, 331] on div "Analytics Product Details Playground" at bounding box center [477, 322] width 720 height 23
click at [286, 334] on div "Analytics Product Details Playground All Questions September 14 - October 14" at bounding box center [477, 402] width 720 height 182
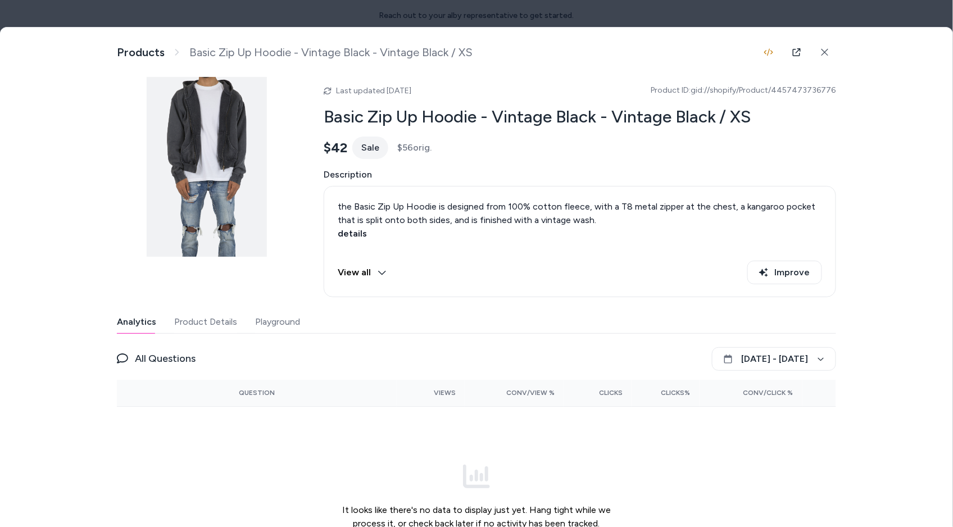
click at [286, 314] on button "Playground" at bounding box center [277, 322] width 45 height 22
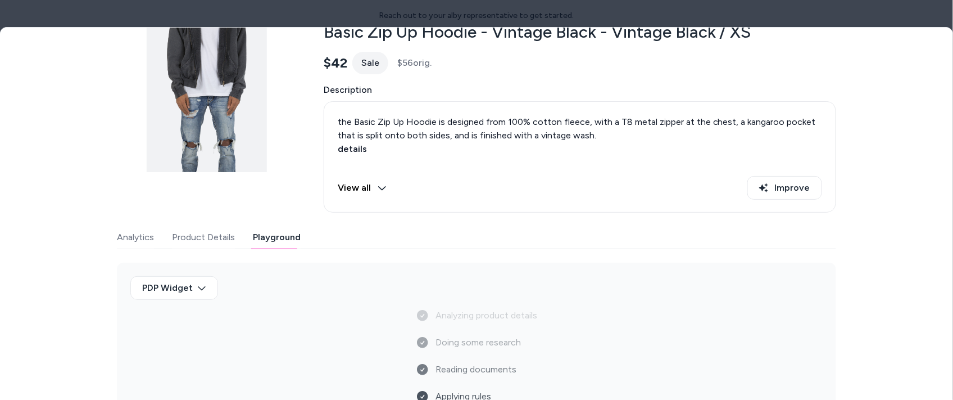
scroll to position [212, 0]
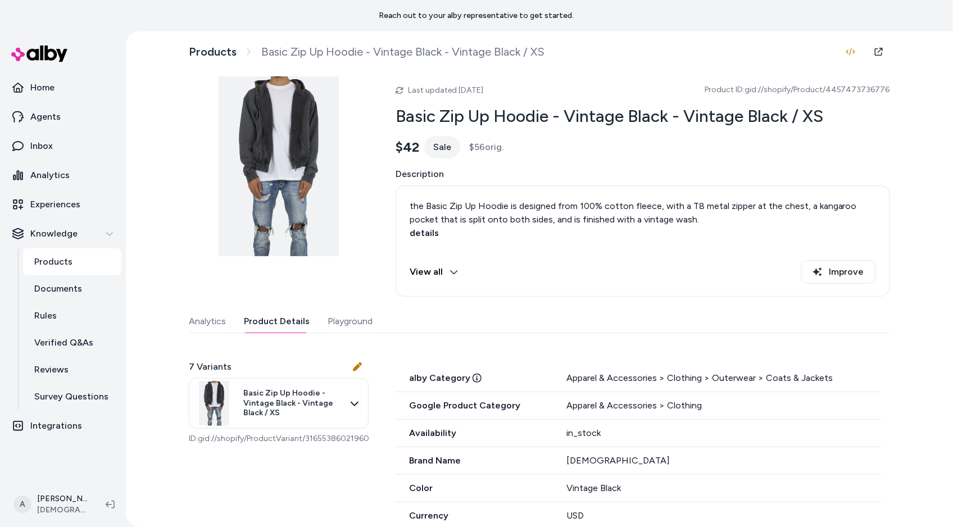
click at [289, 325] on button "Product Details" at bounding box center [277, 321] width 66 height 22
click at [332, 323] on button "Playground" at bounding box center [350, 321] width 45 height 22
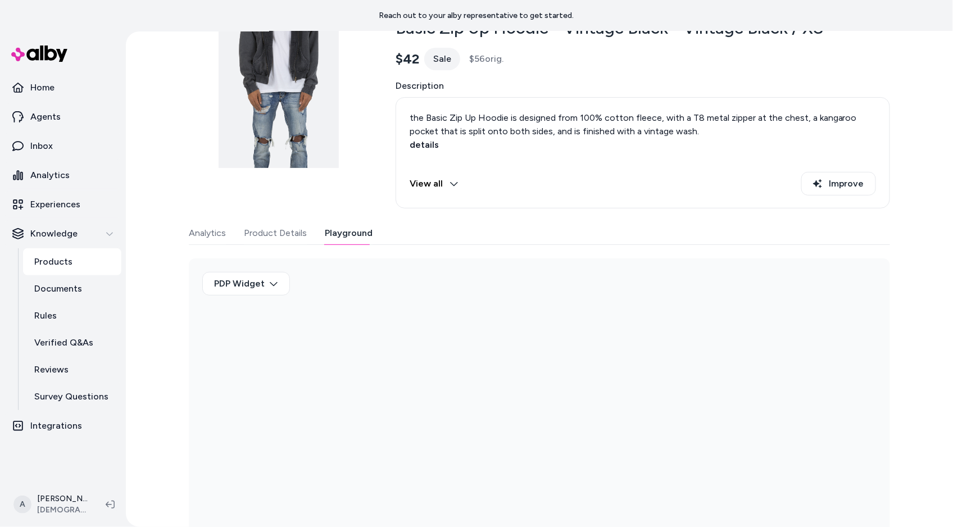
scroll to position [102, 0]
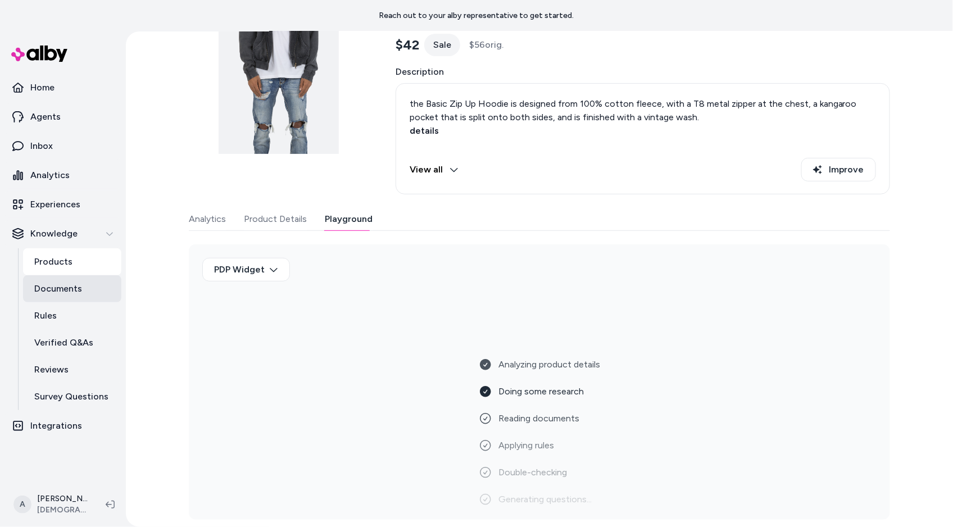
click at [48, 275] on link "Documents" at bounding box center [72, 288] width 98 height 27
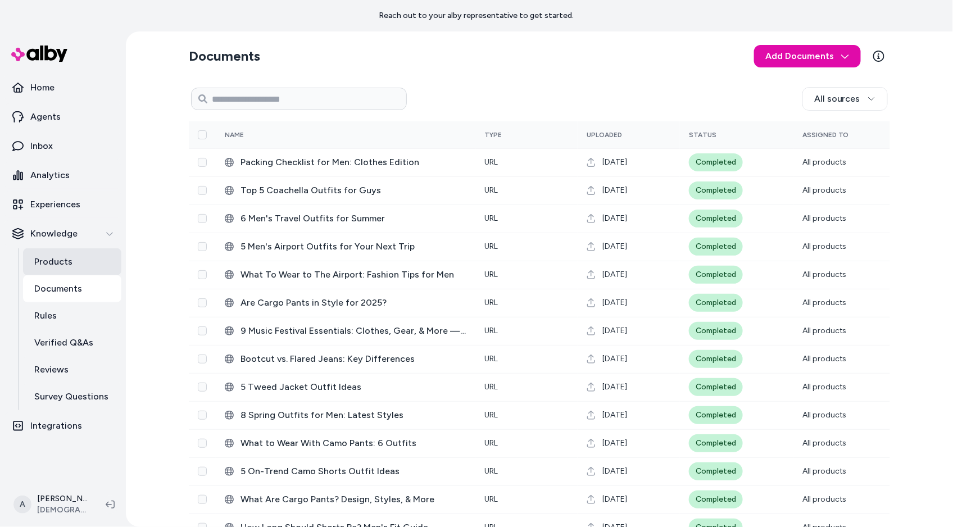
click at [52, 261] on p "Products" at bounding box center [53, 261] width 38 height 13
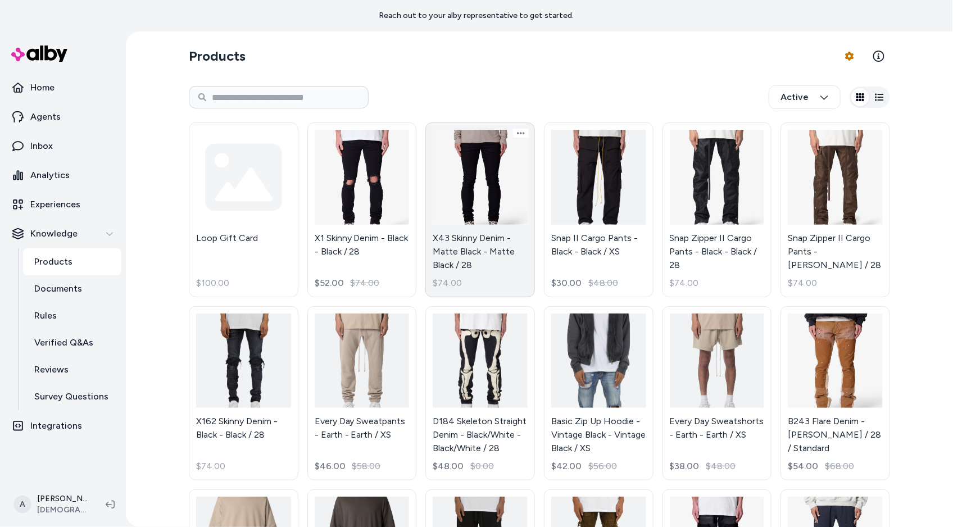
click at [365, 233] on link "X1 Skinny Denim - Black - Black / 28 $52.00 $74.00" at bounding box center [362, 210] width 110 height 175
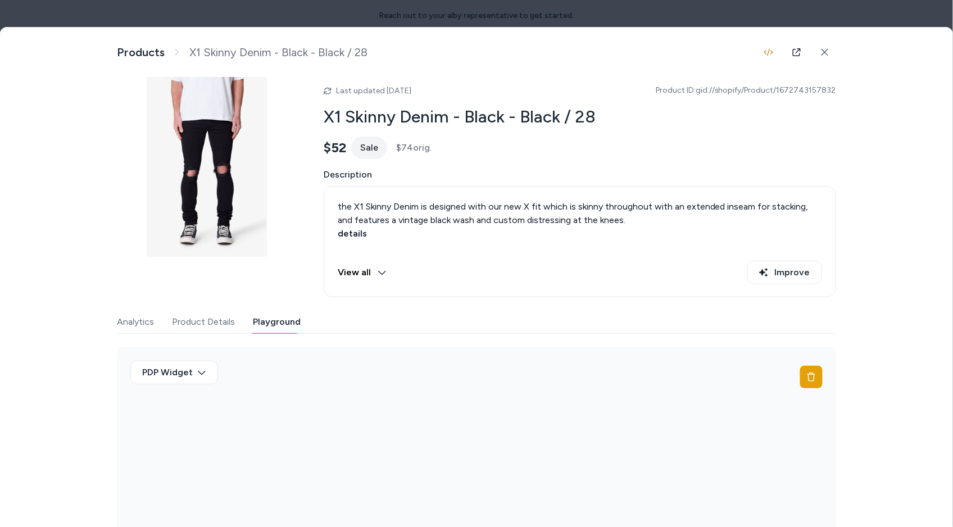
click at [279, 315] on button "Playground" at bounding box center [277, 322] width 48 height 22
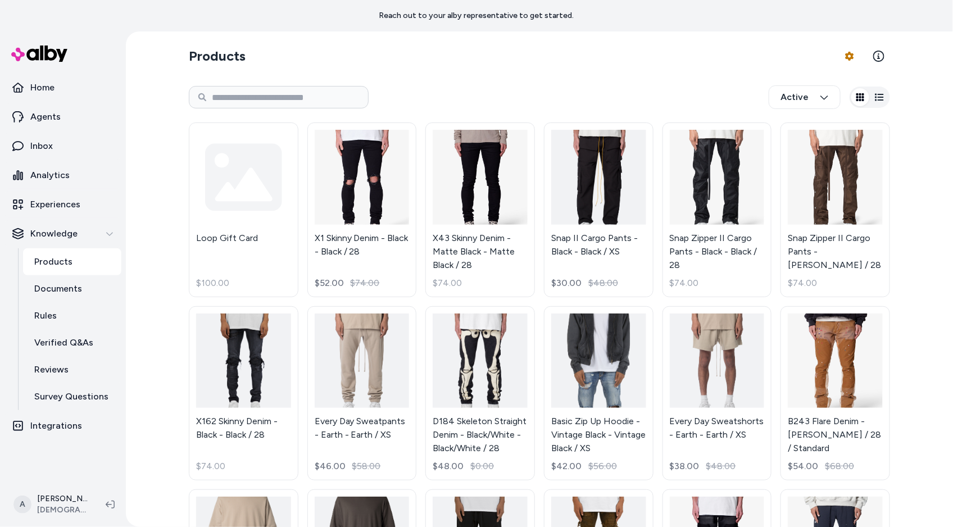
click at [649, 380] on html "Reach out to your alby representative to get started. Home Agents Inbox Analyti…" at bounding box center [476, 263] width 953 height 527
click at [613, 380] on html "Reach out to your alby representative to get started. Home Agents Inbox Analyti…" at bounding box center [476, 263] width 953 height 527
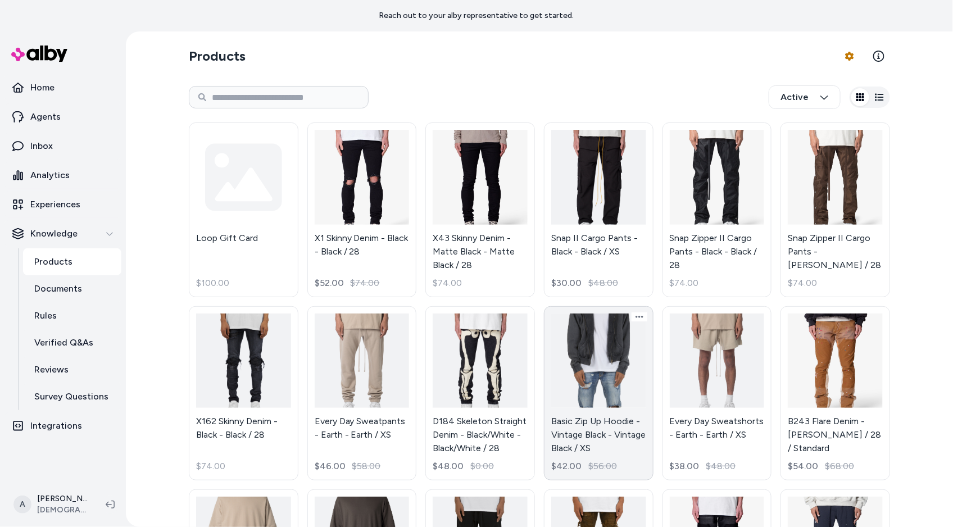
click at [584, 358] on link "Basic Zip Up Hoodie - Vintage Black - Vintage Black / XS $42.00 $56.00" at bounding box center [599, 393] width 110 height 175
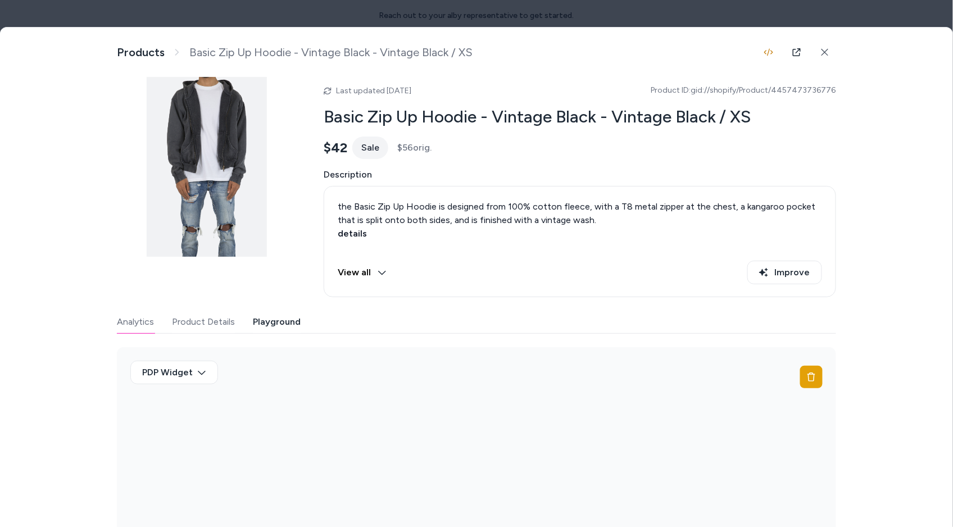
click at [286, 322] on button "Playground" at bounding box center [277, 322] width 48 height 22
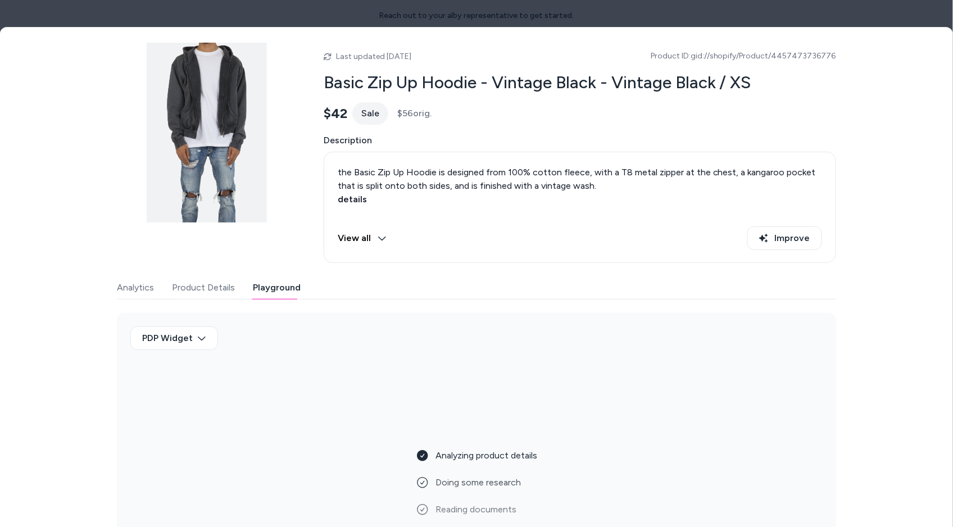
click at [498, 263] on div "Last updated Oct 14, 2025 Product ID: gid://shopify/Product/4457473736776 Basic…" at bounding box center [477, 316] width 720 height 546
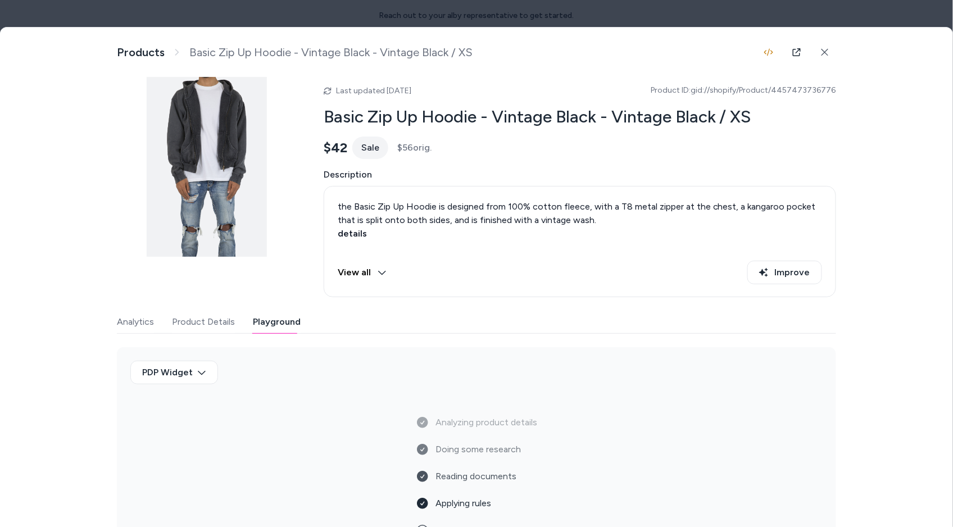
scroll to position [85, 0]
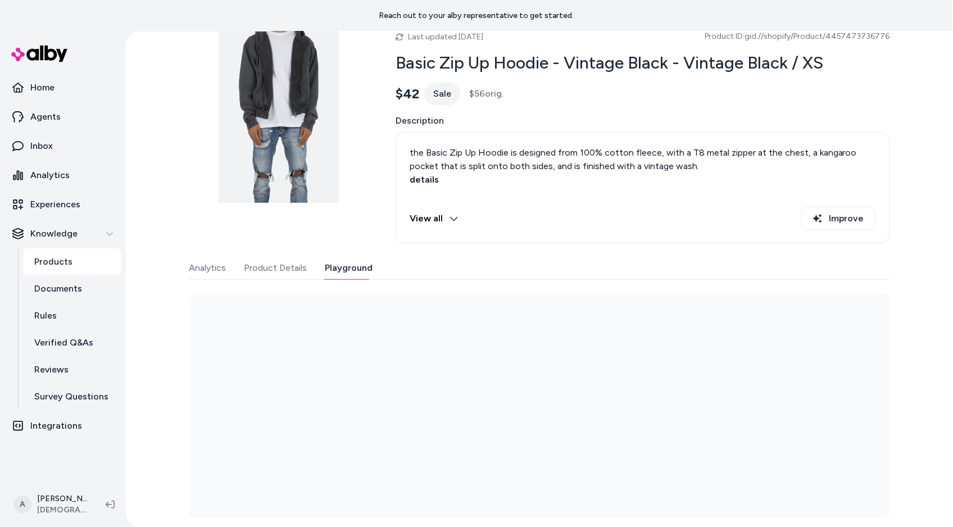
scroll to position [52, 0]
click at [331, 247] on div "Last updated Oct 14, 2025 Product ID: gid://shopify/Product/4457473736776 Basic…" at bounding box center [540, 271] width 702 height 495
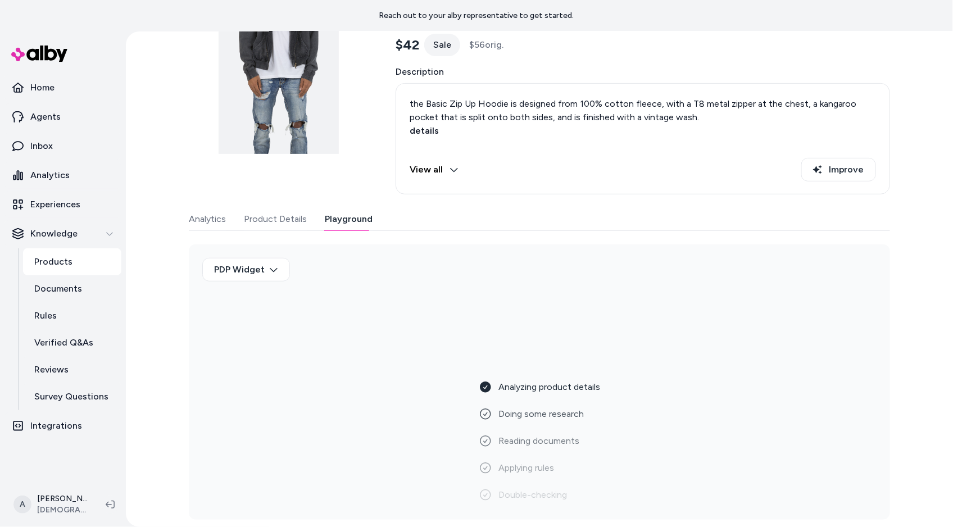
scroll to position [0, 0]
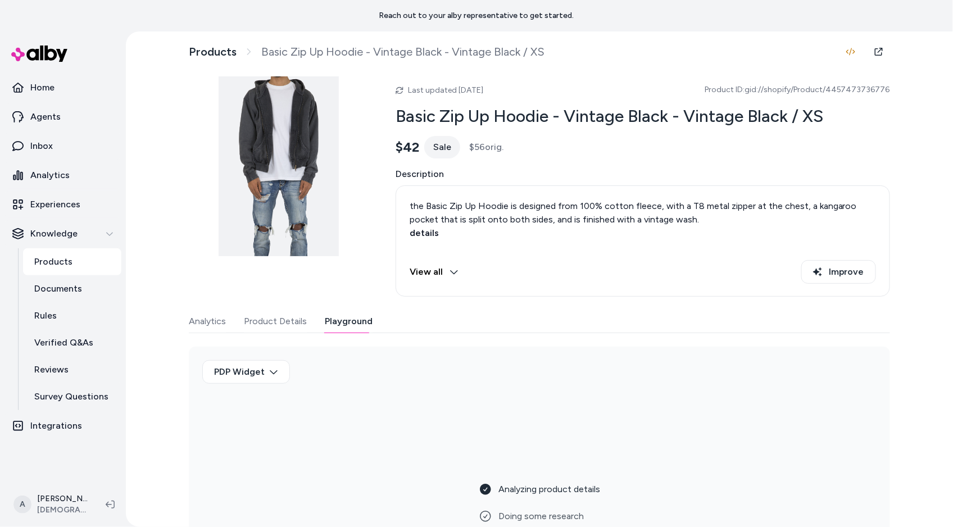
click at [90, 262] on link "Products" at bounding box center [72, 261] width 98 height 27
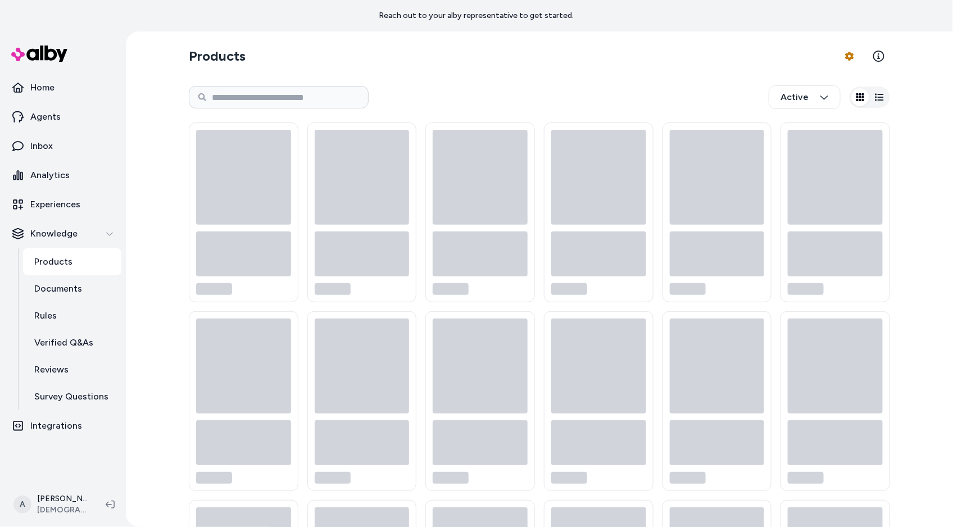
scroll to position [162, 0]
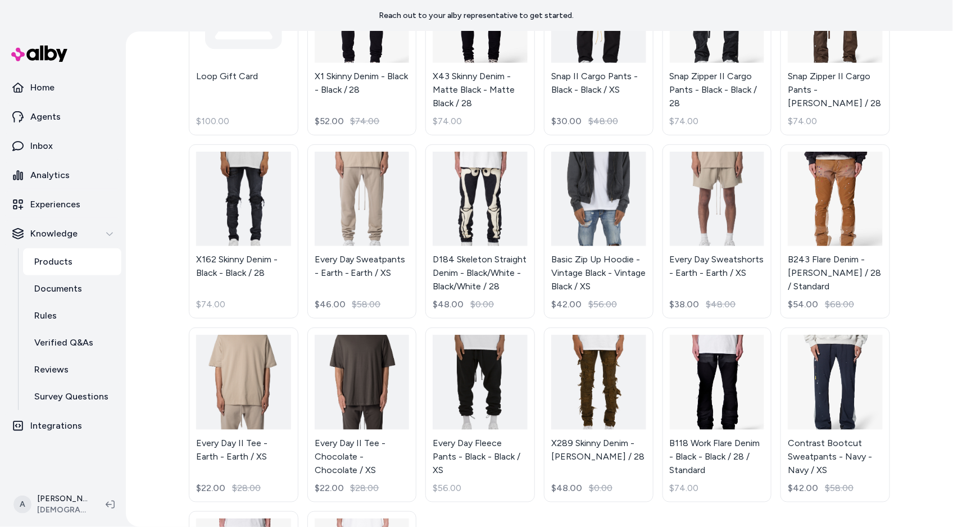
click at [497, 419] on link "Every Day Fleece Pants - Black - Black / XS $56.00" at bounding box center [481, 415] width 110 height 175
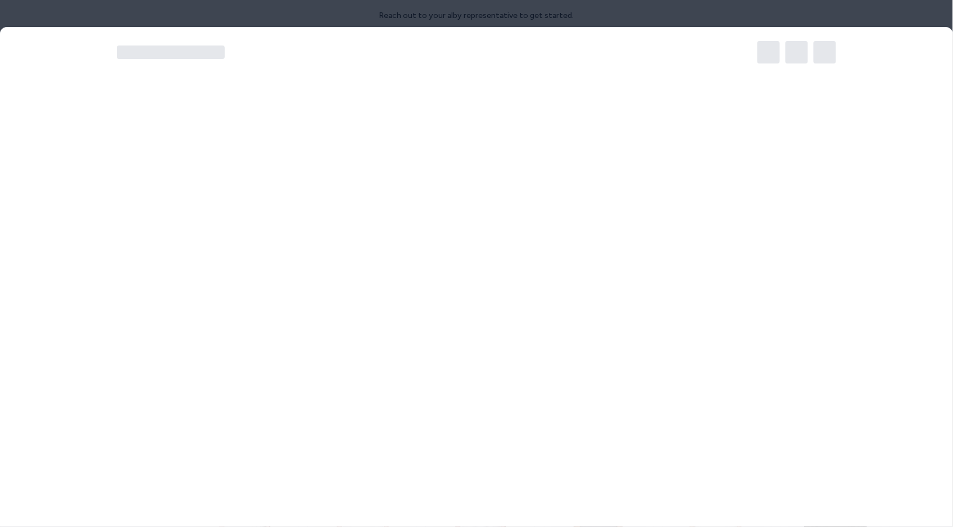
scroll to position [298, 0]
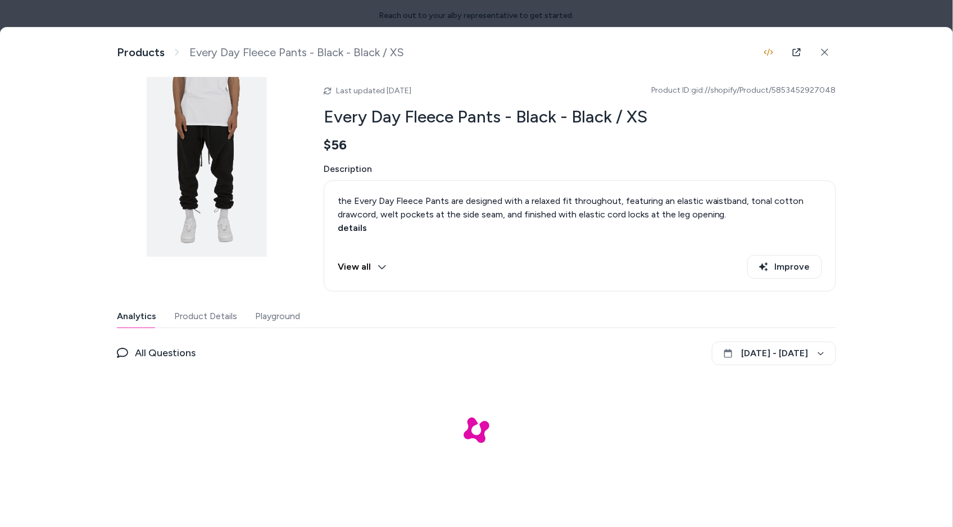
click at [277, 321] on button "Playground" at bounding box center [277, 316] width 45 height 22
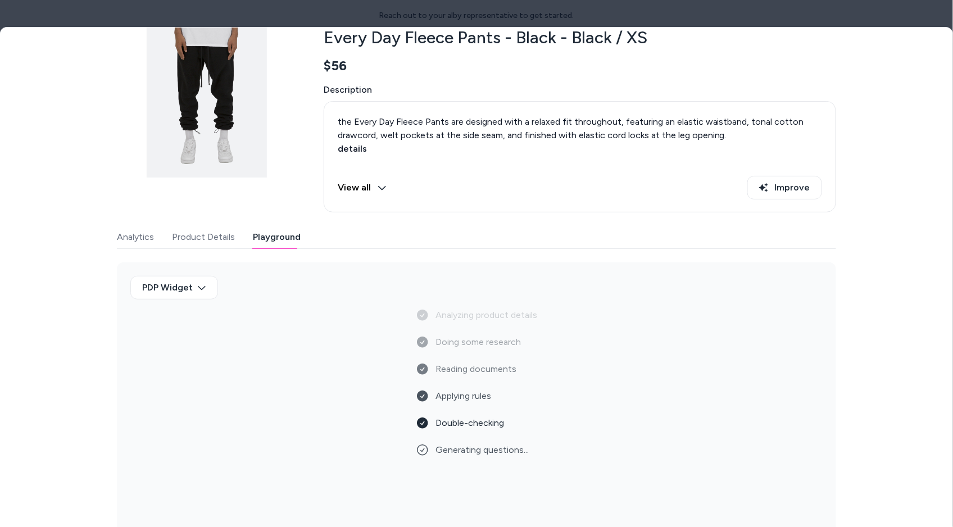
scroll to position [0, 0]
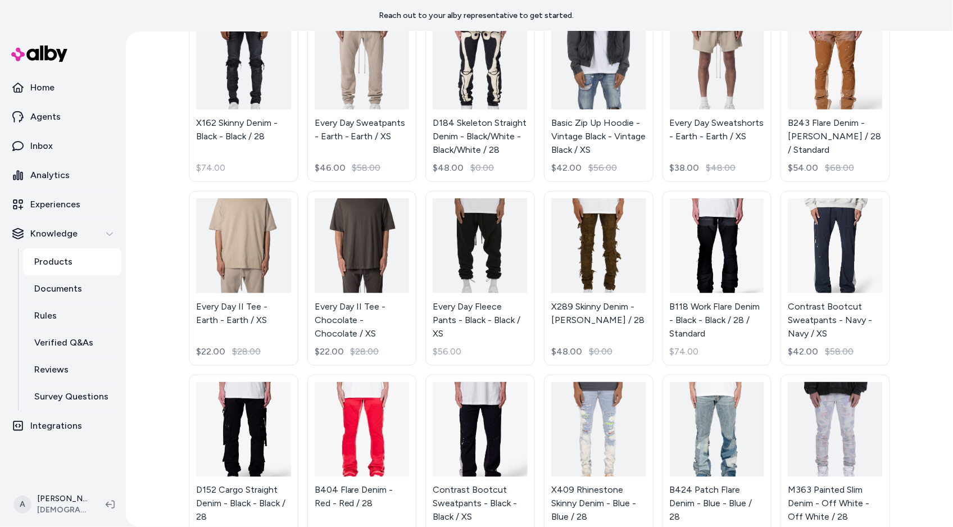
click at [729, 408] on div "Loop Gift Card $100.00 X1 Skinny Denim - Black - Black / 28 $52.00 $74.00 X43 S…" at bounding box center [540, 455] width 702 height 1277
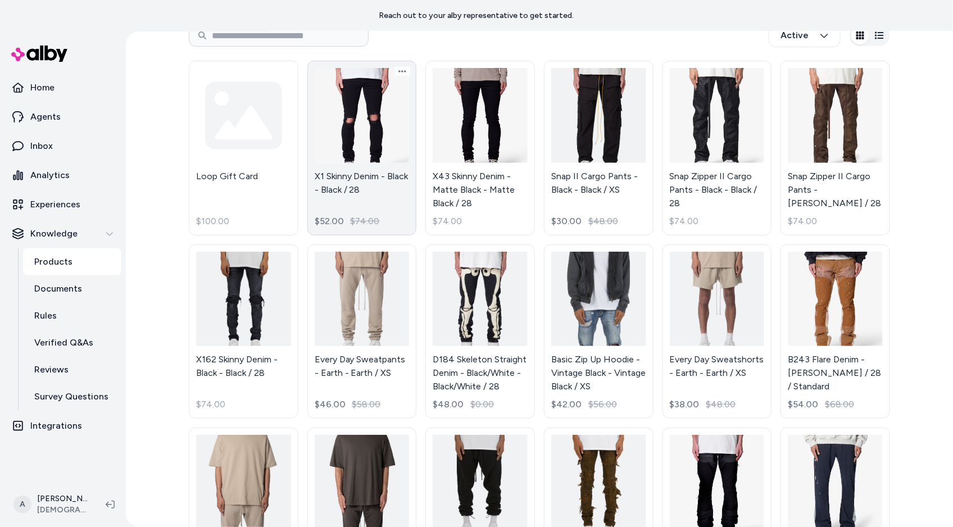
click at [393, 157] on link "X1 Skinny Denim - Black - Black / 28 $52.00 $74.00" at bounding box center [362, 148] width 110 height 175
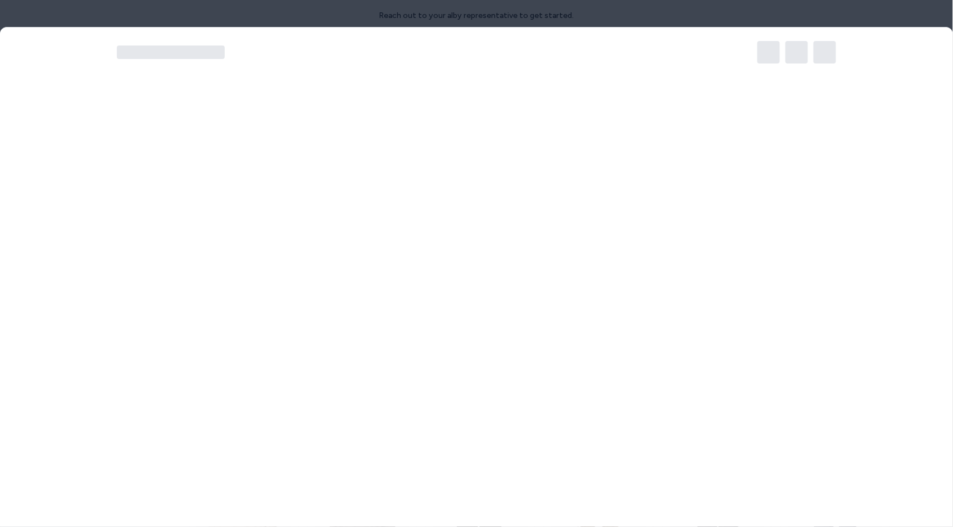
click at [381, 175] on div at bounding box center [476, 263] width 953 height 527
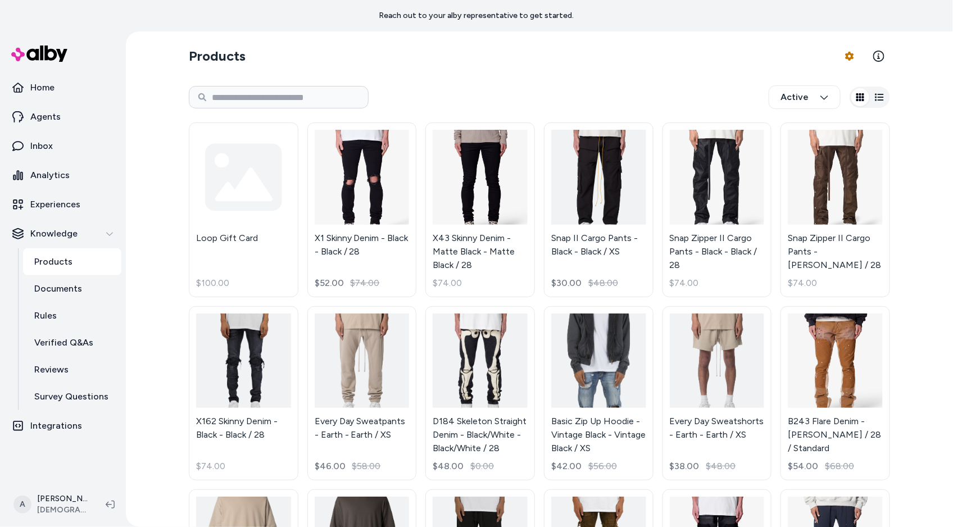
click at [381, 175] on html "Reach out to your alby representative to get started. Home Agents Inbox Analyti…" at bounding box center [476, 263] width 953 height 527
click at [338, 209] on link "X1 Skinny Denim - Black - Black / 28 $52.00 $74.00" at bounding box center [362, 210] width 110 height 175
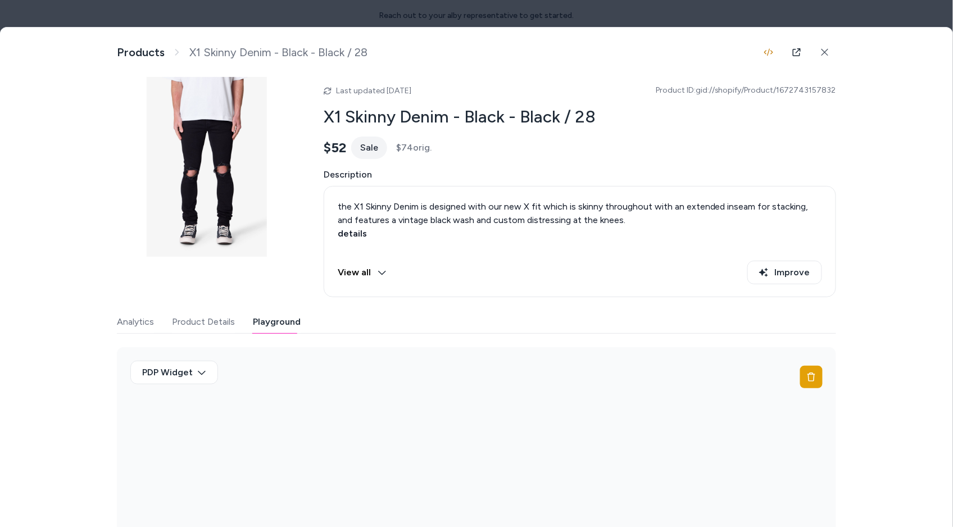
click at [276, 320] on button "Playground" at bounding box center [277, 322] width 48 height 22
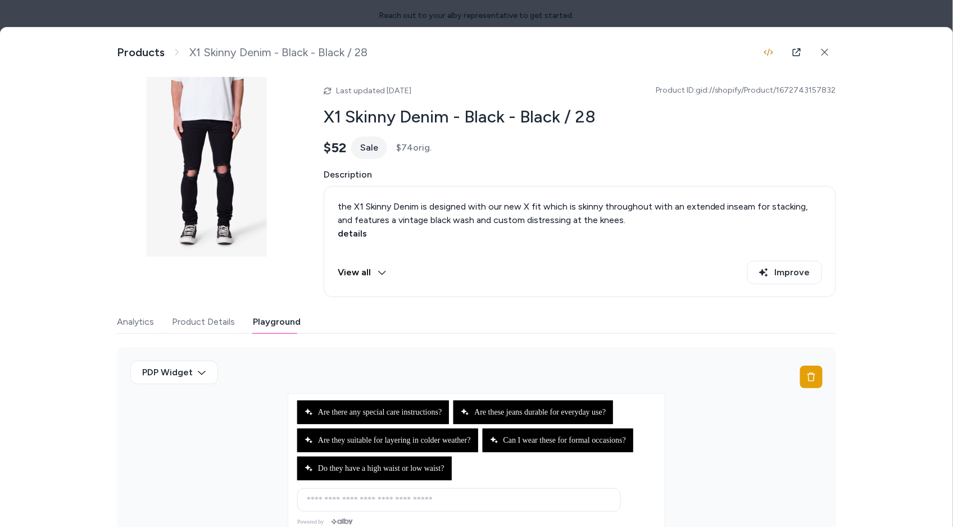
click at [865, 31] on div "Product Details View and manage product information Products X1 Skinny Denim - …" at bounding box center [476, 291] width 953 height 527
click at [865, 21] on div at bounding box center [476, 263] width 953 height 527
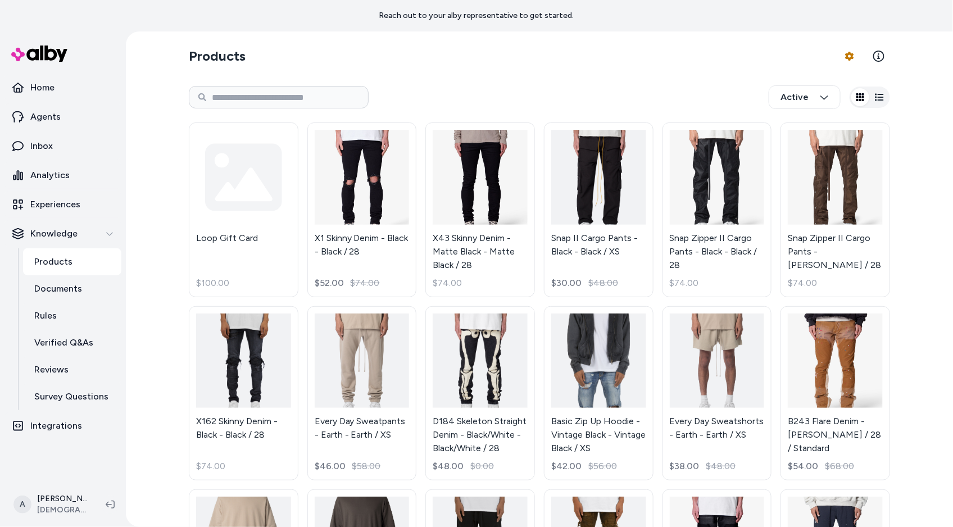
click at [508, 185] on html "Reach out to your alby representative to get started. Home Agents Inbox Analyti…" at bounding box center [476, 263] width 953 height 527
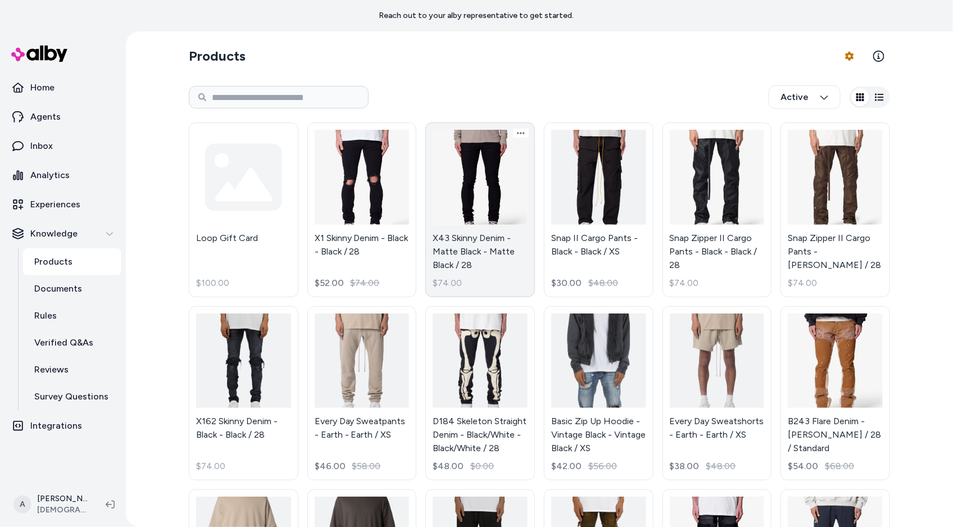
click at [481, 204] on link "X43 Skinny Denim - Matte Black - Matte Black / 28 $74.00" at bounding box center [481, 210] width 110 height 175
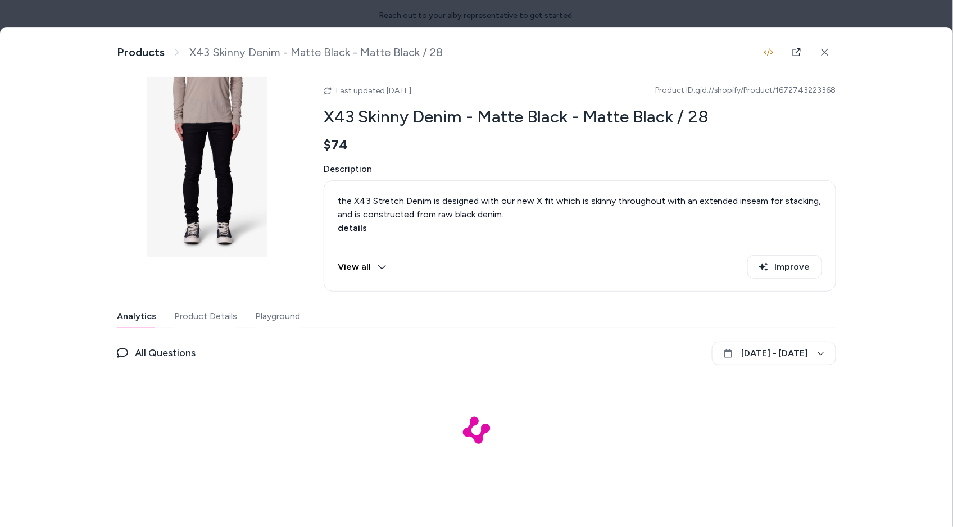
click at [260, 336] on div "Analytics Product Details Playground All Questions [DATE] - [DATE]" at bounding box center [477, 396] width 720 height 182
click at [269, 323] on button "Playground" at bounding box center [277, 316] width 48 height 22
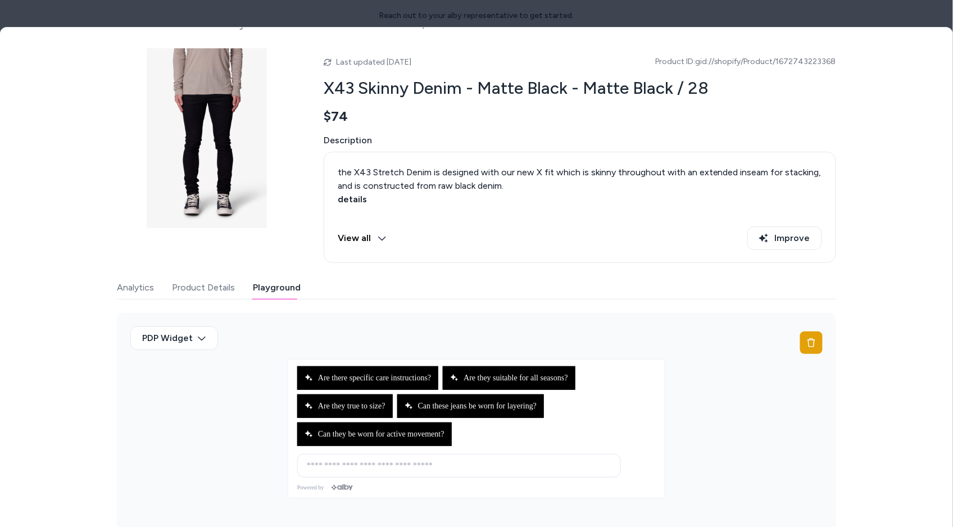
scroll to position [29, 0]
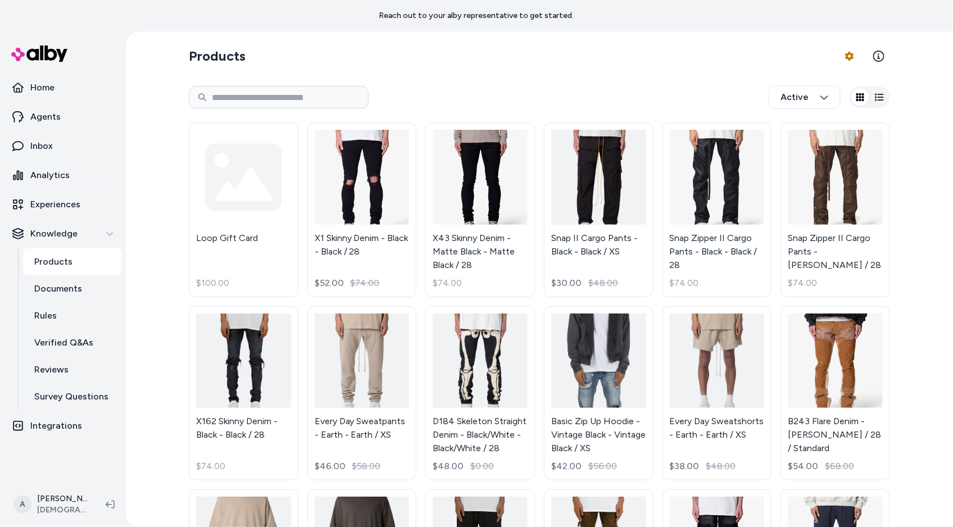
click at [615, 387] on html "Reach out to your alby representative to get started. Home Agents Inbox Analyti…" at bounding box center [476, 263] width 953 height 527
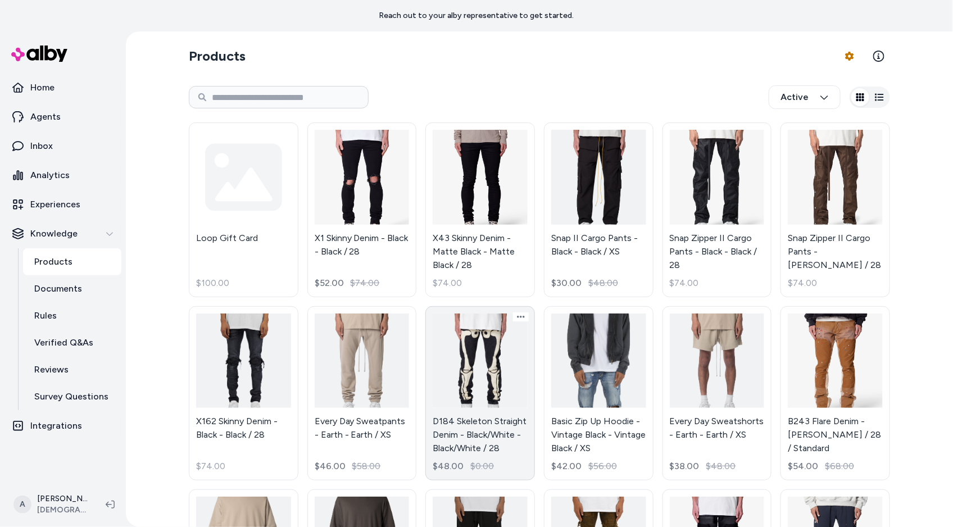
click at [463, 372] on link "D184 Skeleton Straight Denim - Black/White - Black/White / 28 $48.00 $0.00" at bounding box center [481, 393] width 110 height 175
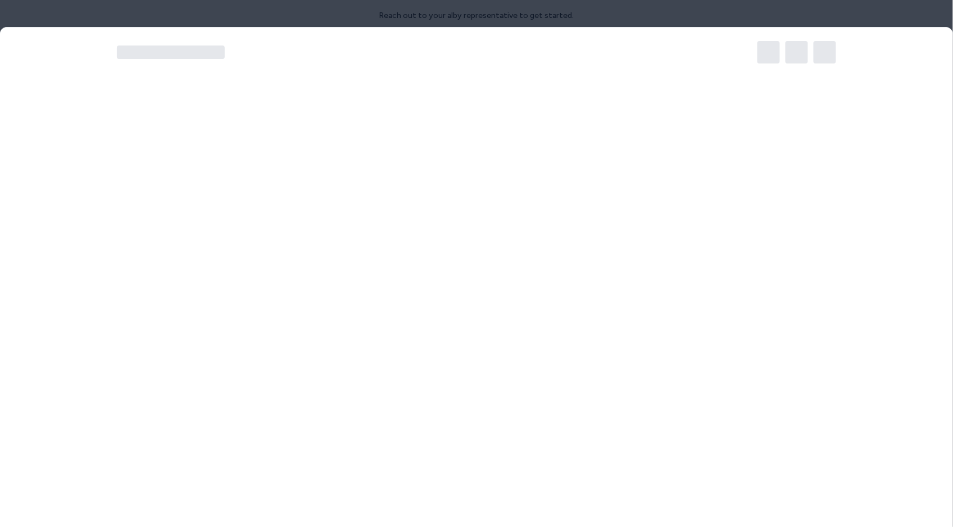
click at [463, 372] on body "Reach out to your alby representative to get started. Home Agents Inbox Analyti…" at bounding box center [476, 263] width 953 height 527
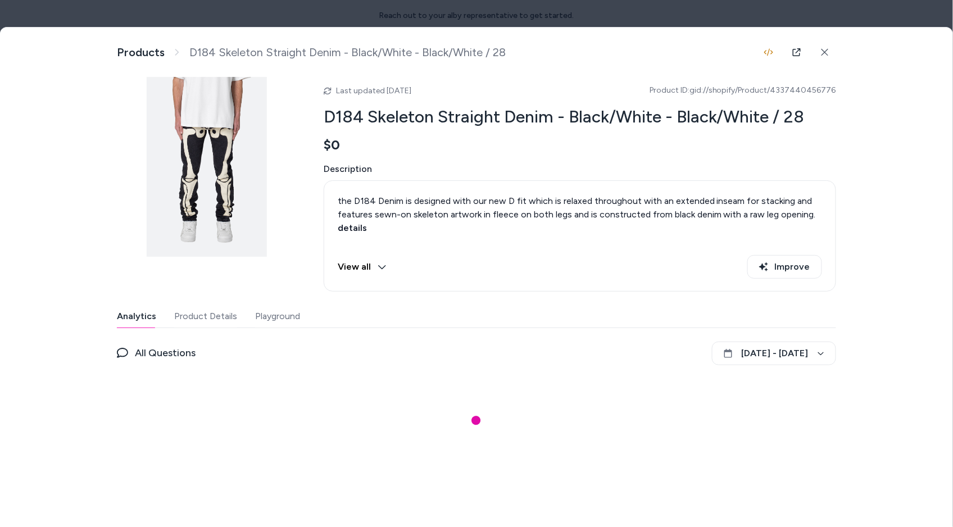
click at [463, 372] on html "Reach out to your alby representative to get started. Home Agents Inbox Analyti…" at bounding box center [476, 263] width 953 height 527
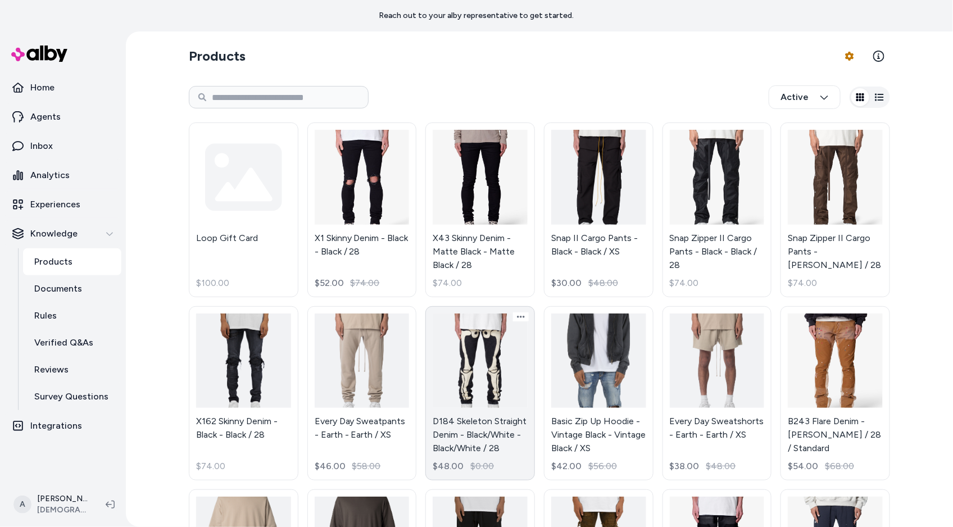
click at [483, 354] on link "D184 Skeleton Straight Denim - Black/White - Black/White / 28 $48.00 $0.00" at bounding box center [481, 393] width 110 height 175
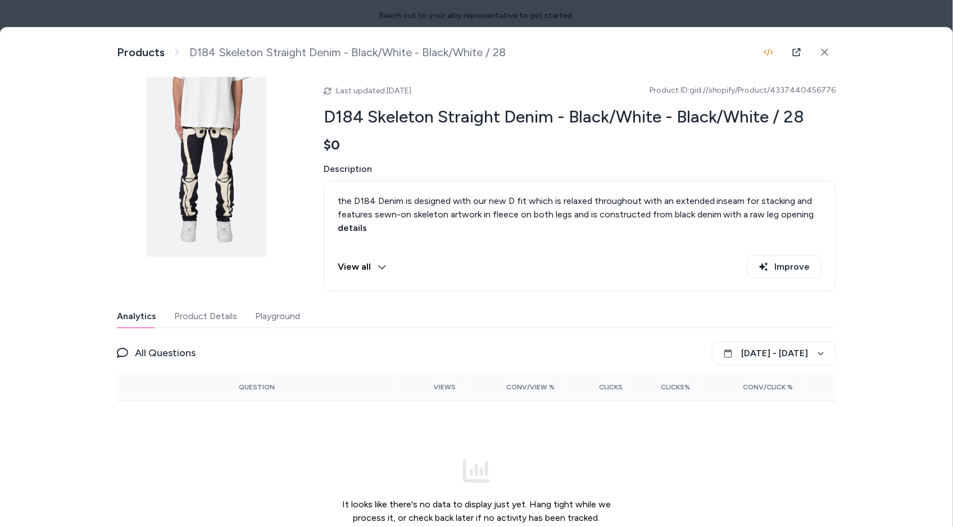
click at [275, 319] on button "Playground" at bounding box center [277, 316] width 45 height 22
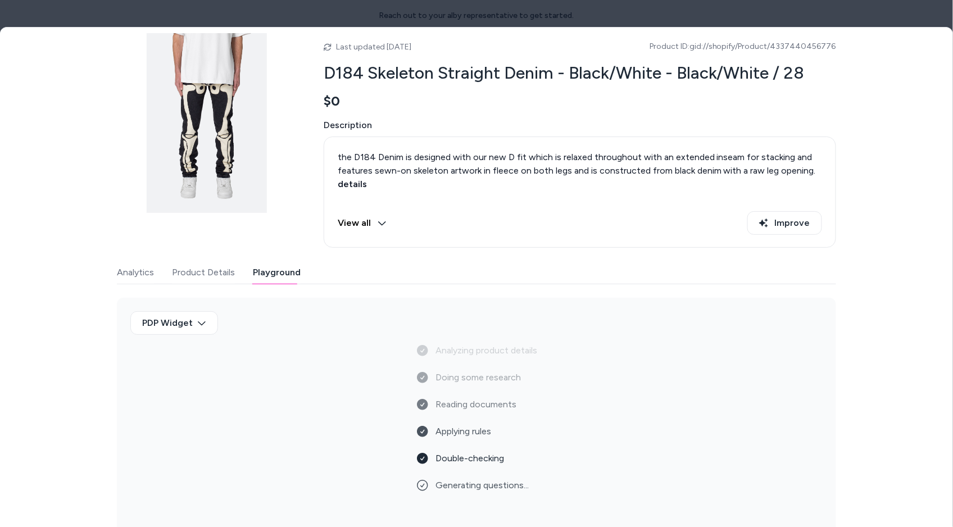
scroll to position [79, 0]
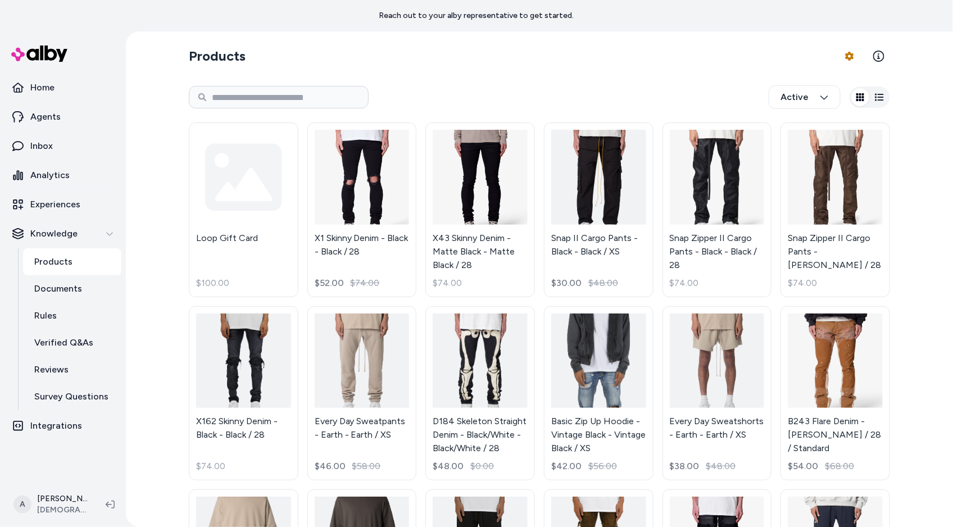
click at [614, 211] on html "Reach out to your alby representative to get started. Home Agents Inbox Analyti…" at bounding box center [476, 263] width 953 height 527
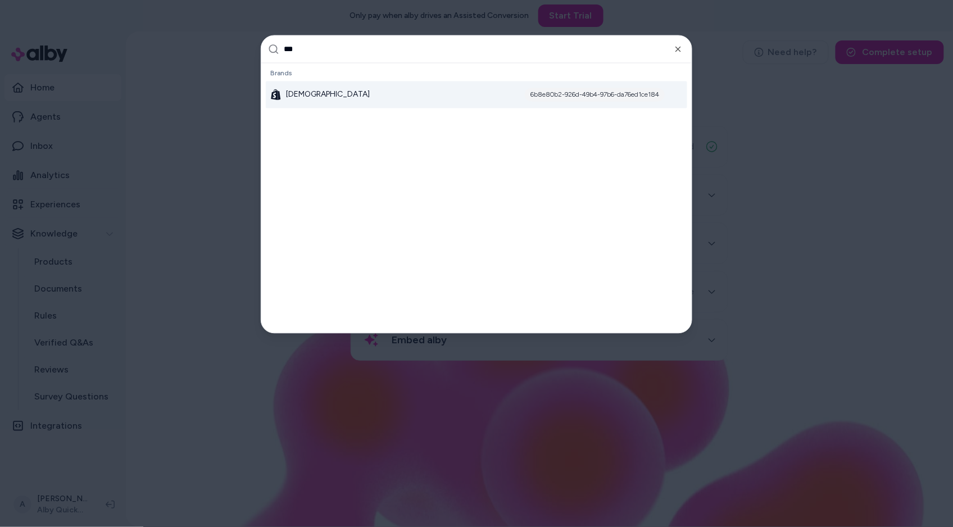
type input "****"
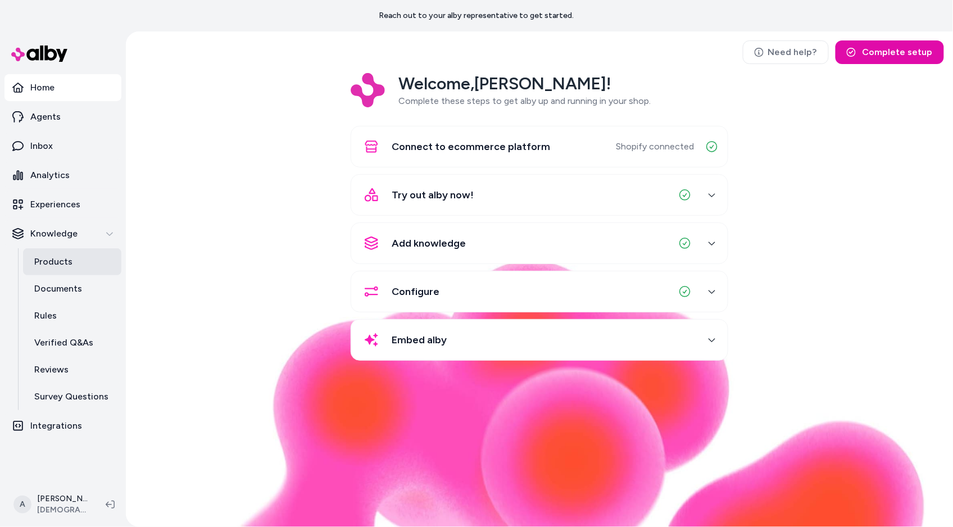
click at [48, 261] on p "Products" at bounding box center [53, 261] width 38 height 13
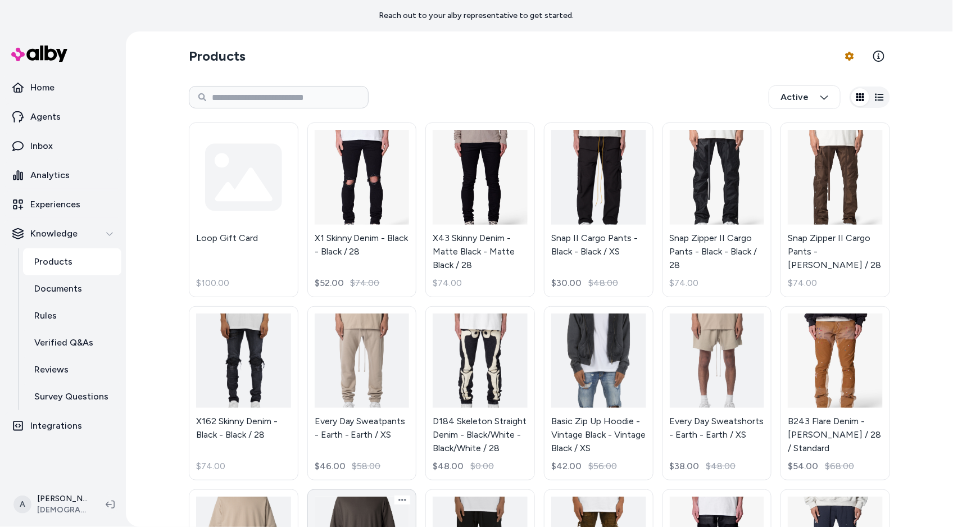
scroll to position [327, 0]
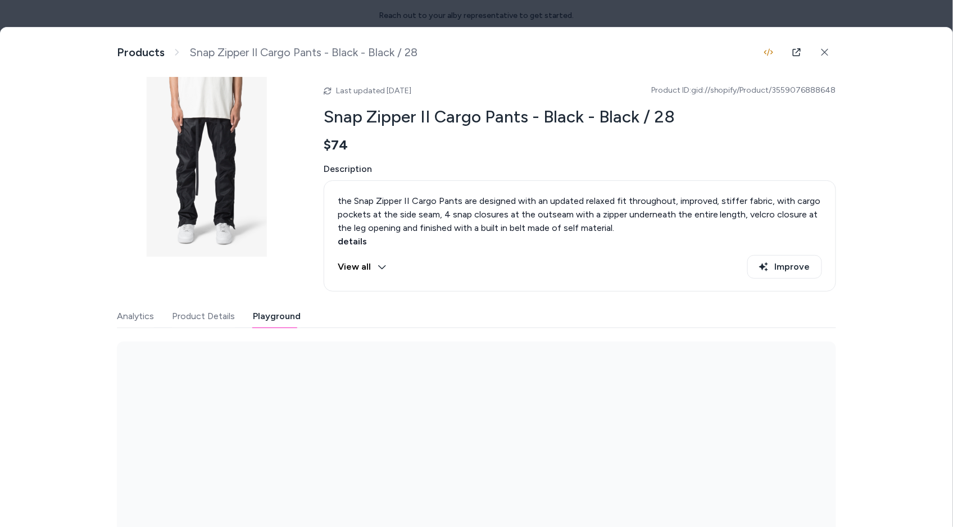
click at [278, 313] on button "Playground" at bounding box center [277, 316] width 48 height 22
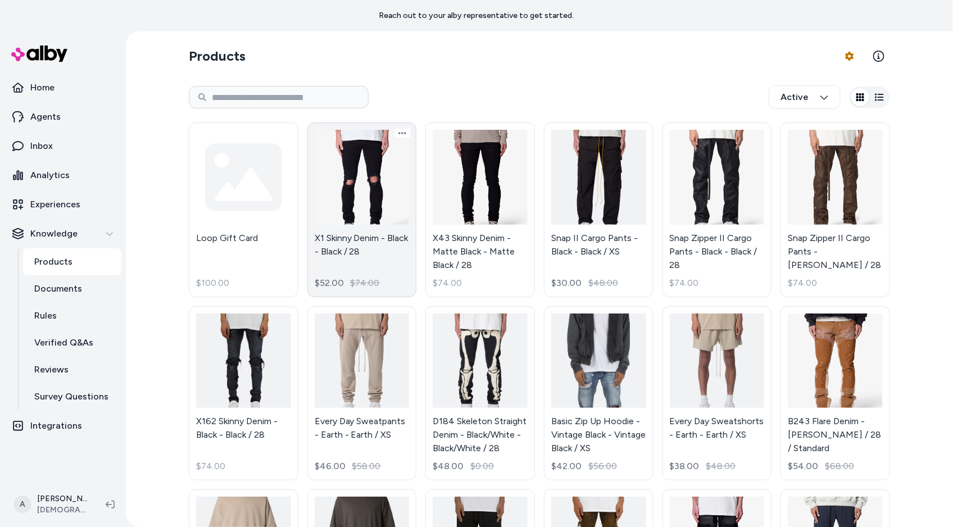
click at [382, 230] on link "X1 Skinny Denim - Black - Black / 28 $52.00 $74.00" at bounding box center [362, 210] width 110 height 175
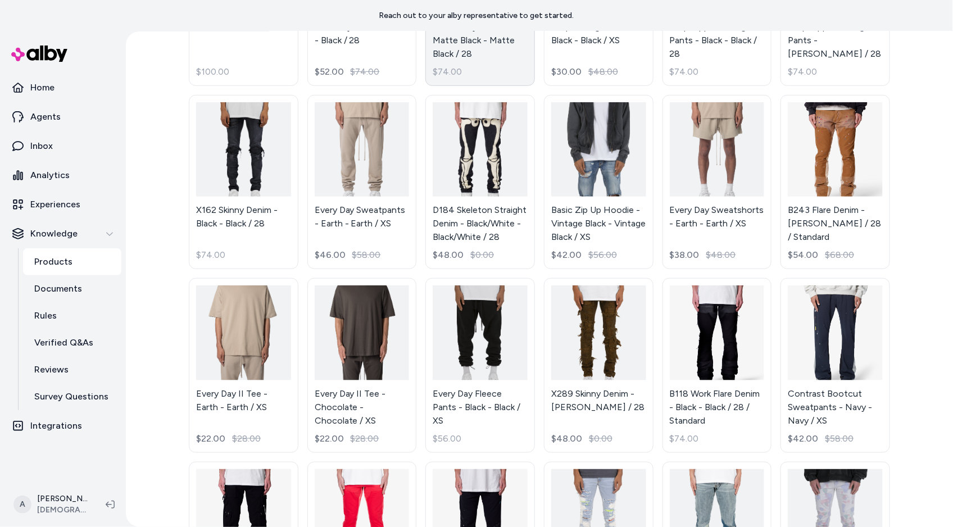
scroll to position [409, 0]
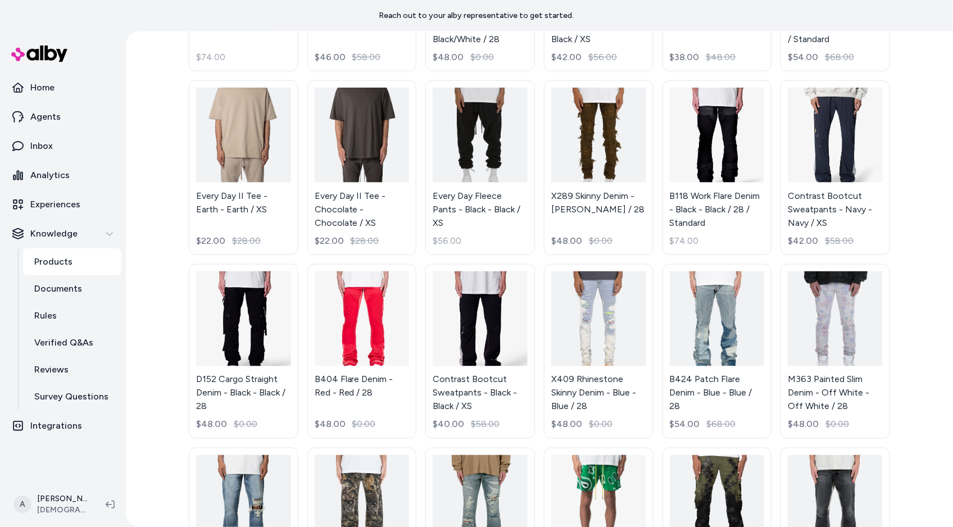
click at [151, 177] on div "Products Product Feed Options Active Loop Gift Card $100.00 X1 Skinny Denim - B…" at bounding box center [539, 279] width 827 height 496
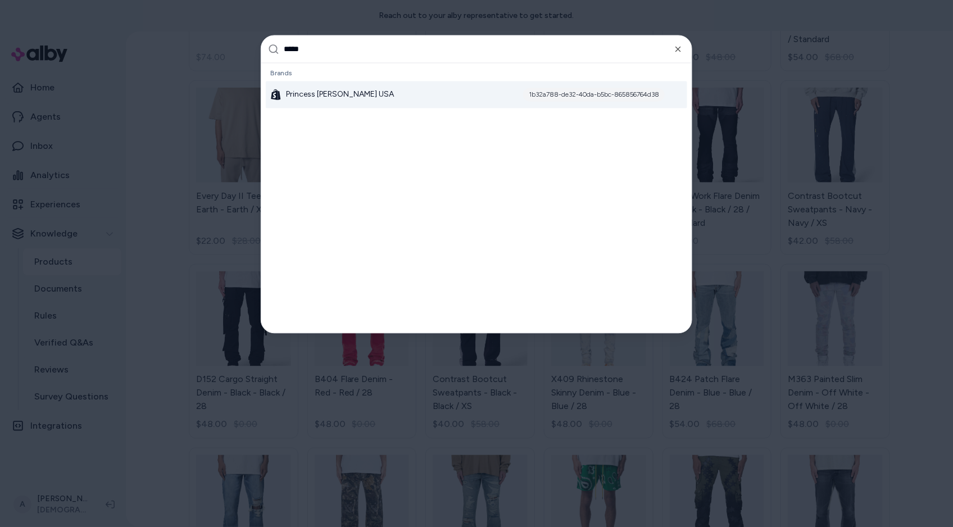
type input "******"
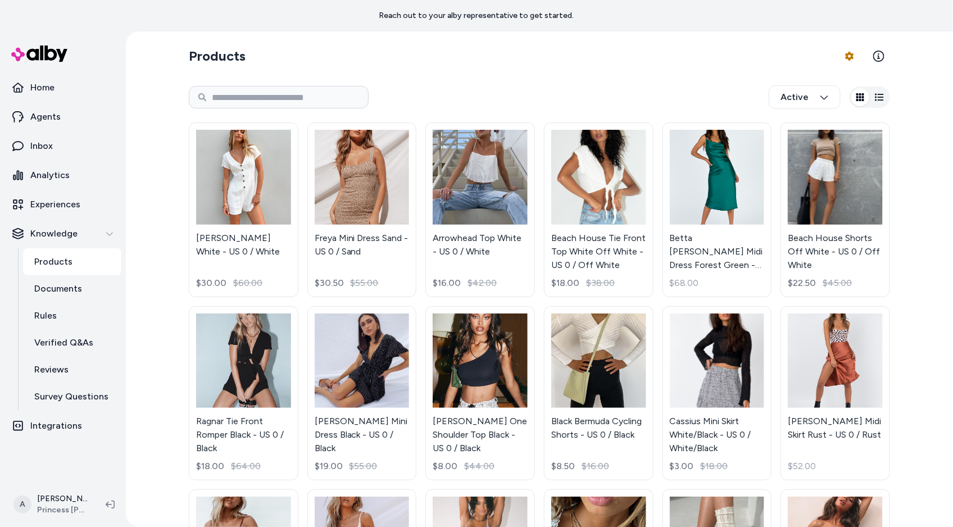
click at [265, 84] on div "Active" at bounding box center [540, 97] width 702 height 37
click at [265, 88] on input at bounding box center [279, 97] width 180 height 22
type input "******"
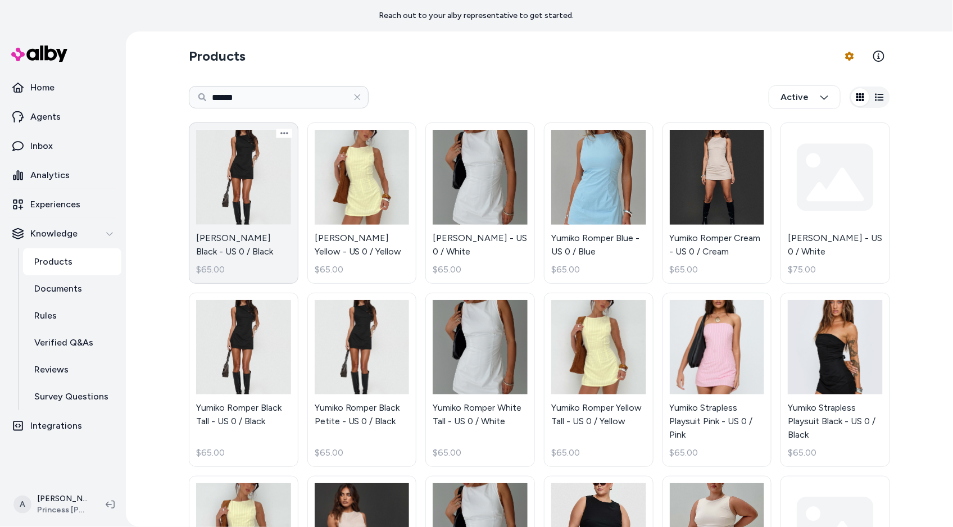
click at [269, 234] on link "[PERSON_NAME] Black - US 0 / Black $65.00" at bounding box center [244, 203] width 110 height 161
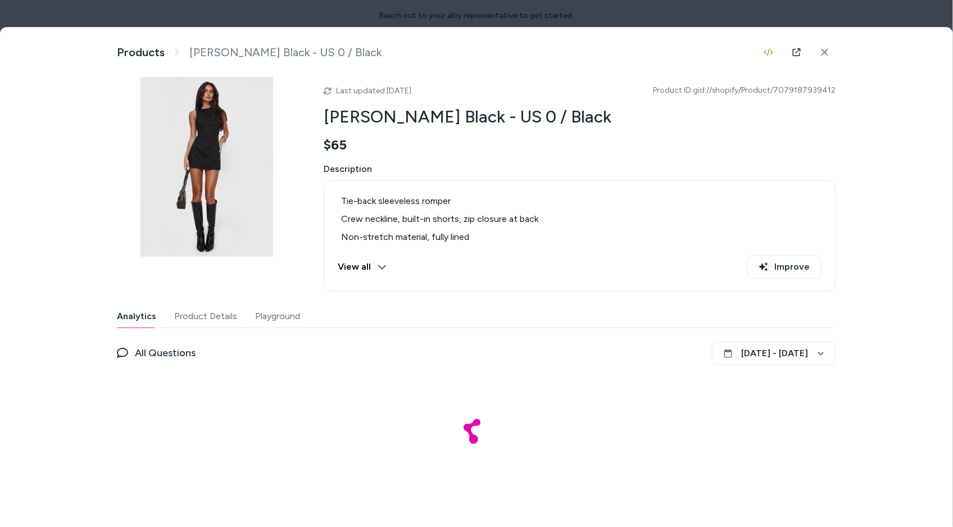
click at [266, 334] on div "Analytics Product Details Playground All Questions [DATE] - [DATE]" at bounding box center [477, 396] width 720 height 182
click at [266, 329] on div "Analytics Product Details Playground All Questions [DATE] - [DATE]" at bounding box center [477, 396] width 720 height 182
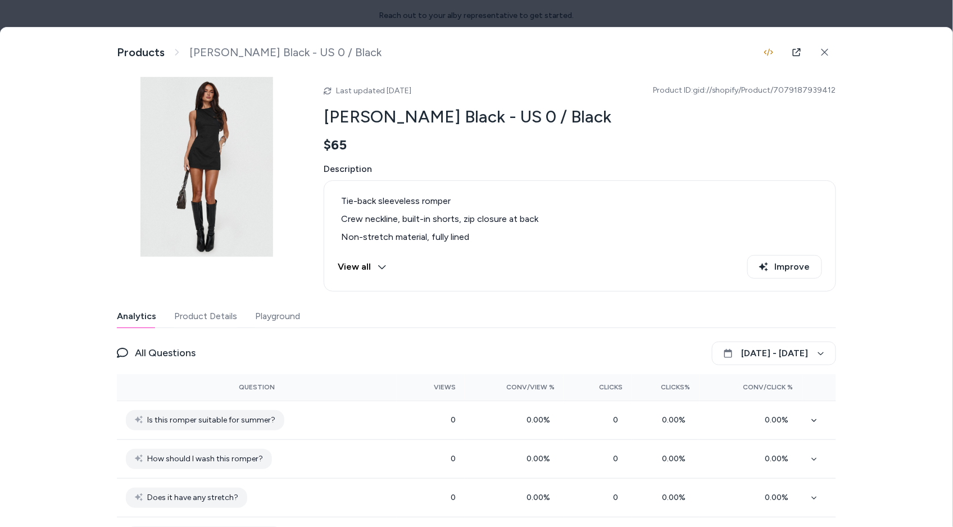
click at [273, 318] on button "Playground" at bounding box center [277, 316] width 45 height 22
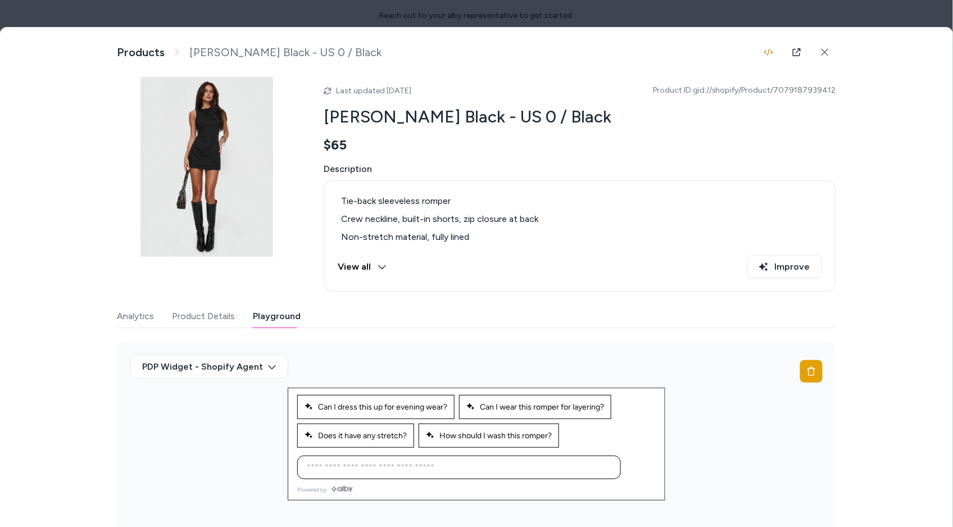
scroll to position [29, 0]
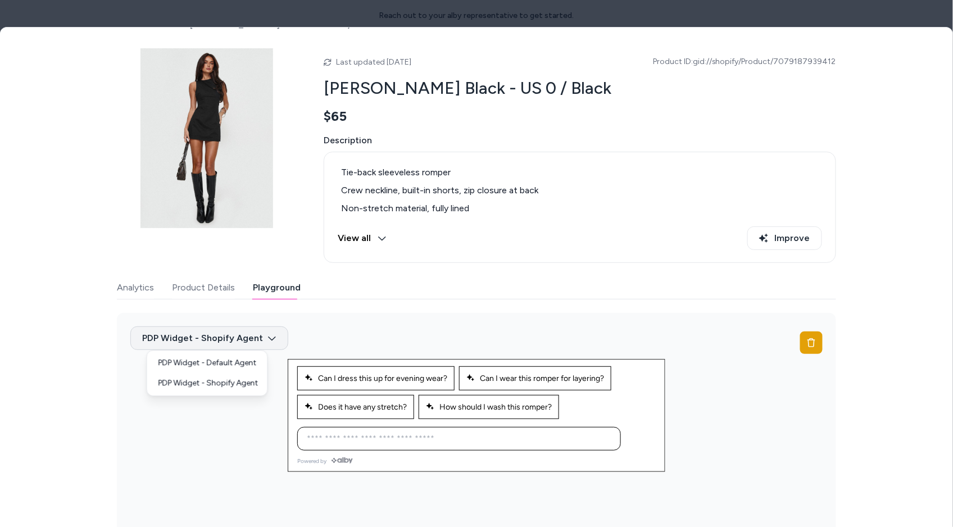
click at [264, 327] on body "Reach out to your alby representative to get started. Home Agents Inbox Analyti…" at bounding box center [476, 263] width 953 height 527
click at [250, 368] on div "PDP Widget - Default Agent" at bounding box center [208, 363] width 116 height 20
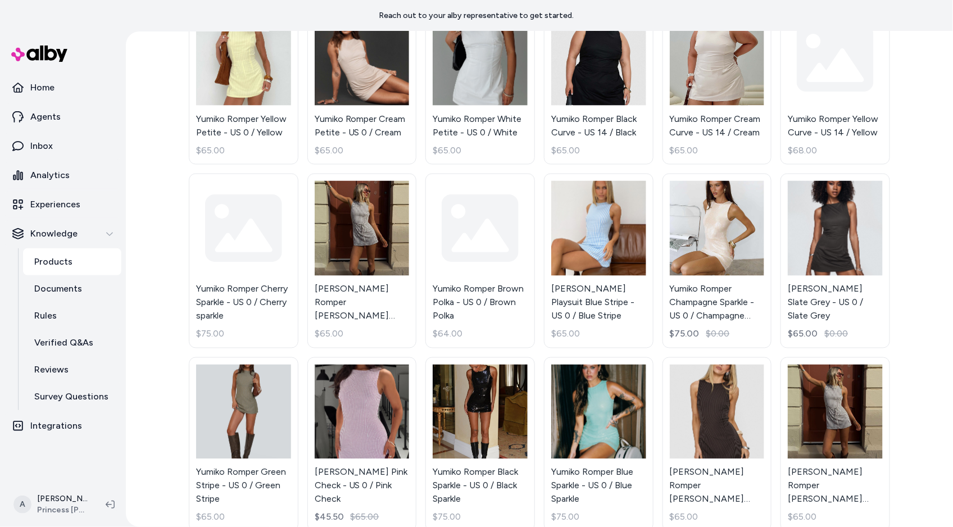
scroll to position [701, 0]
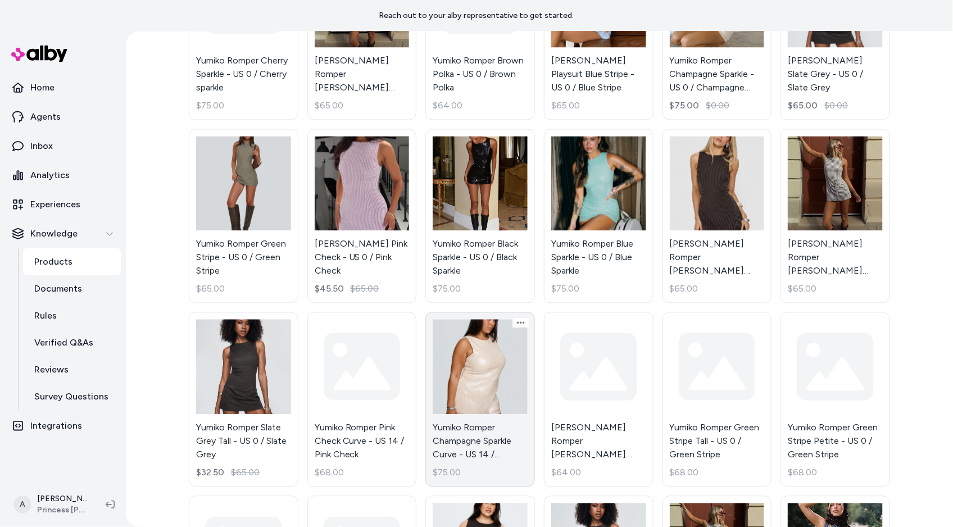
click at [488, 368] on link "Yumiko Romper Champagne Sparkle Curve - US 14 / Champagne Sparkle $75.00" at bounding box center [481, 400] width 110 height 175
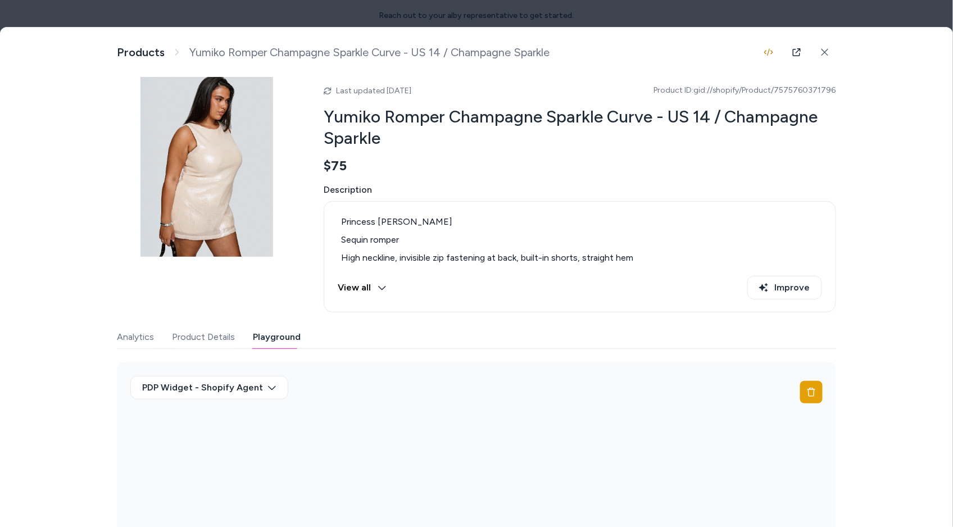
click at [293, 329] on button "Playground" at bounding box center [277, 337] width 48 height 22
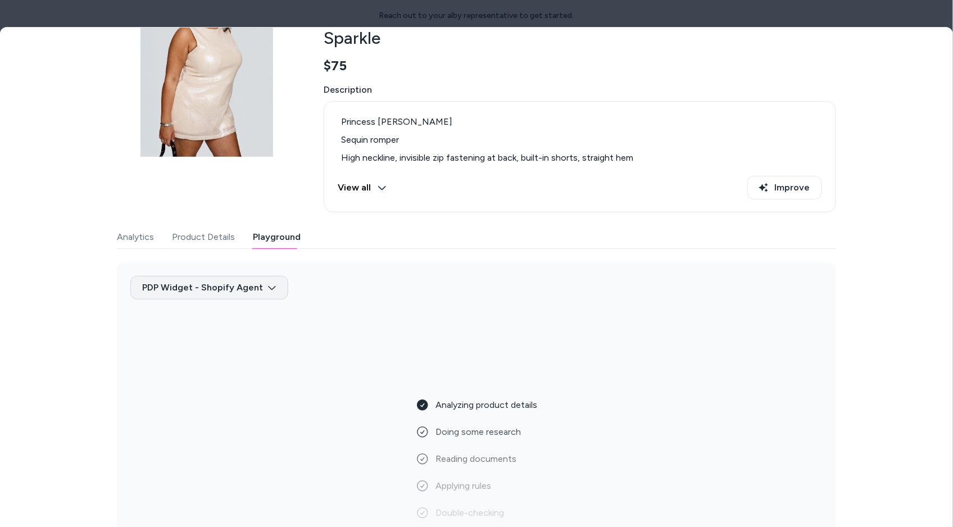
click at [257, 286] on body "Reach out to your alby representative to get started. Home Agents Inbox Analyti…" at bounding box center [476, 263] width 953 height 527
click at [254, 315] on div "PDP Widget - Default Agent" at bounding box center [208, 313] width 116 height 20
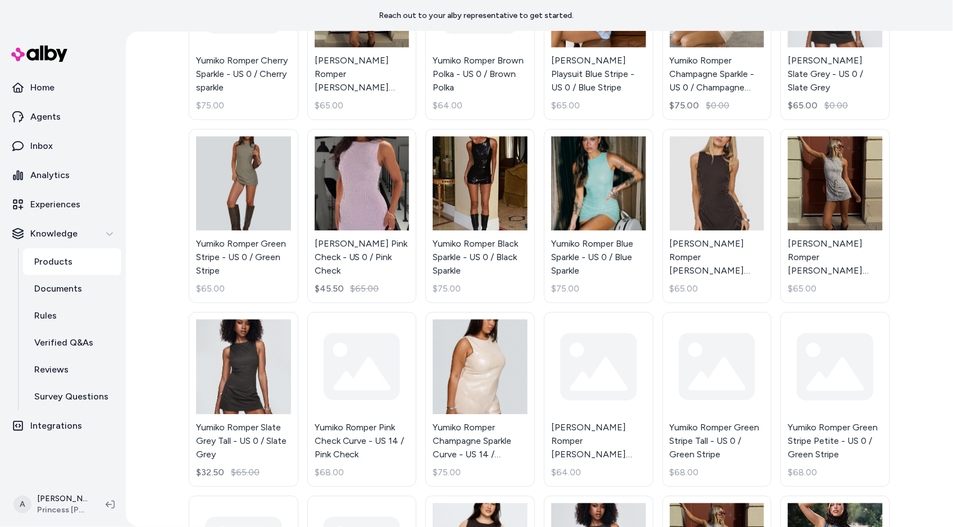
click at [92, 260] on link "Products" at bounding box center [72, 261] width 98 height 27
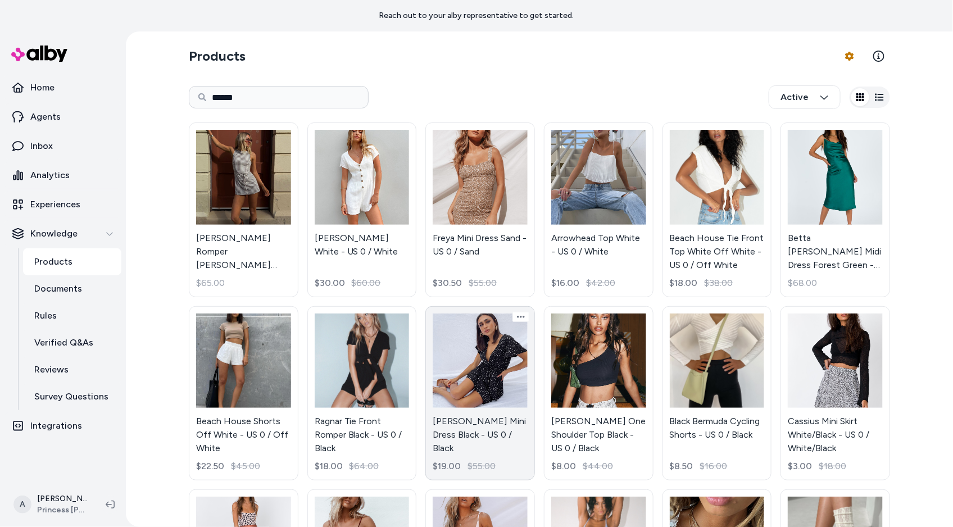
click at [495, 382] on link "[PERSON_NAME] Mini Dress Black - US 0 / Black $19.00 $55.00" at bounding box center [481, 393] width 110 height 175
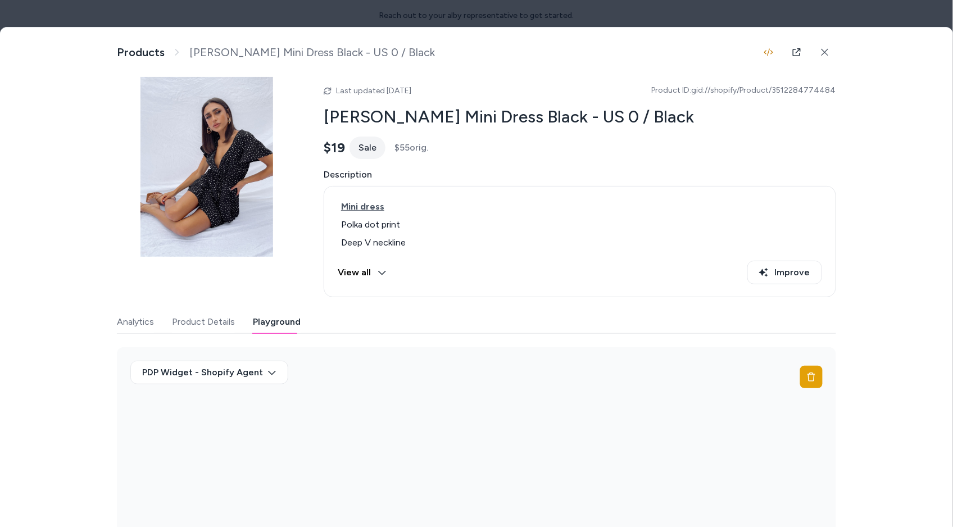
click at [293, 316] on button "Playground" at bounding box center [277, 322] width 48 height 22
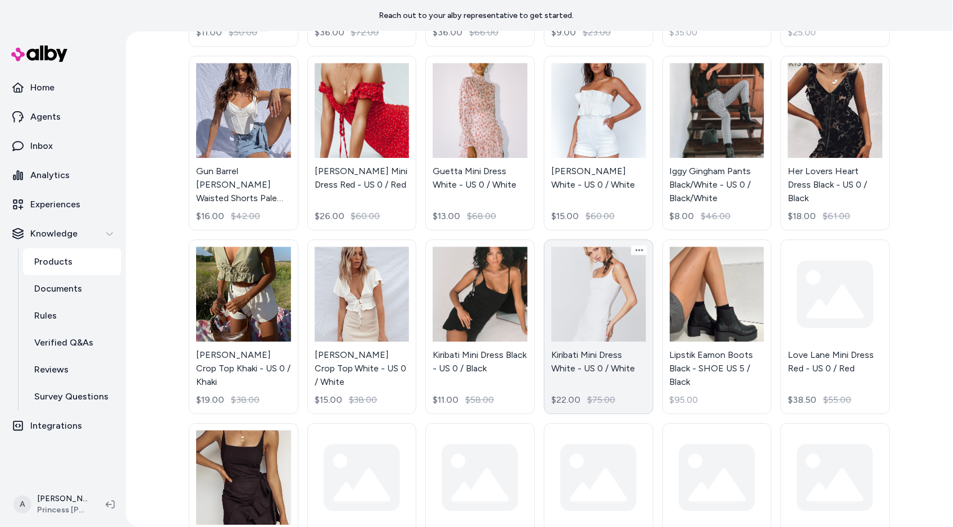
scroll to position [990, 0]
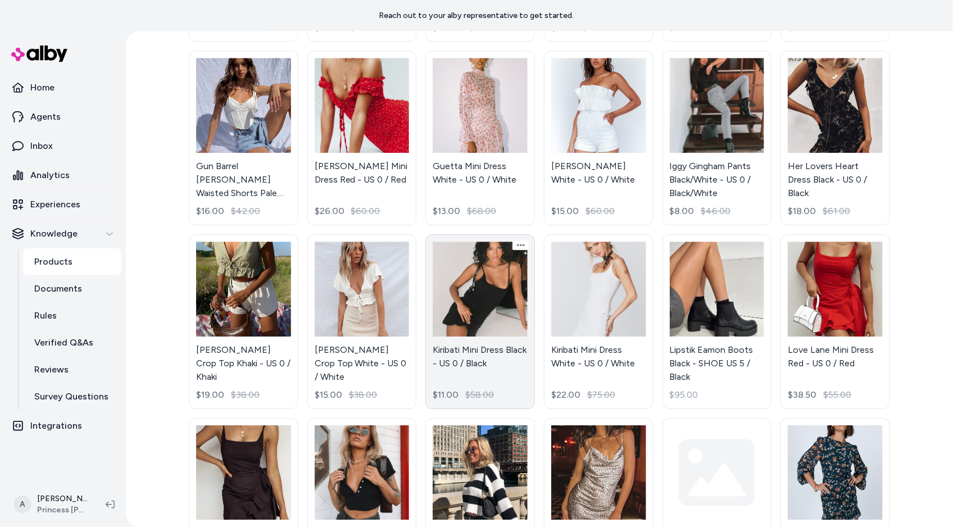
click at [506, 308] on link "Kiribati Mini Dress Black - US 0 / Black $11.00 $58.00" at bounding box center [481, 321] width 110 height 175
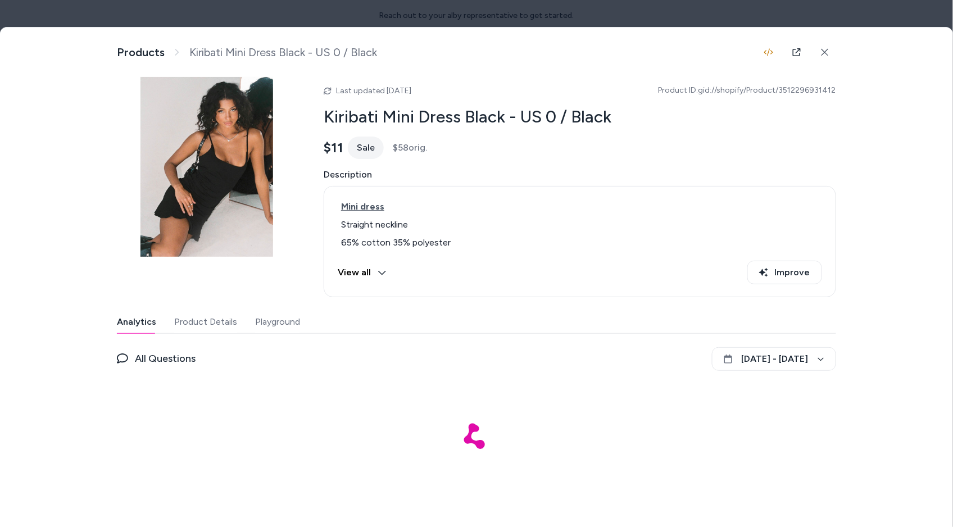
click at [295, 328] on button "Playground" at bounding box center [277, 322] width 45 height 22
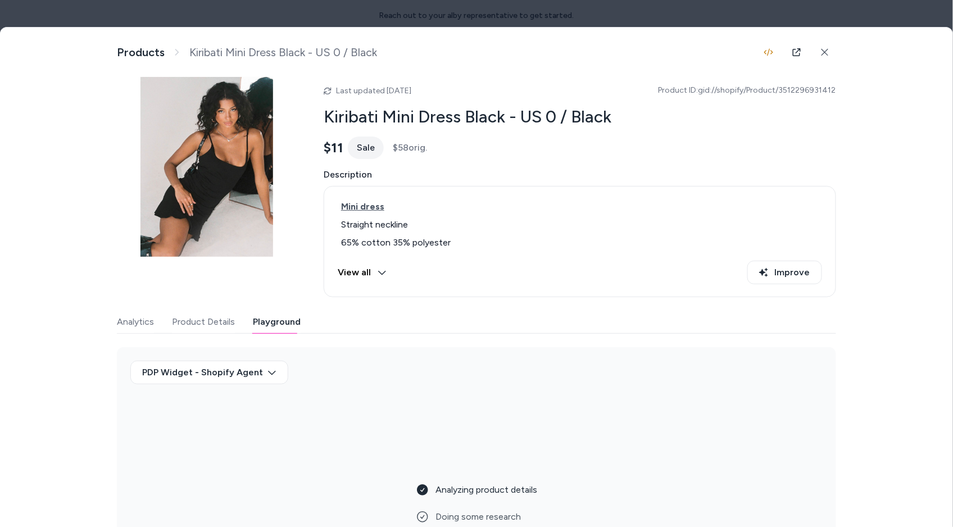
scroll to position [85, 0]
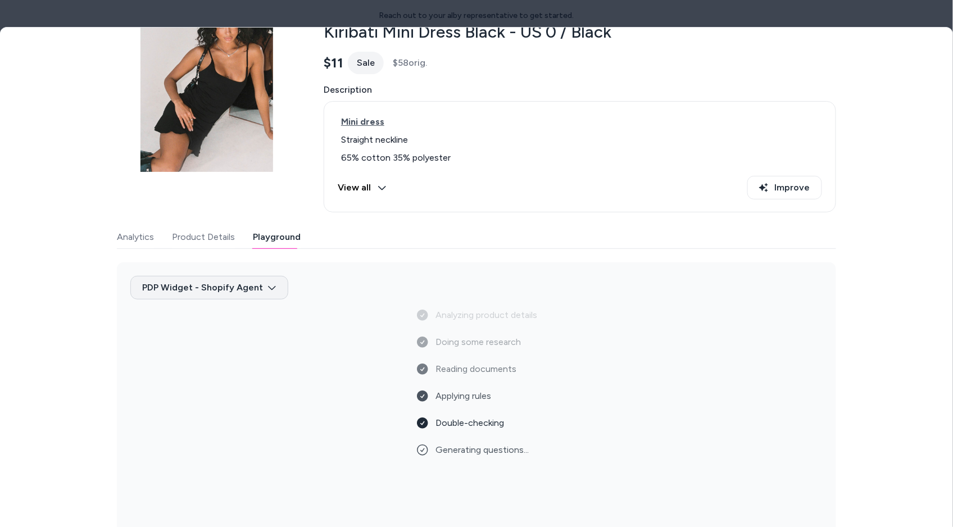
click at [237, 291] on body "Reach out to your alby representative to get started. Home Agents Inbox Analyti…" at bounding box center [476, 263] width 953 height 527
click at [252, 318] on div "PDP Widget - Default Agent" at bounding box center [208, 313] width 116 height 20
